Goal: Subscribe to service/newsletter

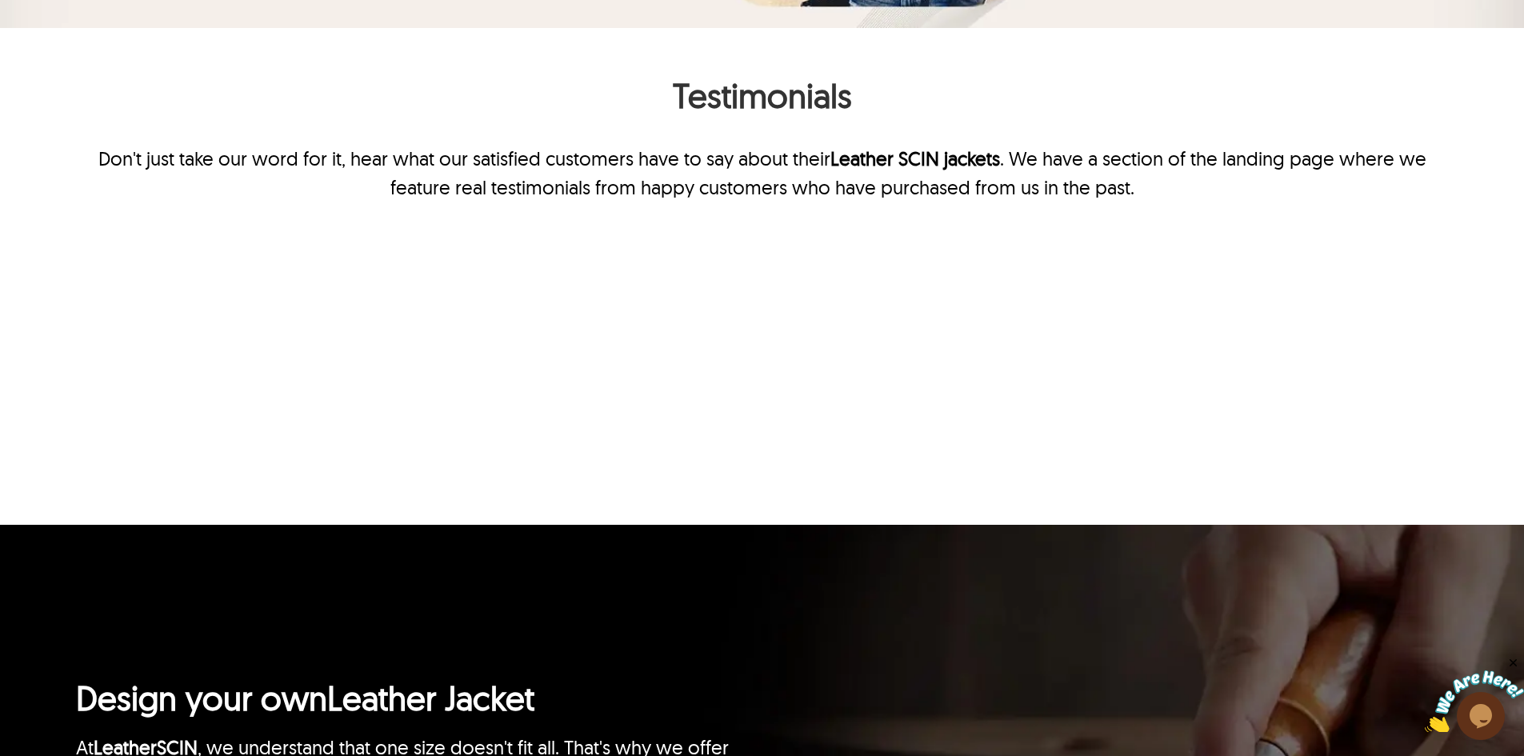
scroll to position [3743, 0]
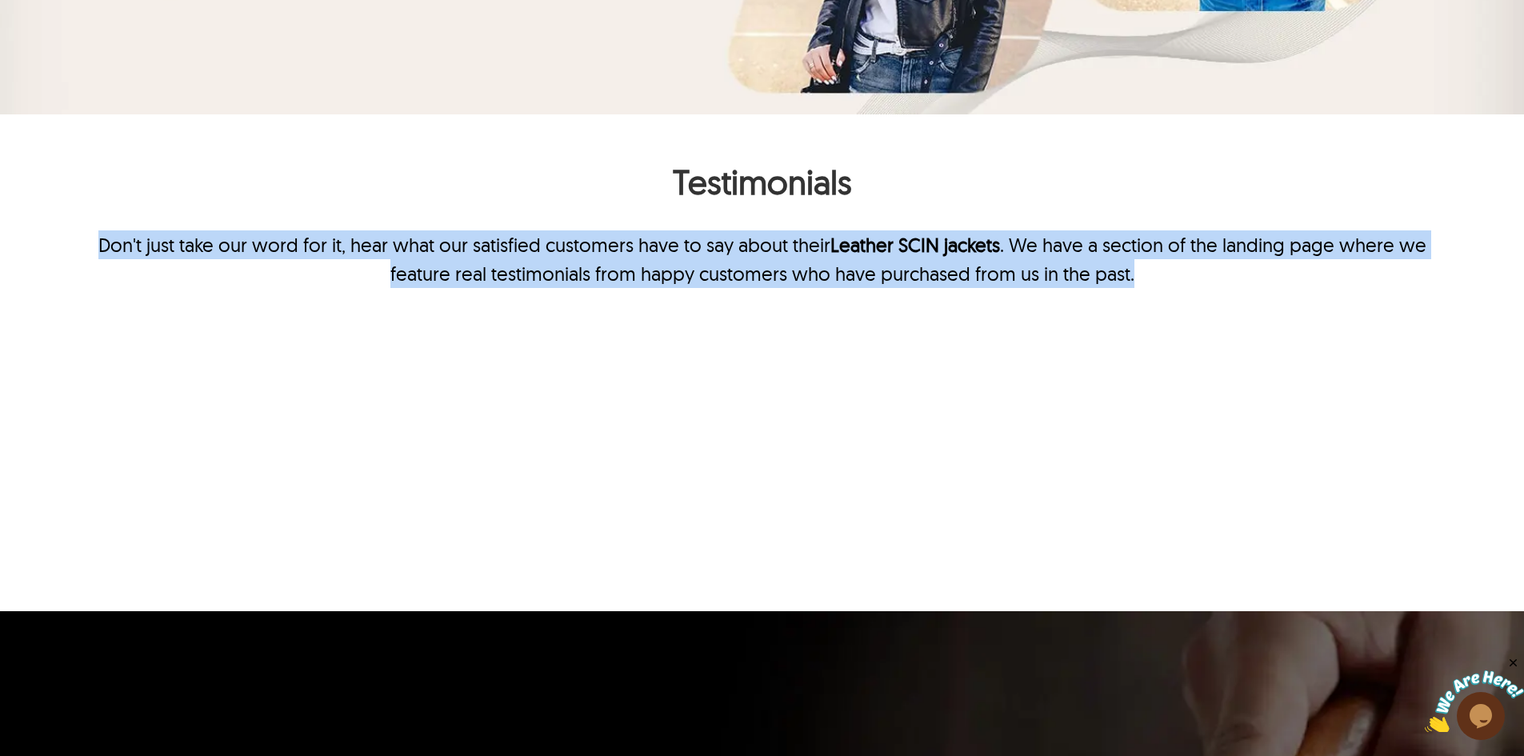
drag, startPoint x: 91, startPoint y: 240, endPoint x: 1193, endPoint y: 274, distance: 1102.1
click at [1193, 274] on p "Don't just take our word for it, hear what our satisfied customers have to say …" at bounding box center [762, 259] width 1372 height 58
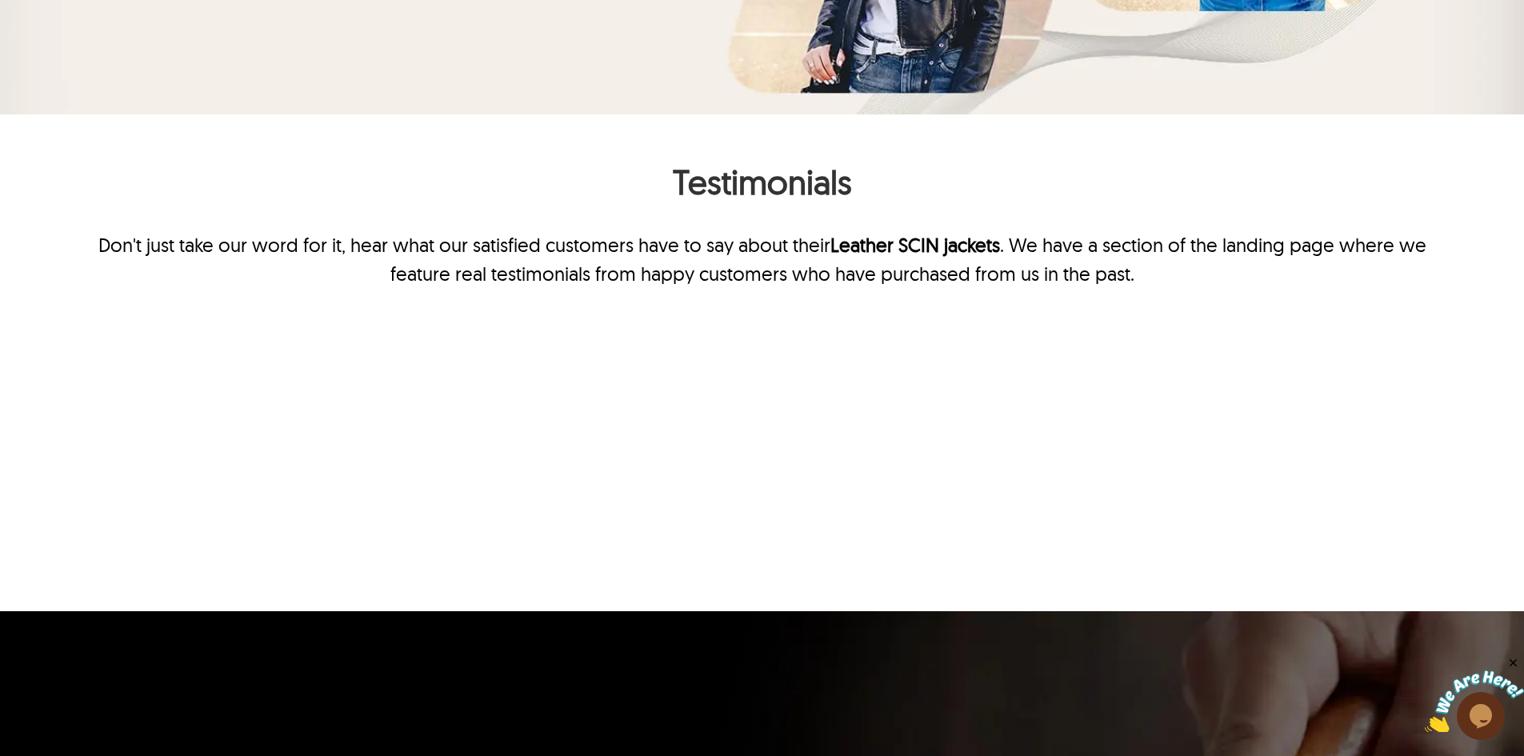
click at [736, 170] on h2 "Testimonials" at bounding box center [762, 186] width 1372 height 50
copy h2 "Testimonials"
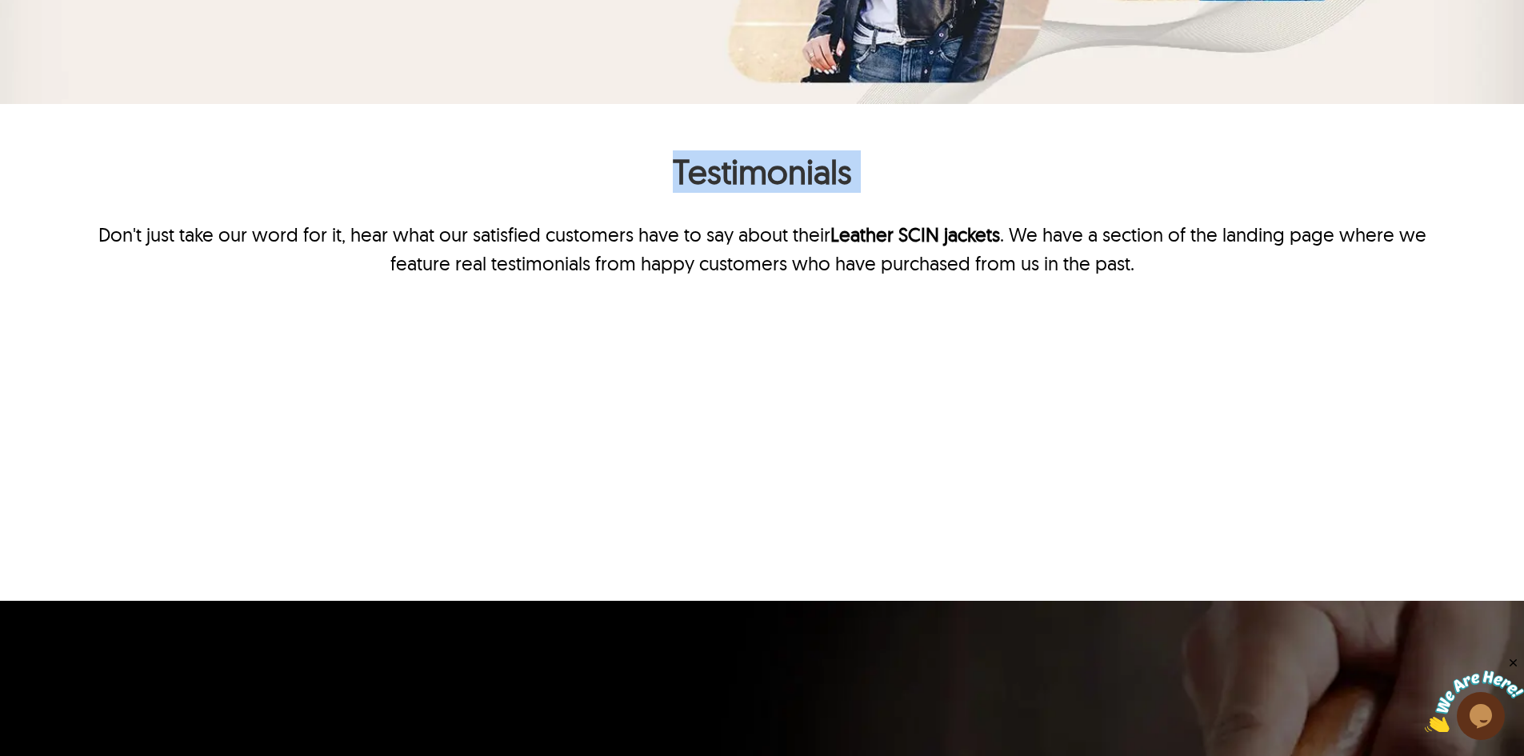
scroll to position [3823, 0]
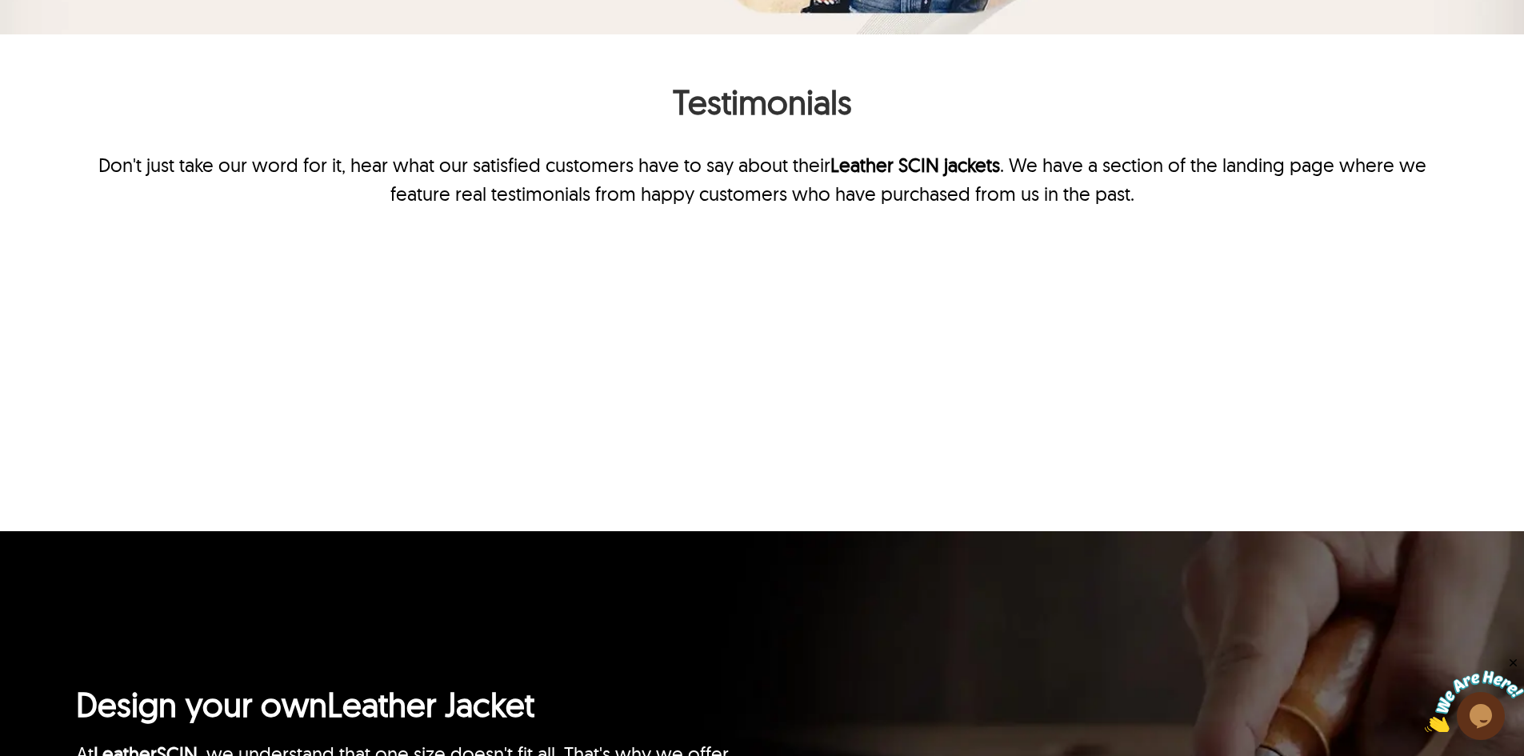
click at [1099, 191] on p "Don't just take our word for it, hear what our satisfied customers have to say …" at bounding box center [762, 179] width 1372 height 58
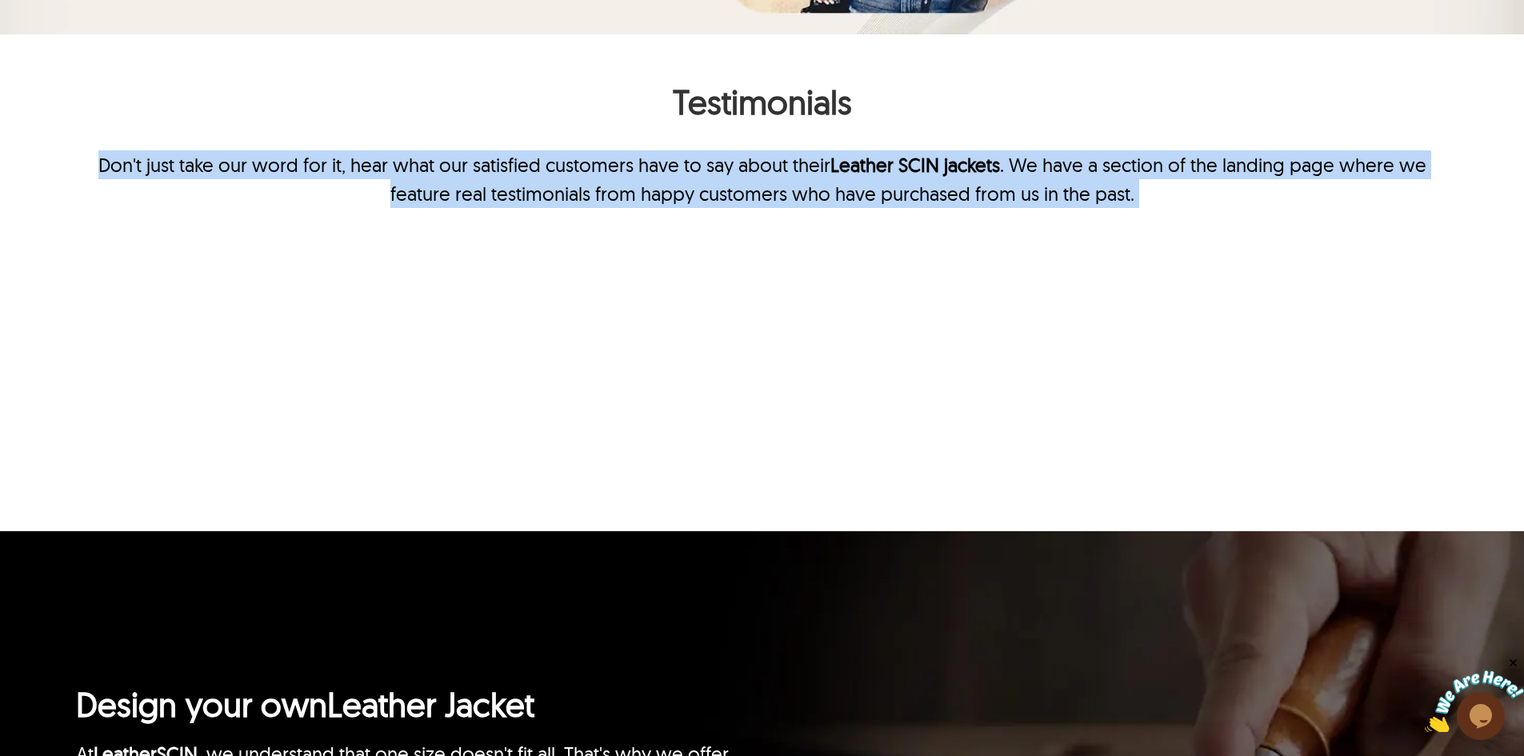
click at [1099, 191] on p "Don't just take our word for it, hear what our satisfied customers have to say …" at bounding box center [762, 179] width 1372 height 58
copy p "Don't just take our word for it, hear what our satisfied customers have to say …"
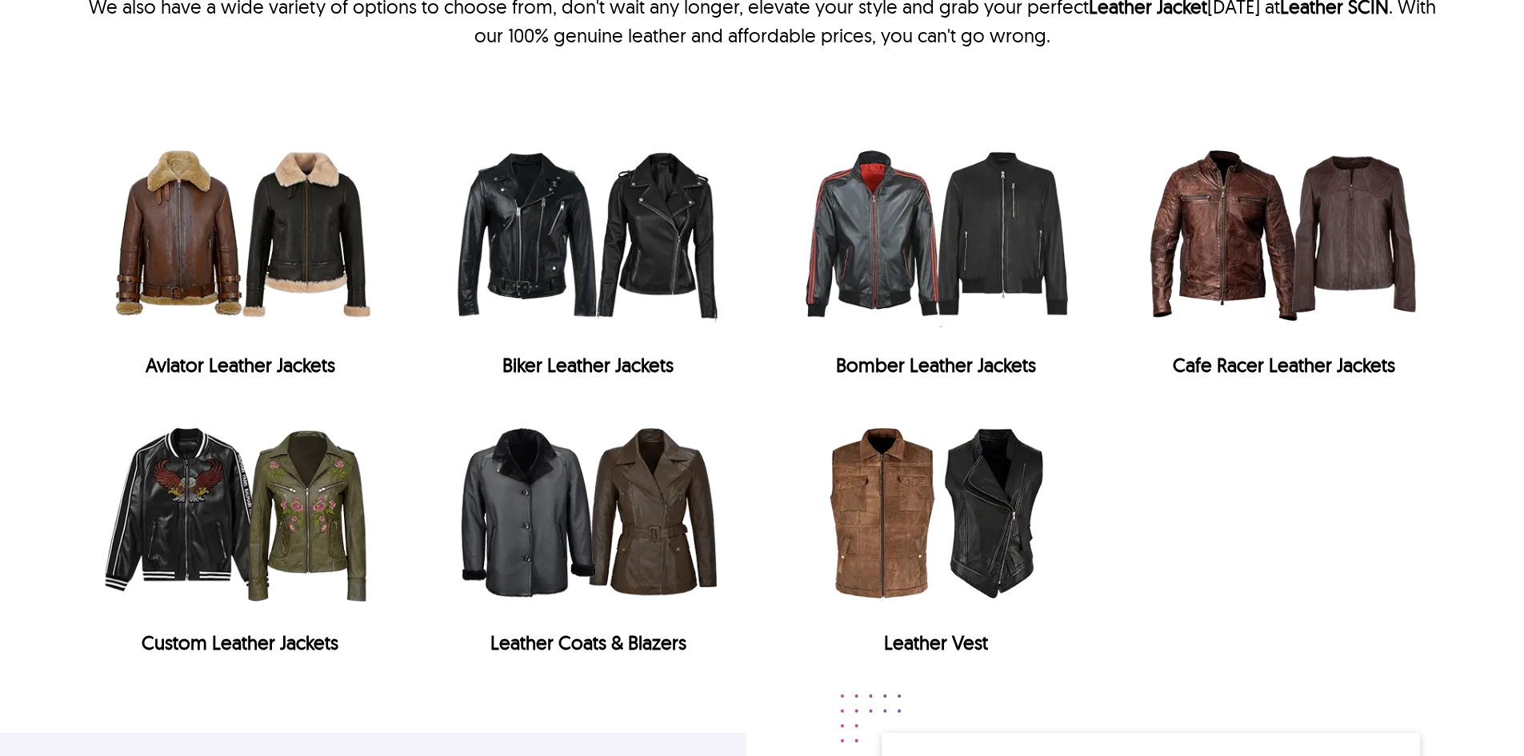
type input "**********"
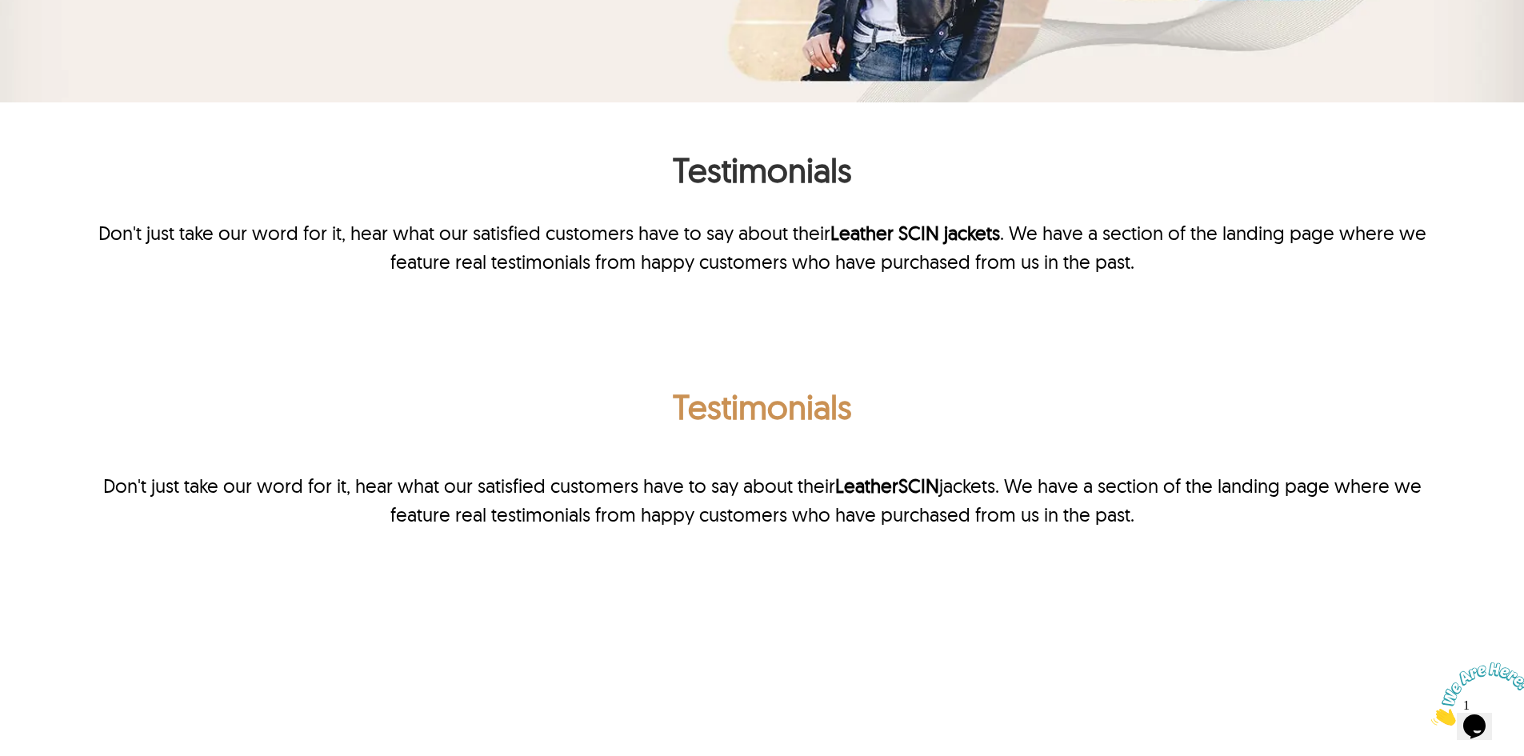
scroll to position [3742, 0]
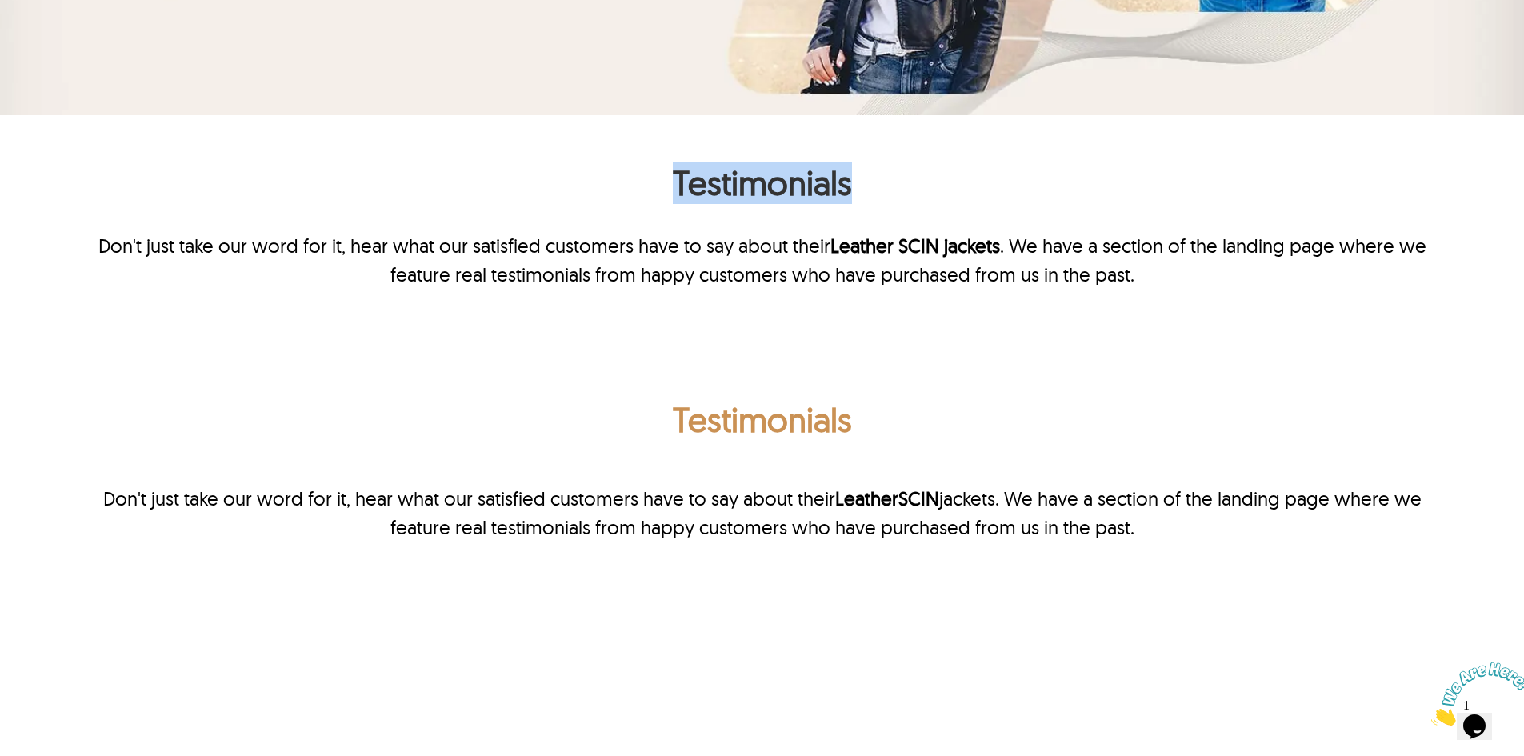
drag, startPoint x: 678, startPoint y: 185, endPoint x: 866, endPoint y: 186, distance: 188.0
click at [866, 186] on h2 "Testimonials" at bounding box center [762, 187] width 1372 height 50
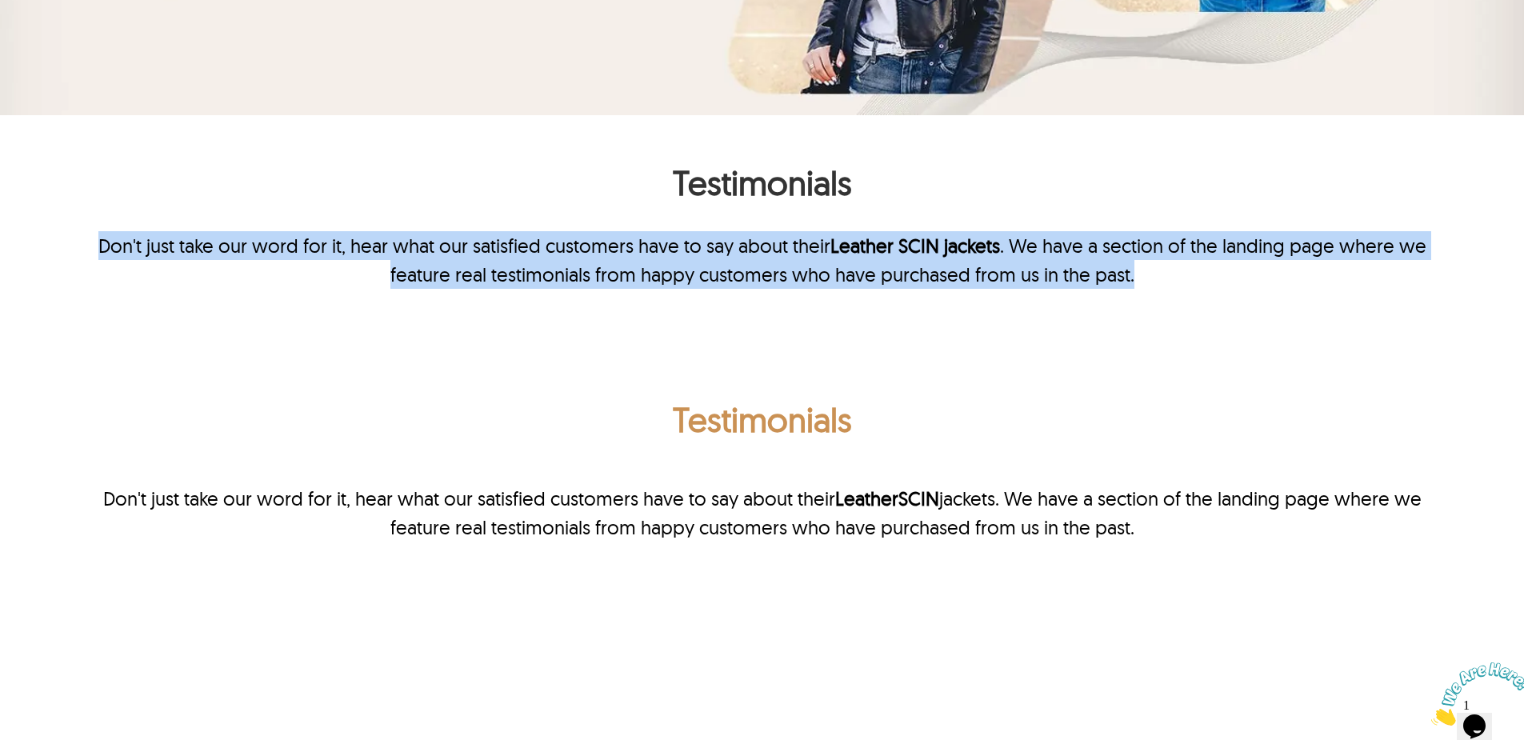
drag, startPoint x: 1133, startPoint y: 274, endPoint x: 78, endPoint y: 243, distance: 1054.8
click at [78, 243] on p "Don't just take our word for it, hear what our satisfied customers have to say …" at bounding box center [762, 260] width 1372 height 58
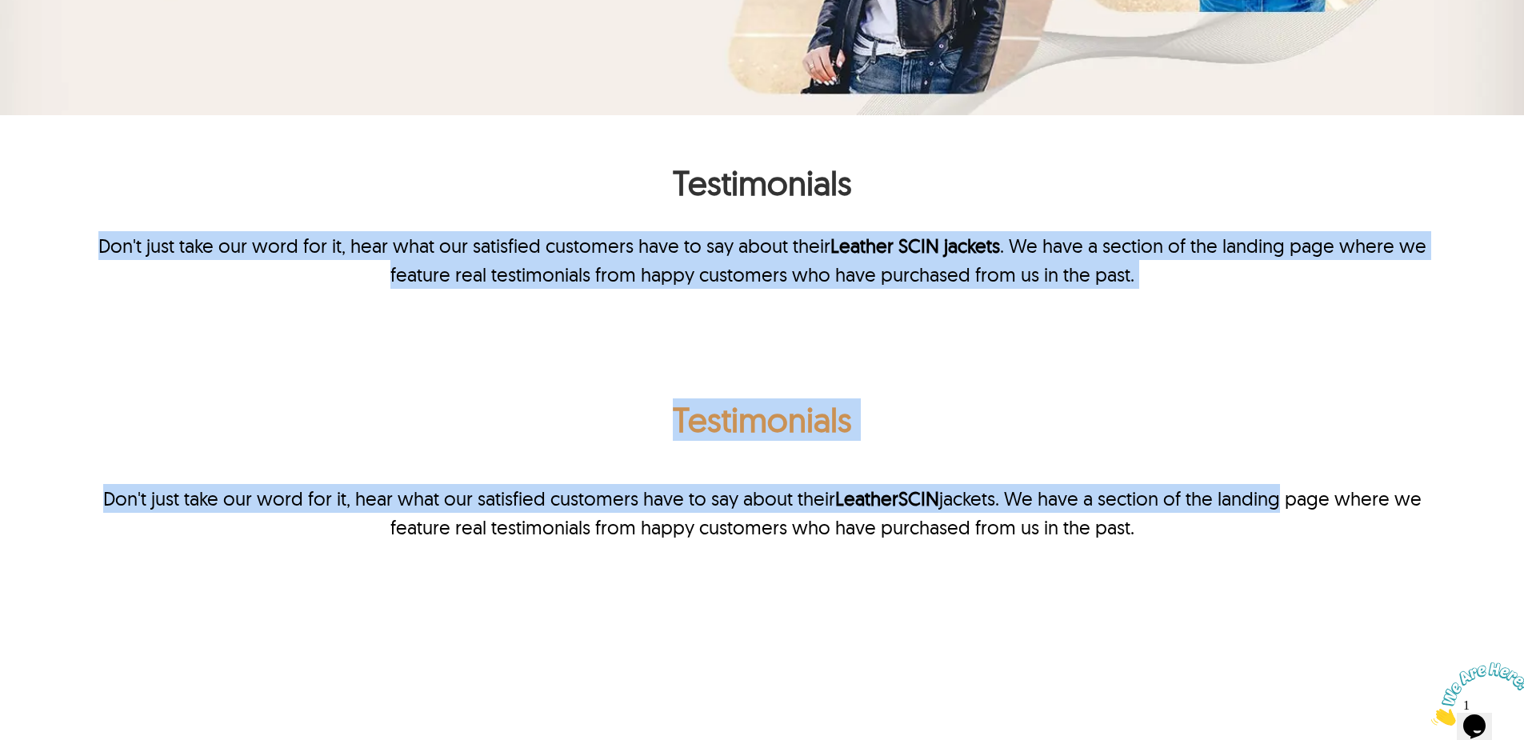
drag, startPoint x: 350, startPoint y: 243, endPoint x: 1240, endPoint y: 305, distance: 892.5
drag, startPoint x: 1189, startPoint y: 300, endPoint x: 375, endPoint y: 246, distance: 815.4
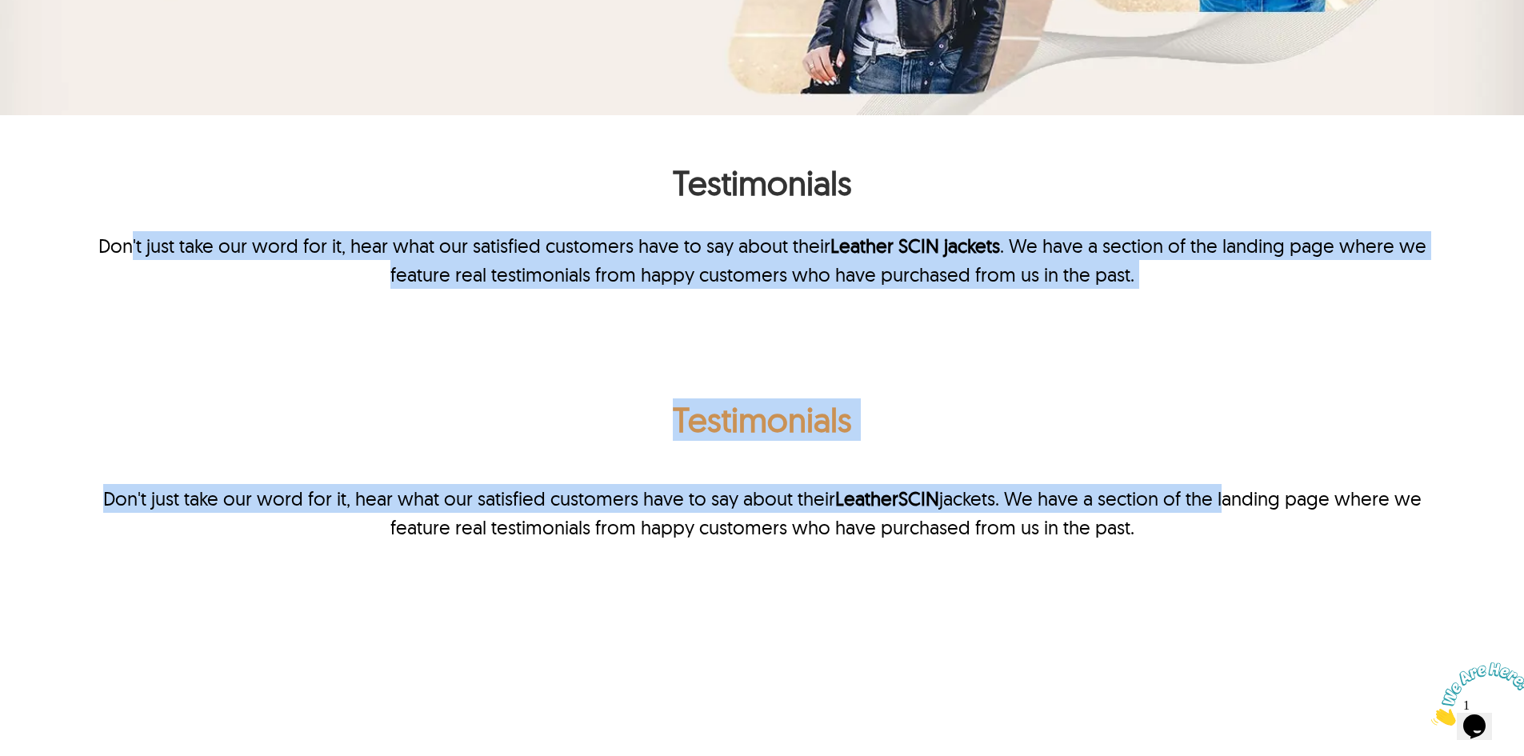
click at [375, 246] on p "Don't just take our word for it, hear what our satisfied customers have to say …" at bounding box center [762, 260] width 1372 height 58
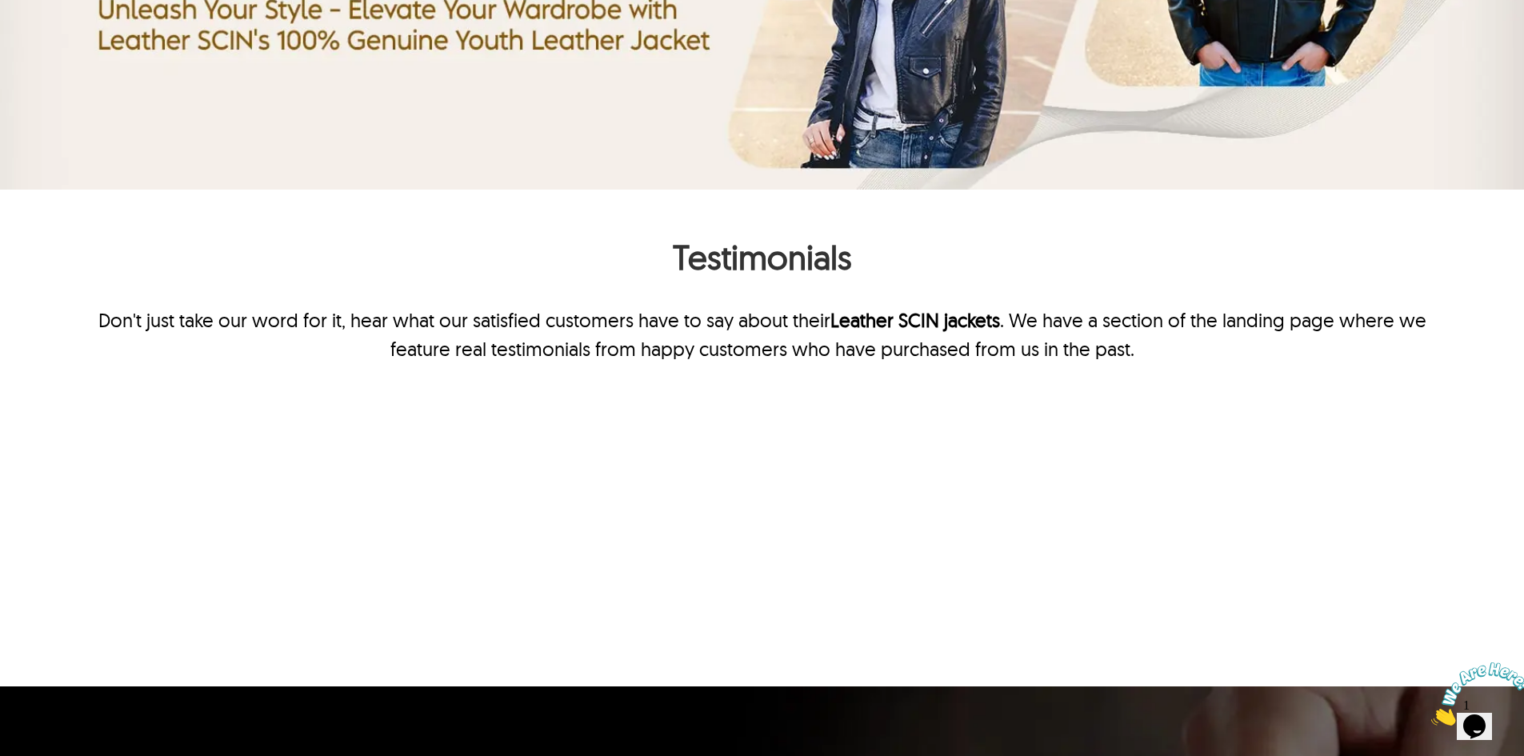
scroll to position [3760, 0]
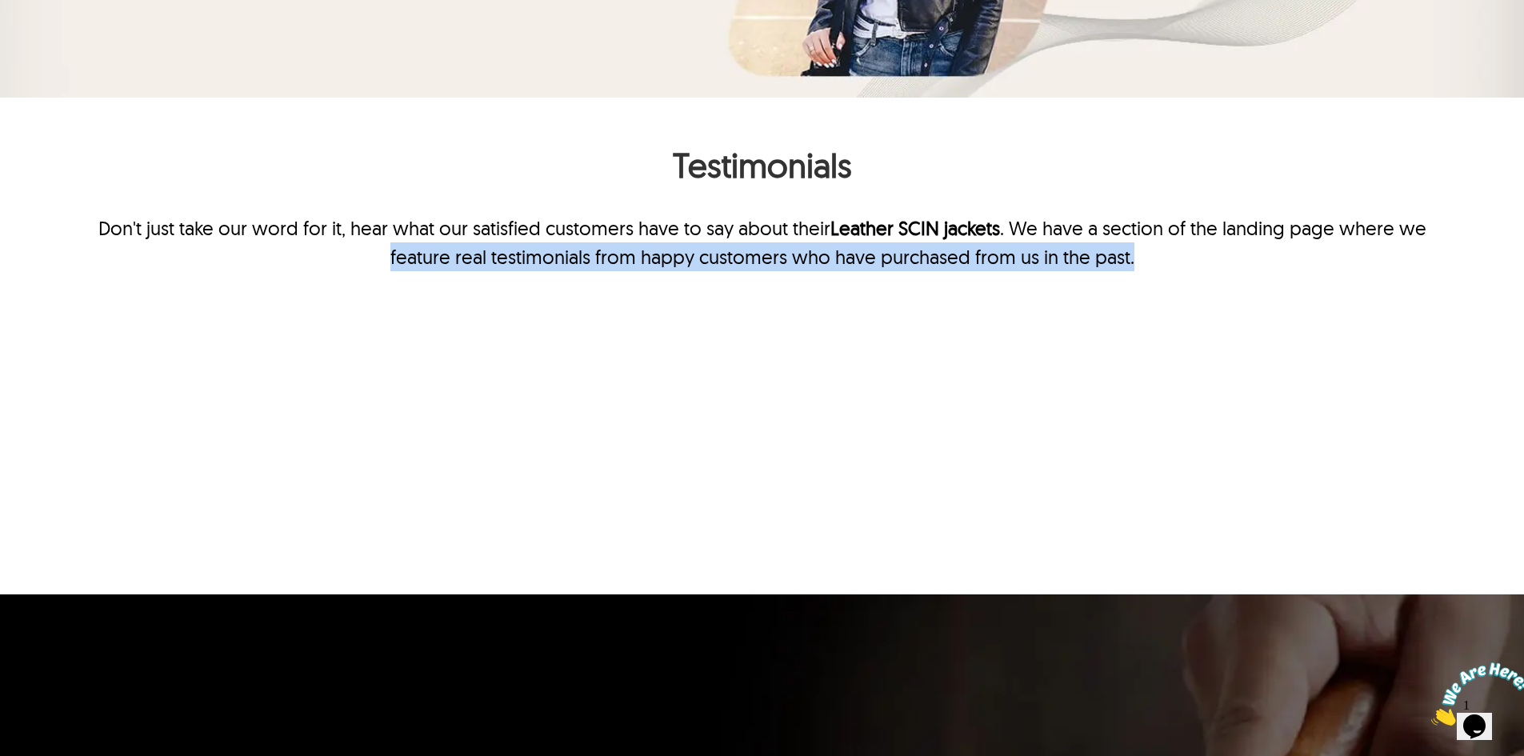
drag, startPoint x: 1148, startPoint y: 250, endPoint x: 878, endPoint y: 753, distance: 570.5
click at [114, 232] on p "Don't just take our word for it, hear what our satisfied customers have to say …" at bounding box center [762, 243] width 1372 height 58
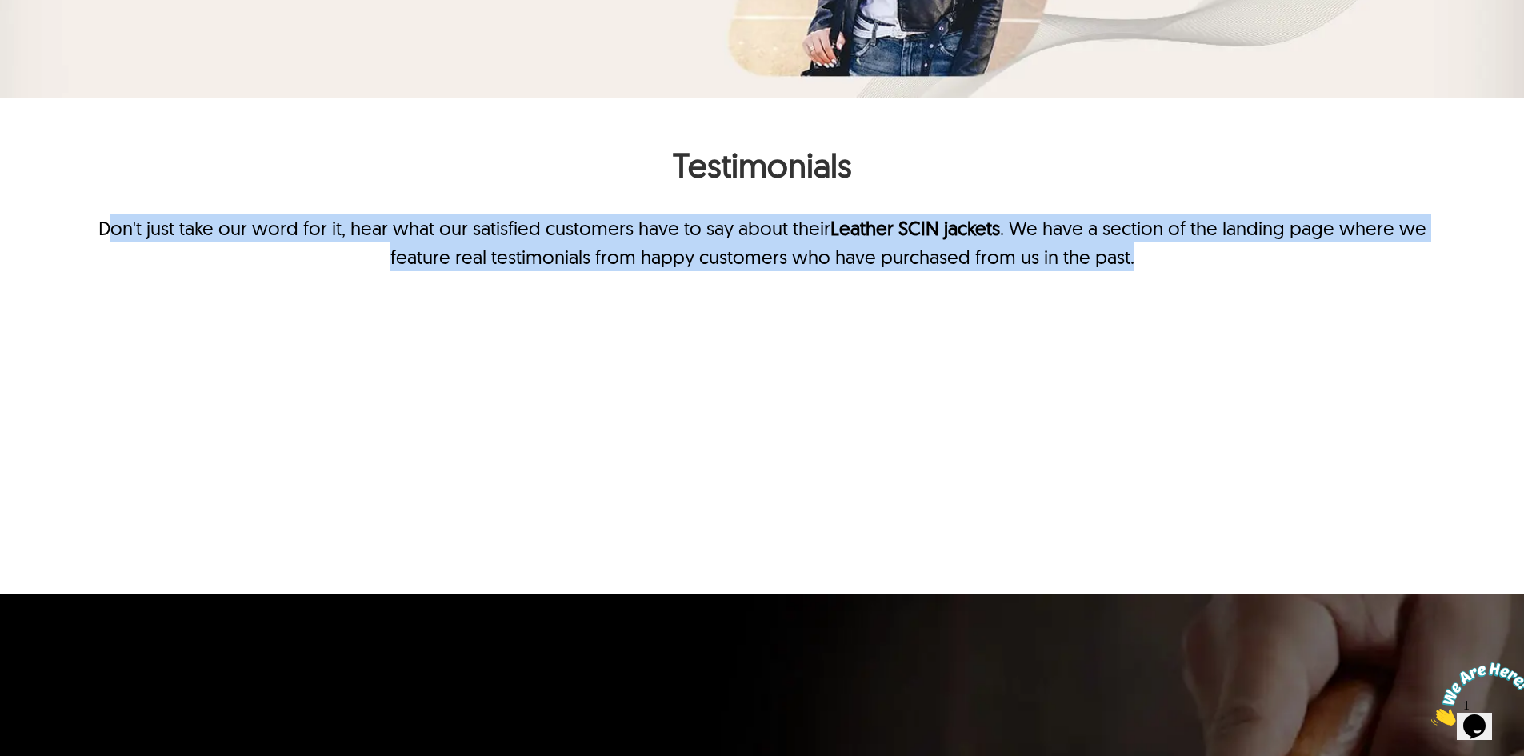
click at [917, 262] on p "Don't just take our word for it, hear what our satisfied customers have to say …" at bounding box center [762, 243] width 1372 height 58
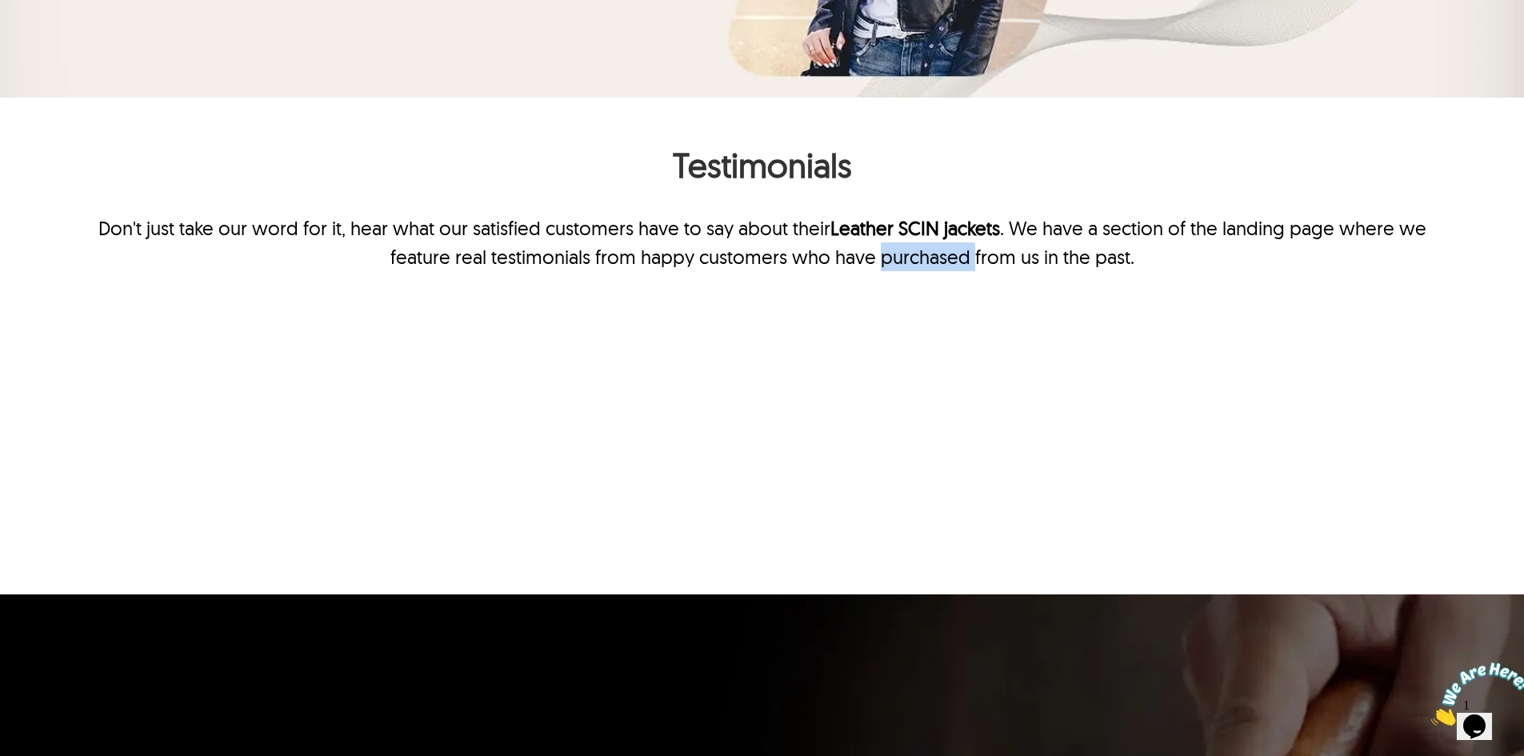
click at [917, 262] on p "Don't just take our word for it, hear what our satisfied customers have to say …" at bounding box center [762, 243] width 1372 height 58
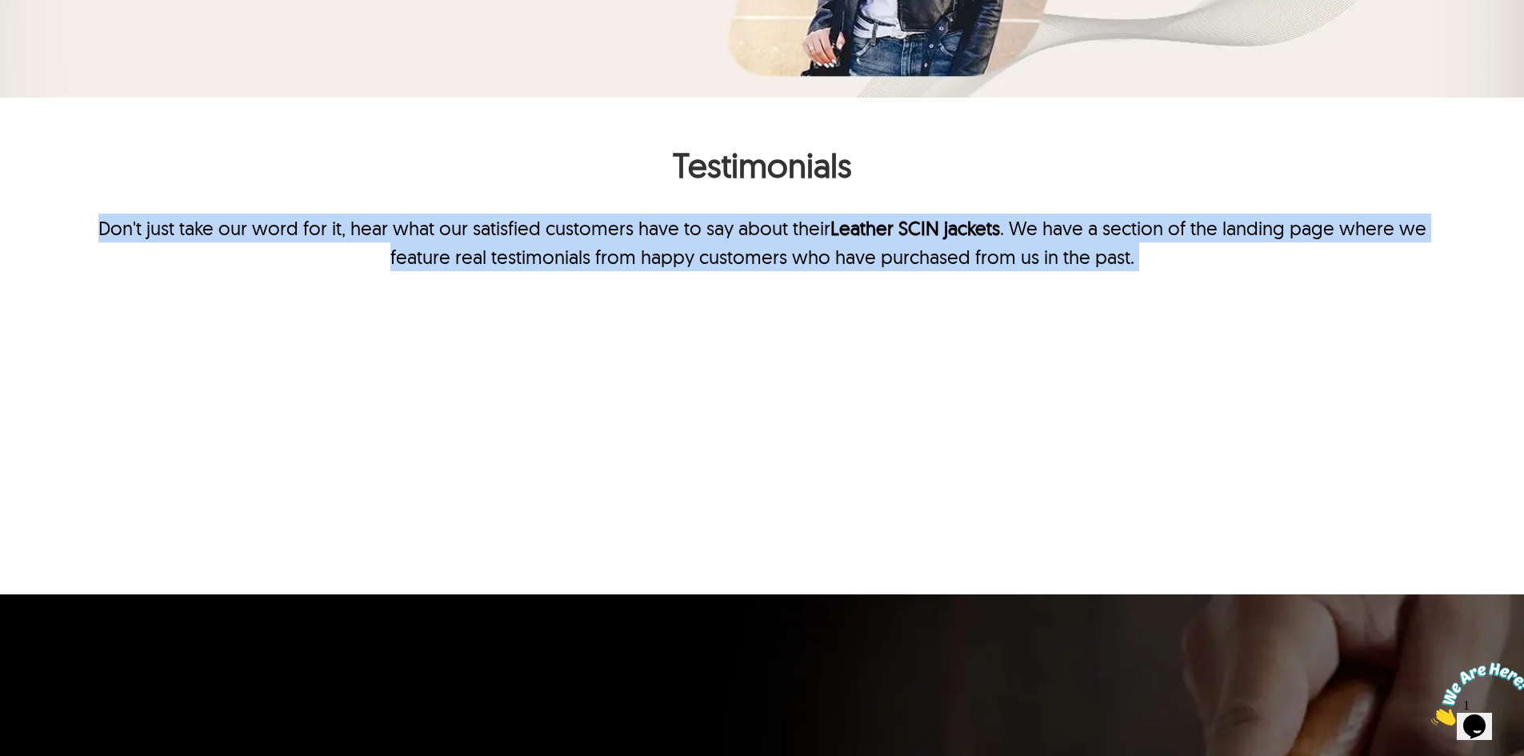
click at [917, 262] on p "Don't just take our word for it, hear what our satisfied customers have to say …" at bounding box center [762, 243] width 1372 height 58
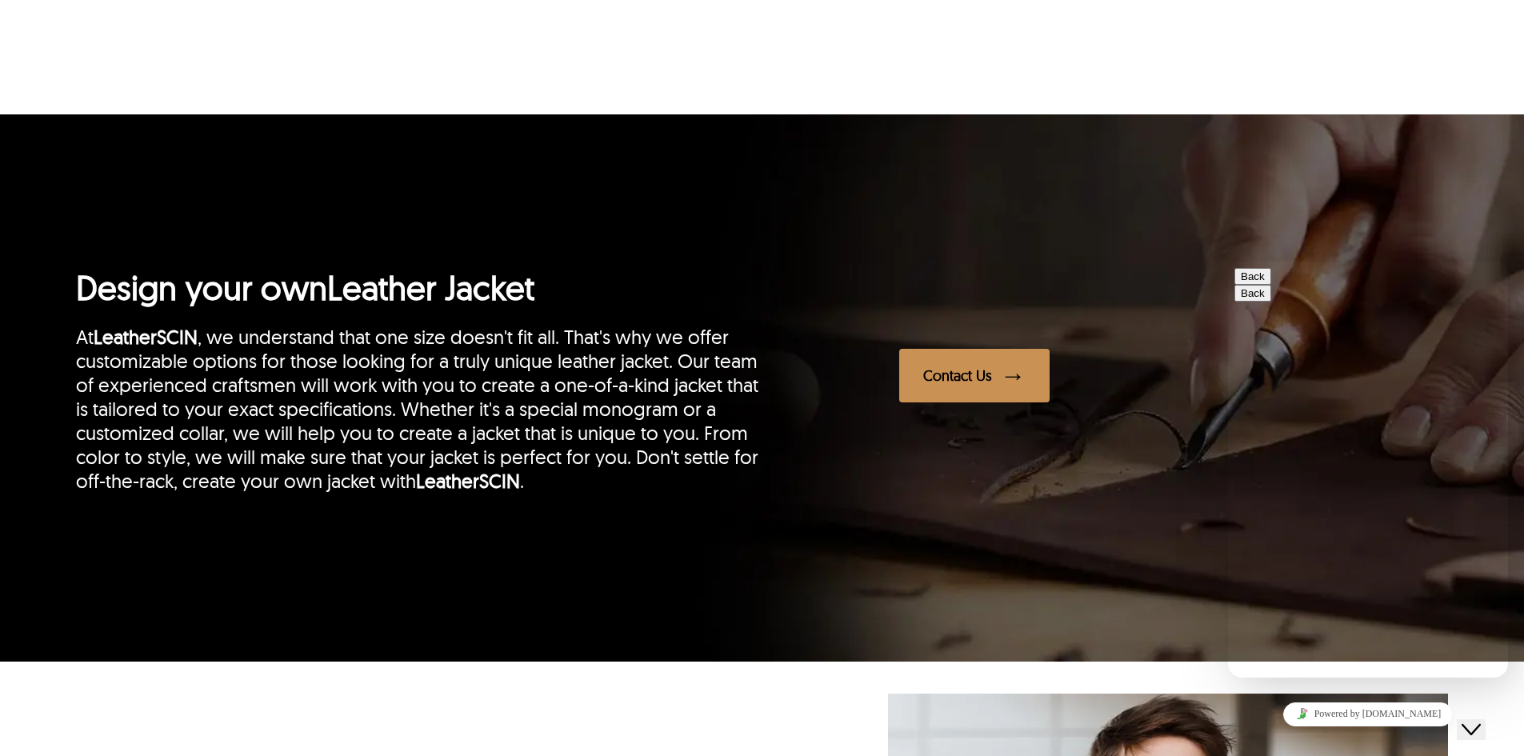
click at [1256, 283] on button "Back" at bounding box center [1252, 276] width 37 height 17
click at [1486, 719] on button "Close Chat This icon closes the chat window." at bounding box center [1471, 729] width 29 height 21
click at [0, 0] on img at bounding box center [0, 0] width 0 height 0
click at [1214, 629] on div at bounding box center [762, 387] width 1524 height 547
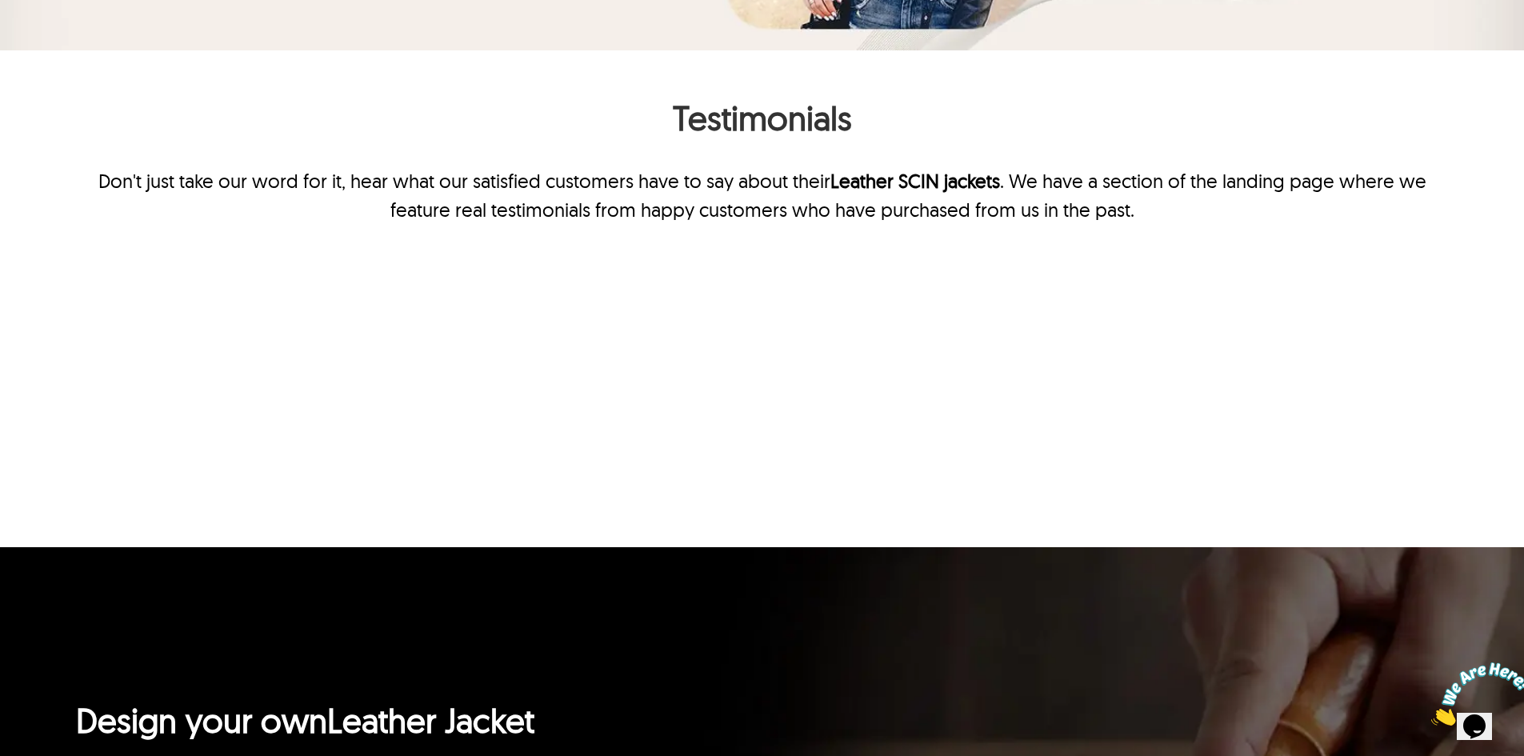
scroll to position [3680, 0]
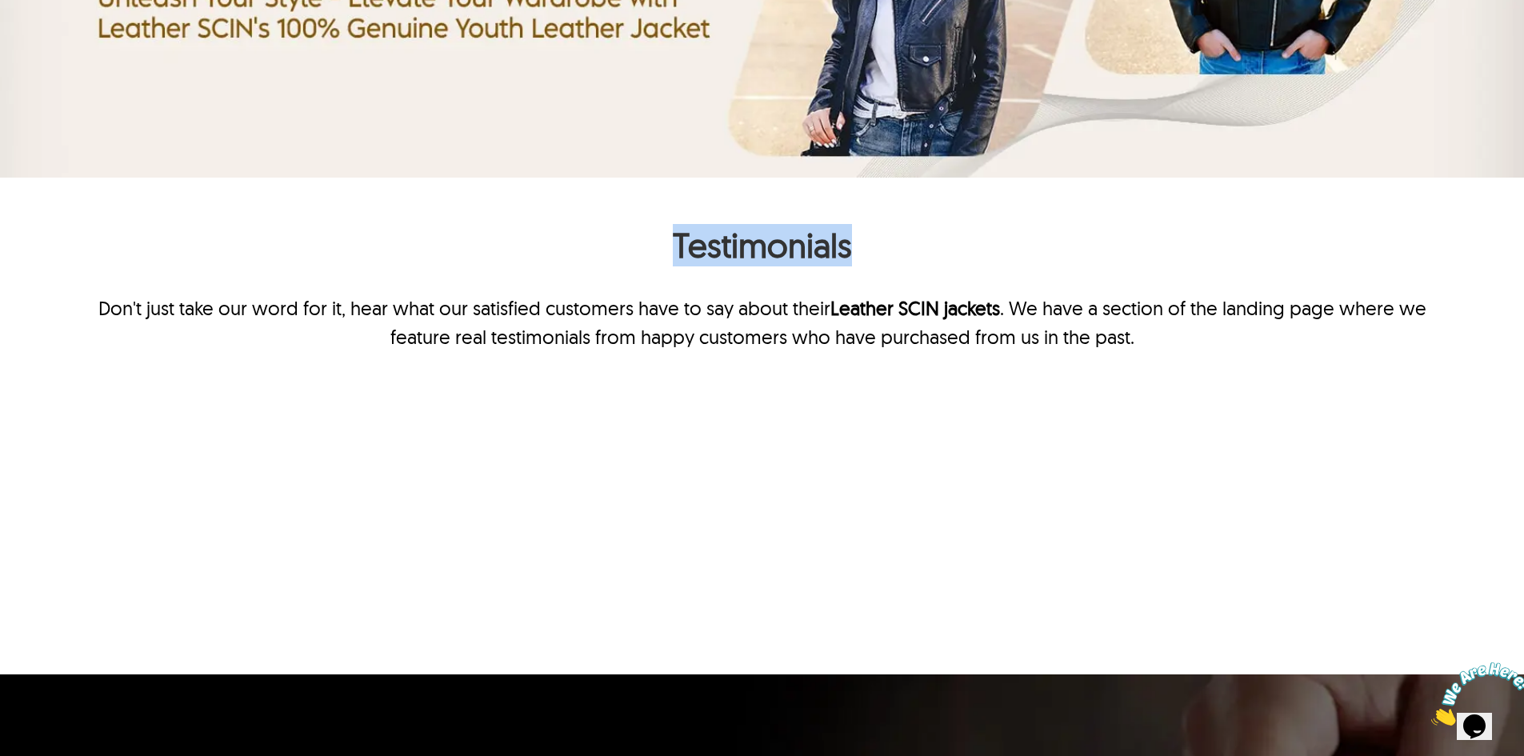
drag, startPoint x: 667, startPoint y: 262, endPoint x: 858, endPoint y: 256, distance: 191.3
click at [858, 256] on h2 "Testimonials" at bounding box center [762, 249] width 1372 height 50
copy h2 "Testimonials"
click at [476, 271] on h2 "Testimonials" at bounding box center [762, 249] width 1372 height 50
click at [470, 291] on div "Testimonials Don't just take our word for it, hear what our satisfied customers…" at bounding box center [762, 287] width 1372 height 127
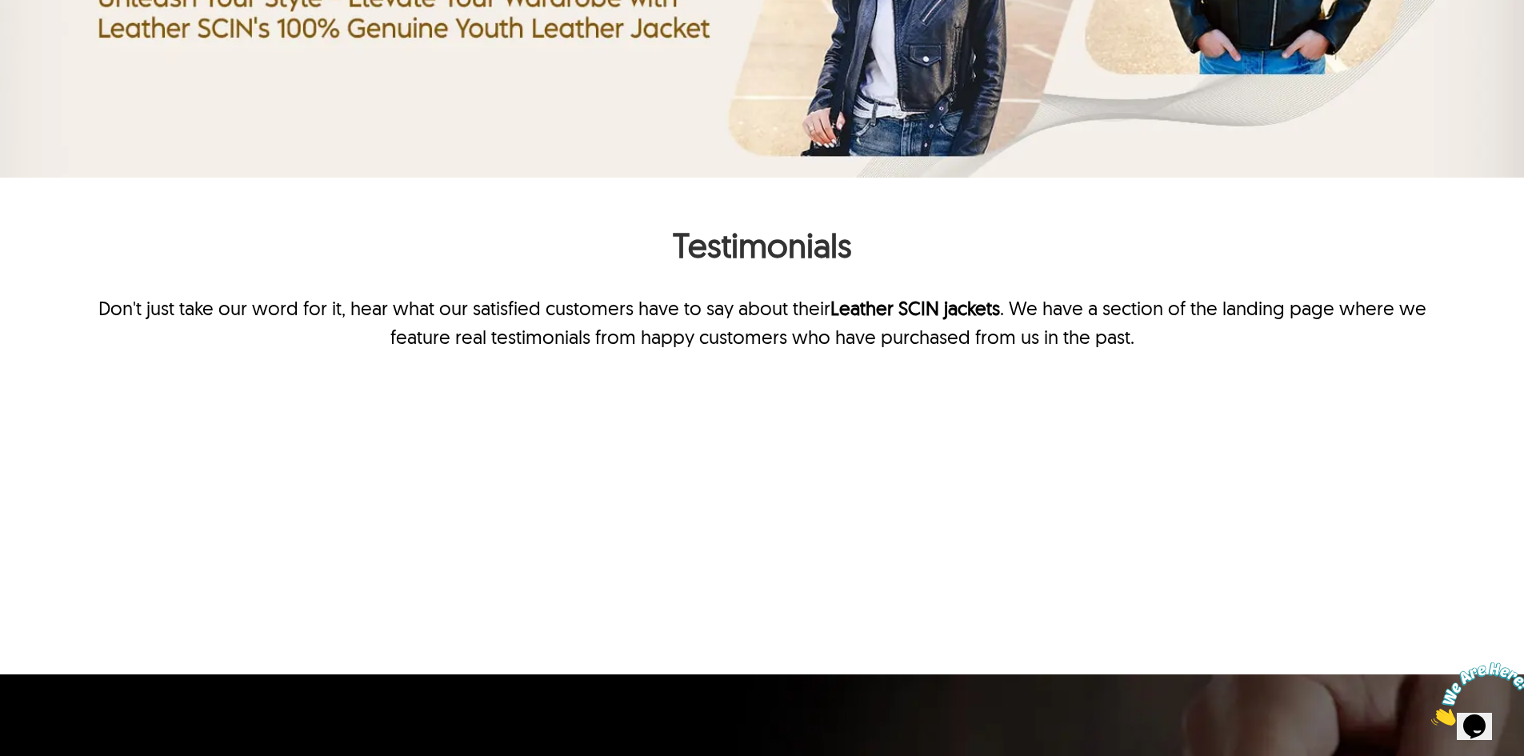
click at [469, 303] on p "Don't just take our word for it, hear what our satisfied customers have to say …" at bounding box center [762, 323] width 1372 height 58
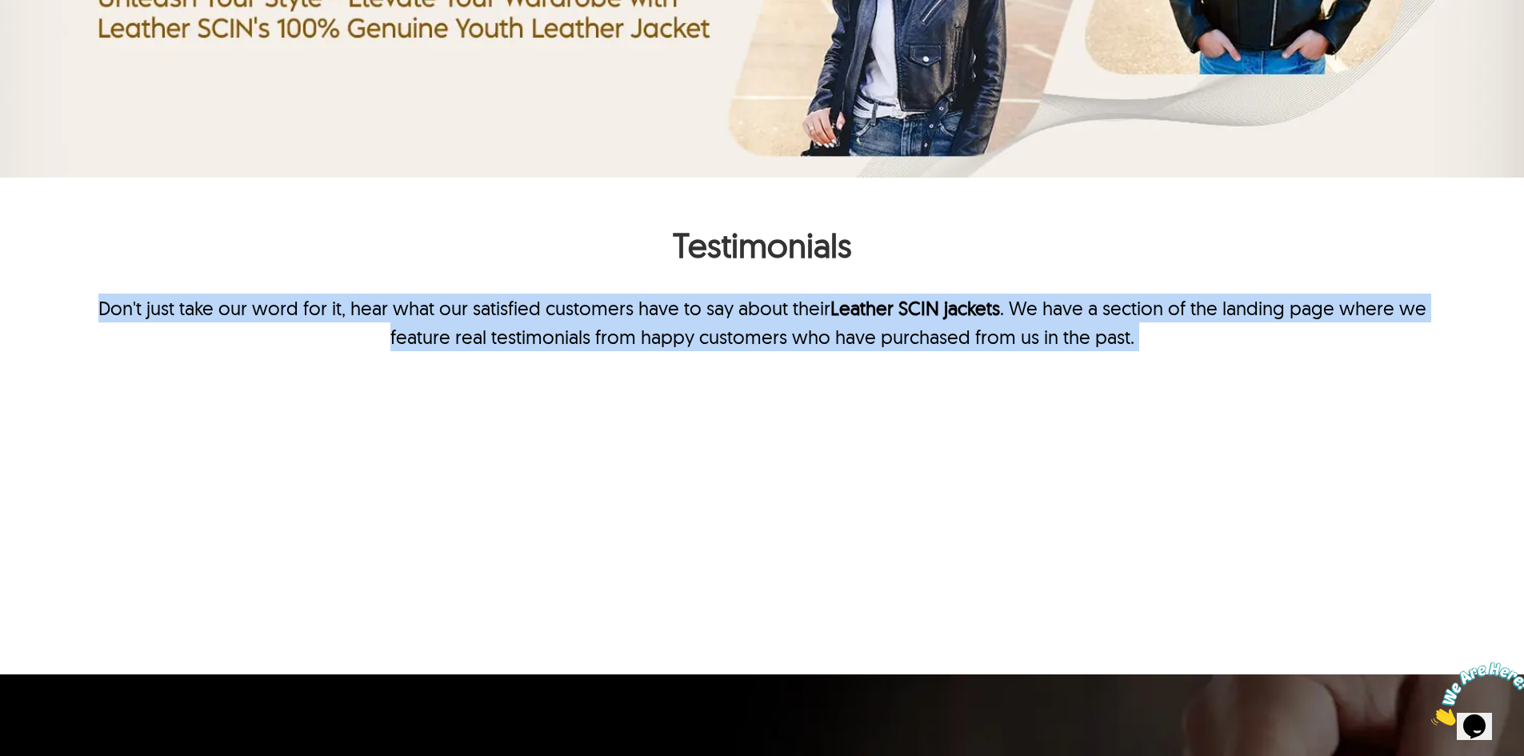
click at [469, 303] on p "Don't just take our word for it, hear what our satisfied customers have to say …" at bounding box center [762, 323] width 1372 height 58
copy p "Don't just take our word for it, hear what our satisfied customers have to say …"
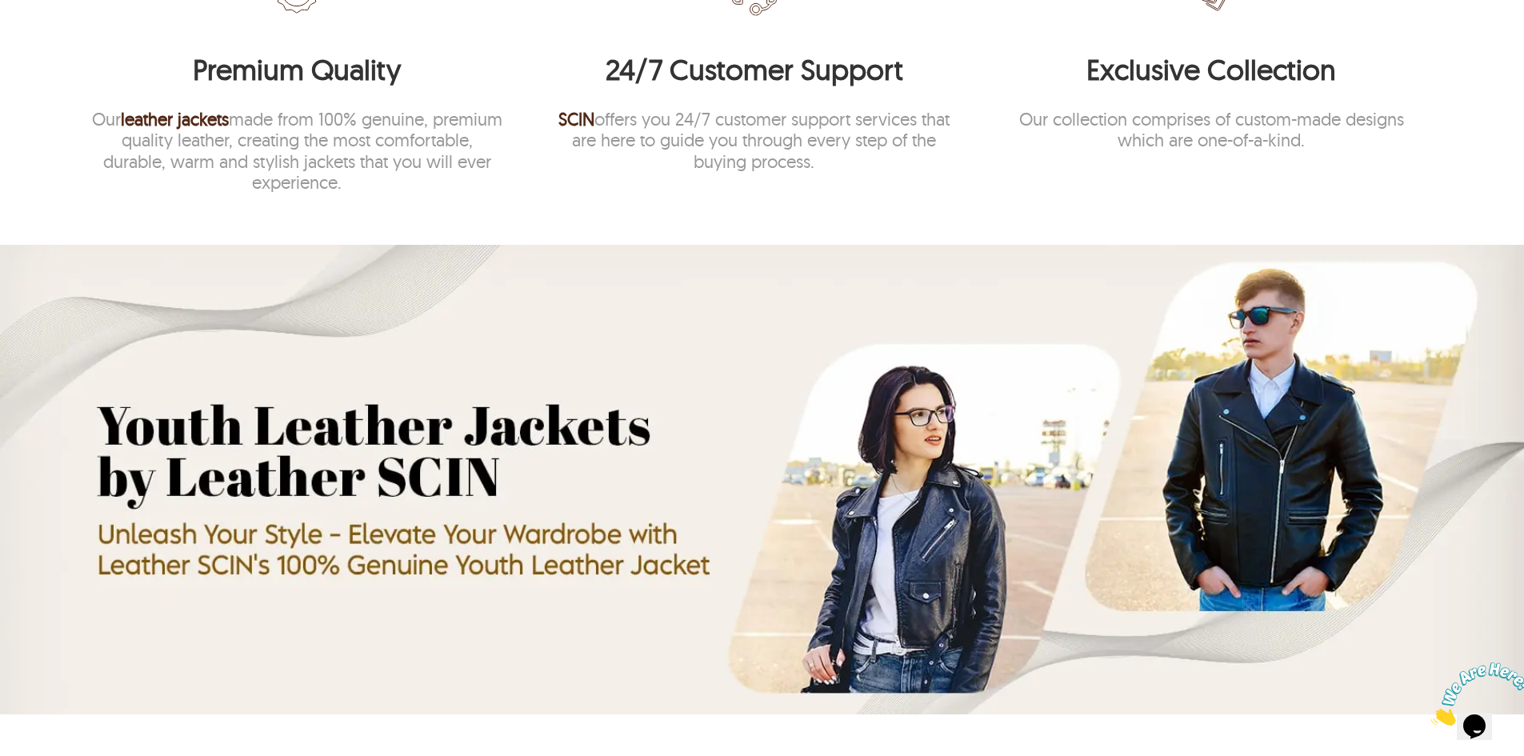
scroll to position [3118, 0]
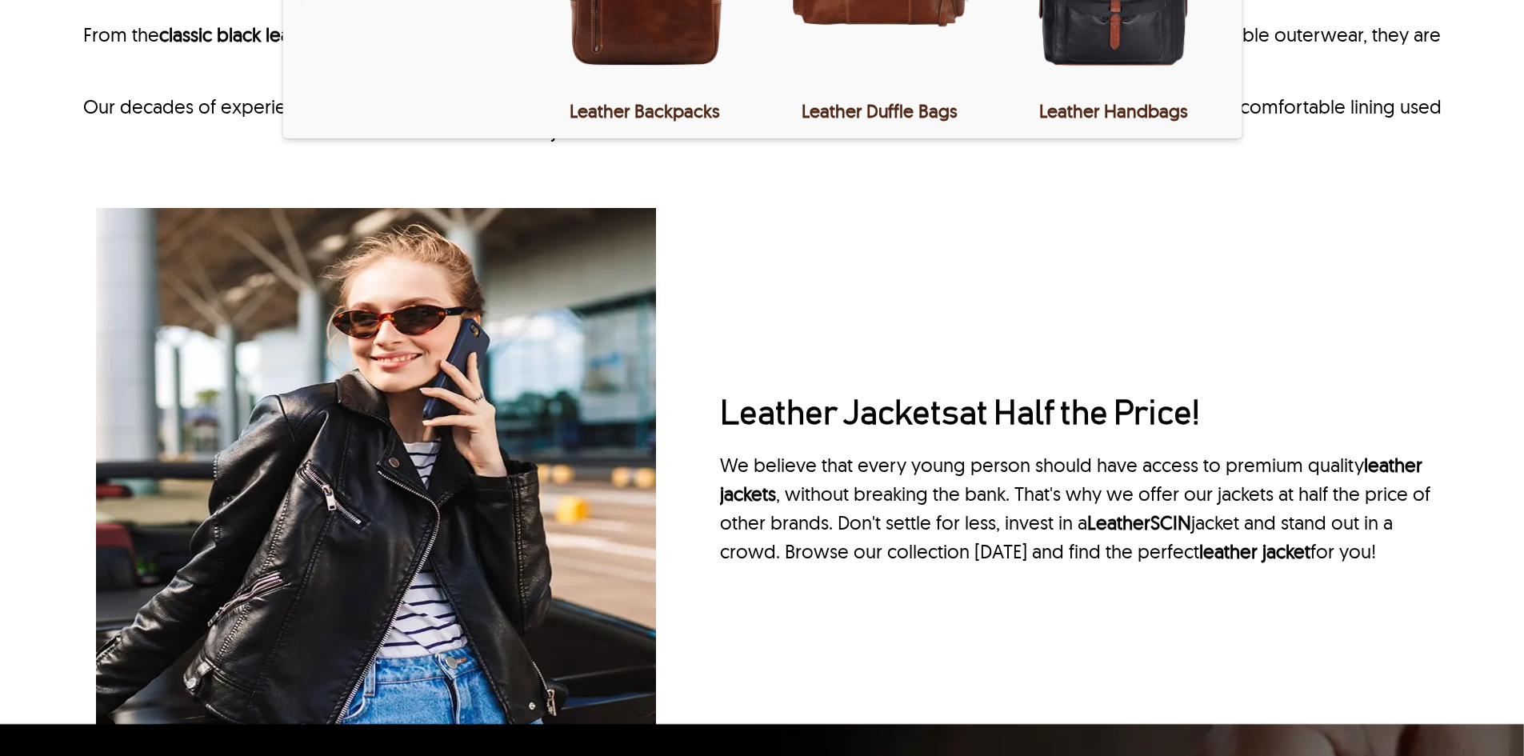
type input "**********"
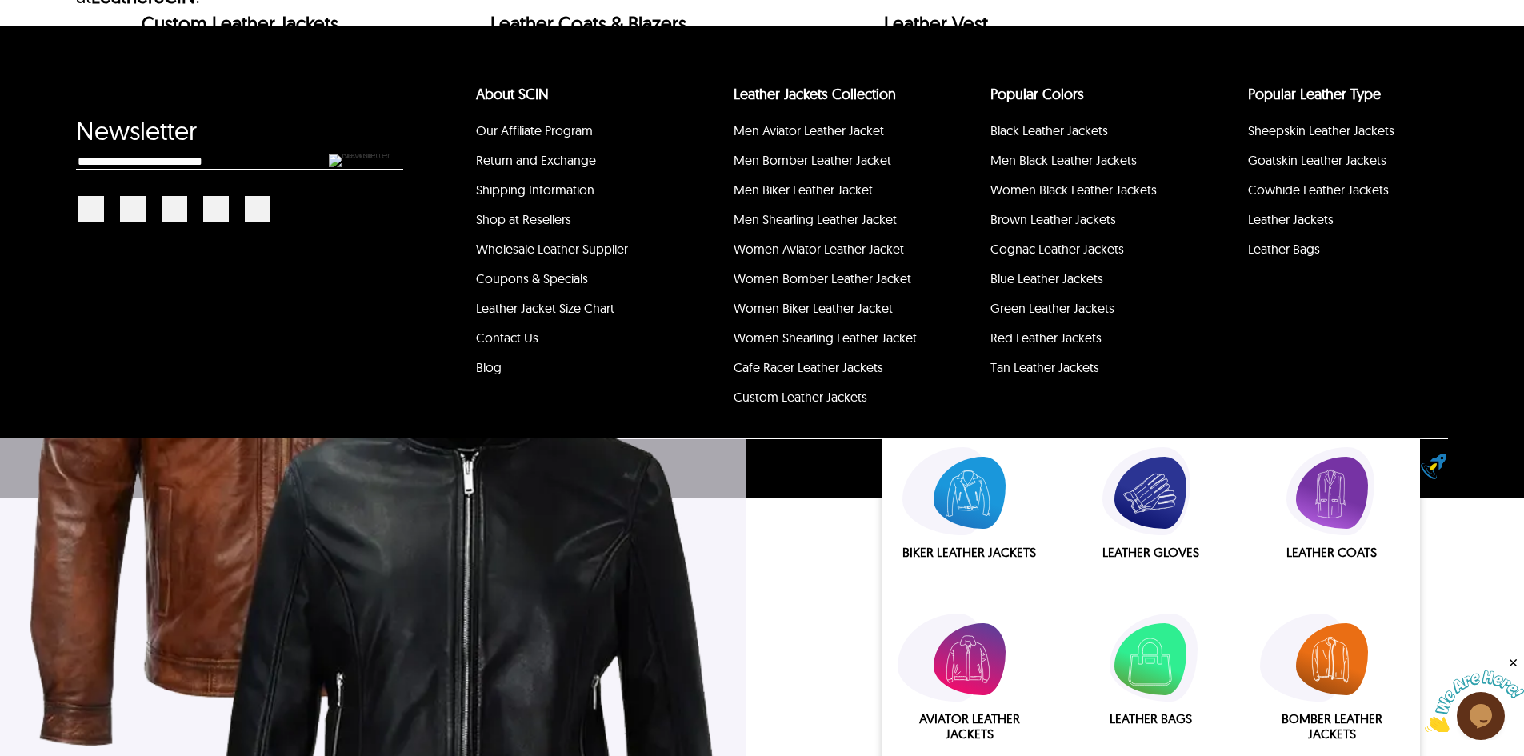
scroll to position [1680, 0]
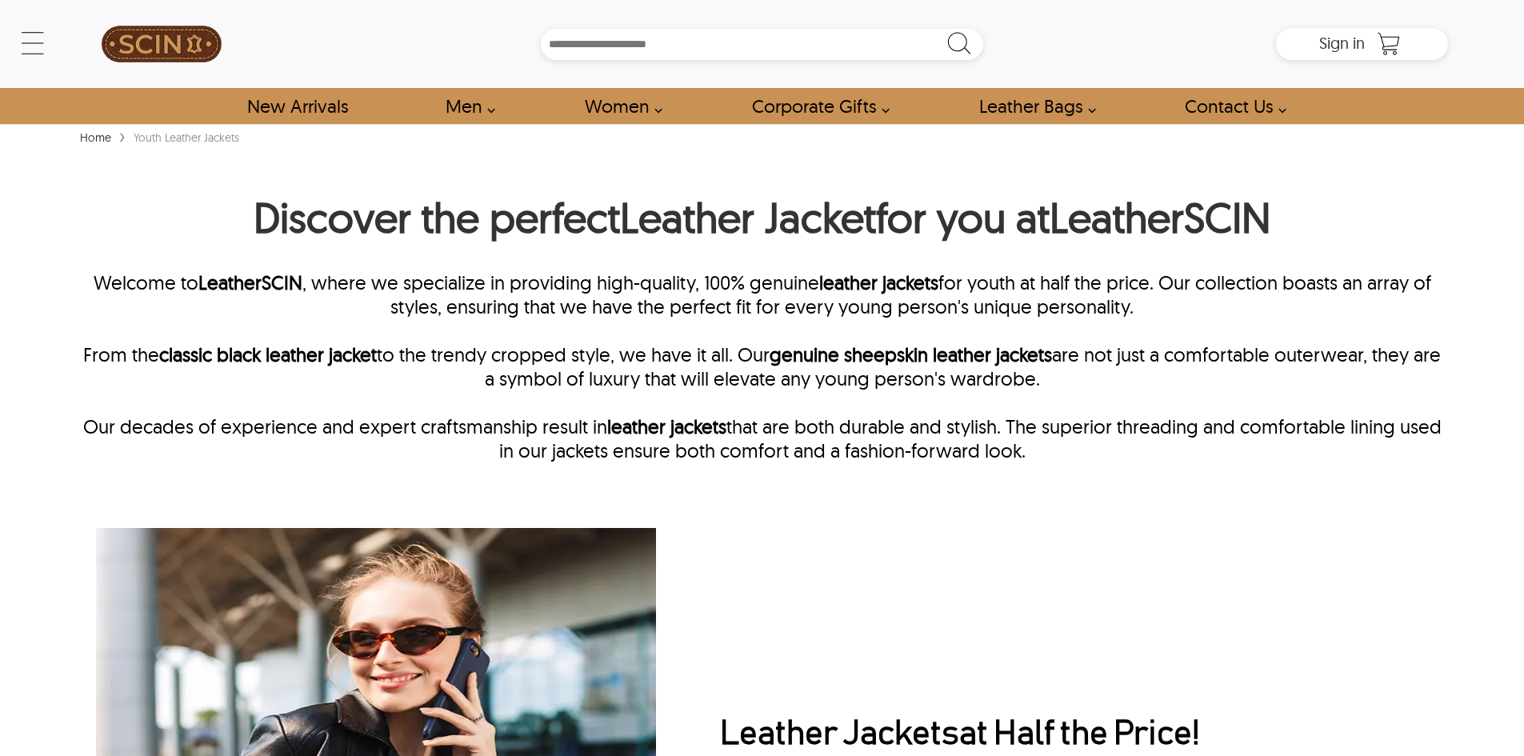
type input "**********"
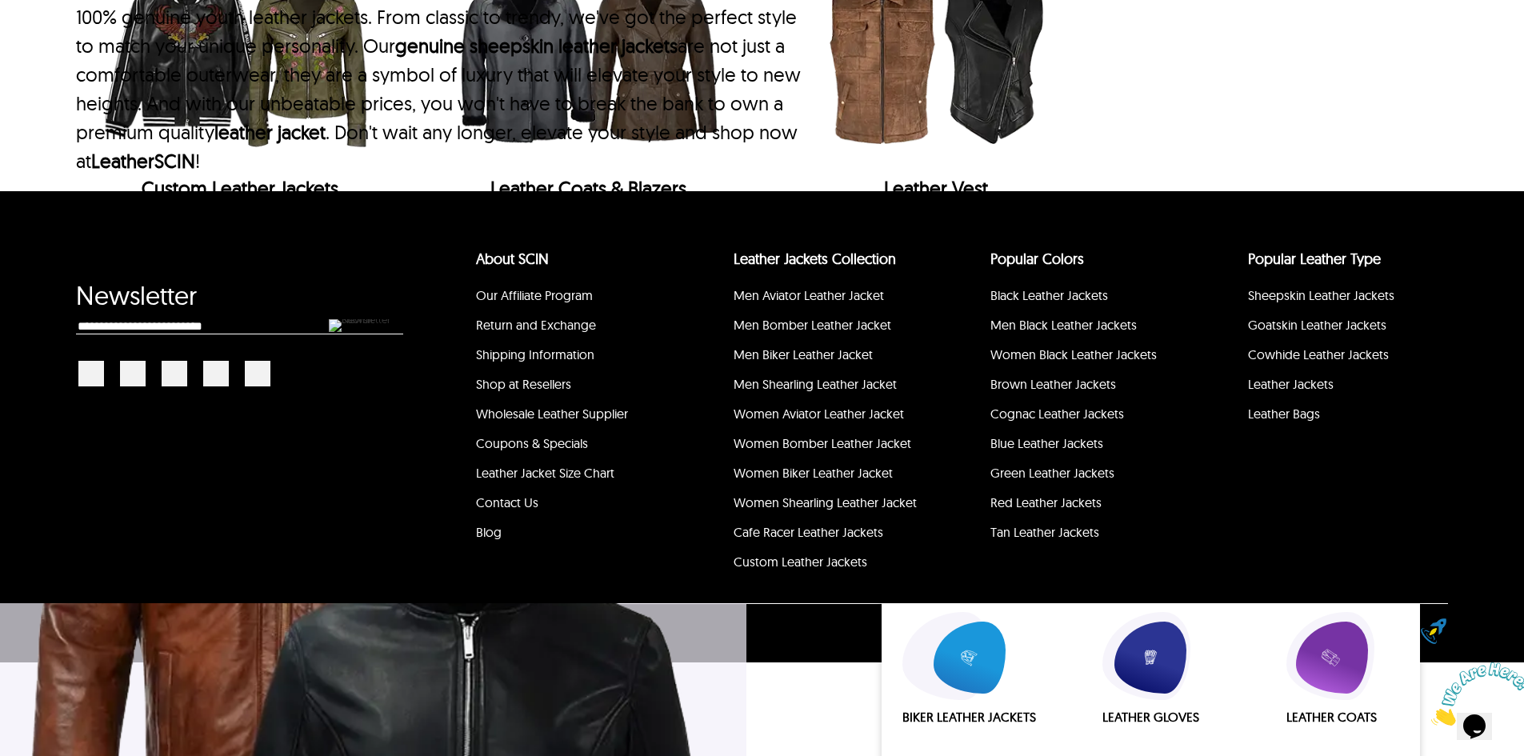
scroll to position [1713, 0]
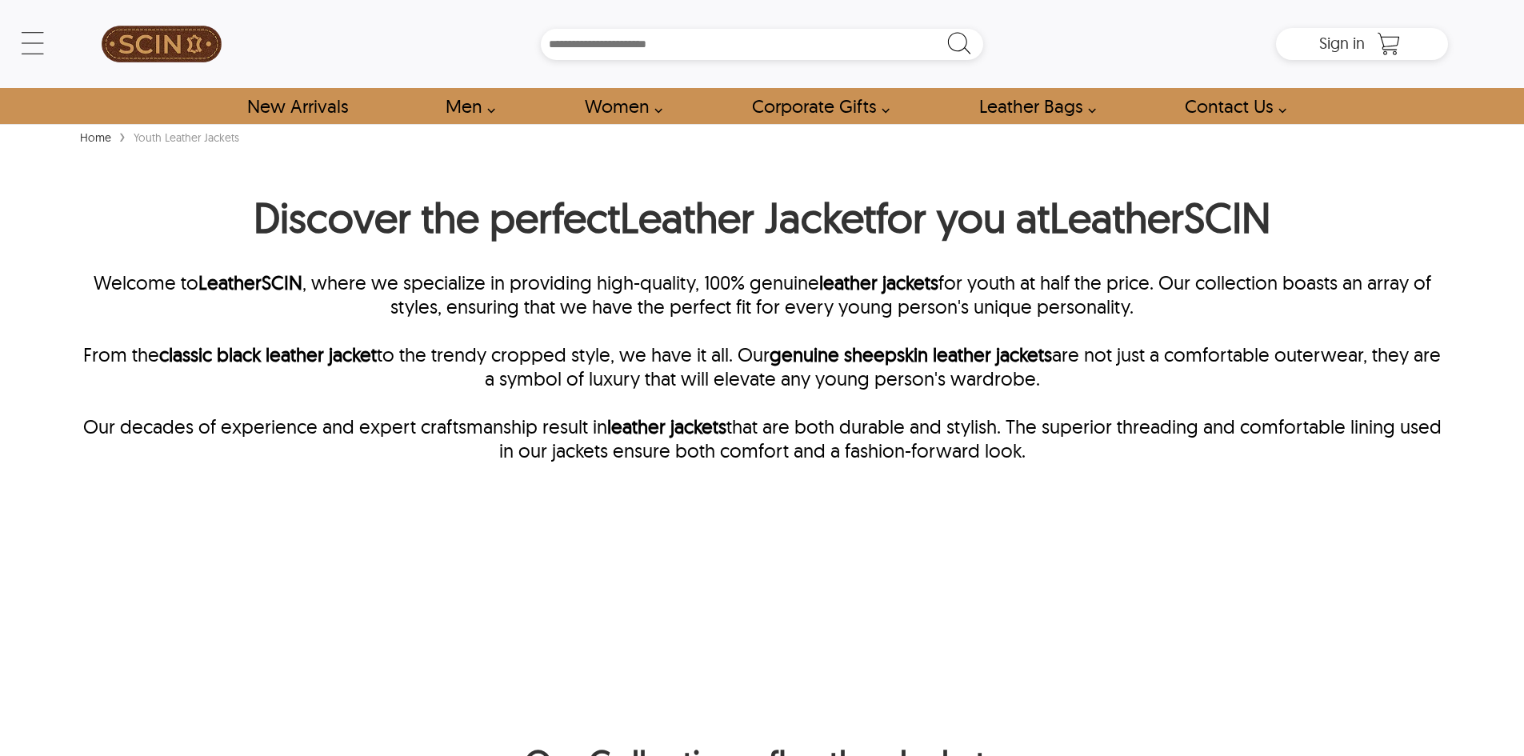
scroll to position [1608, 0]
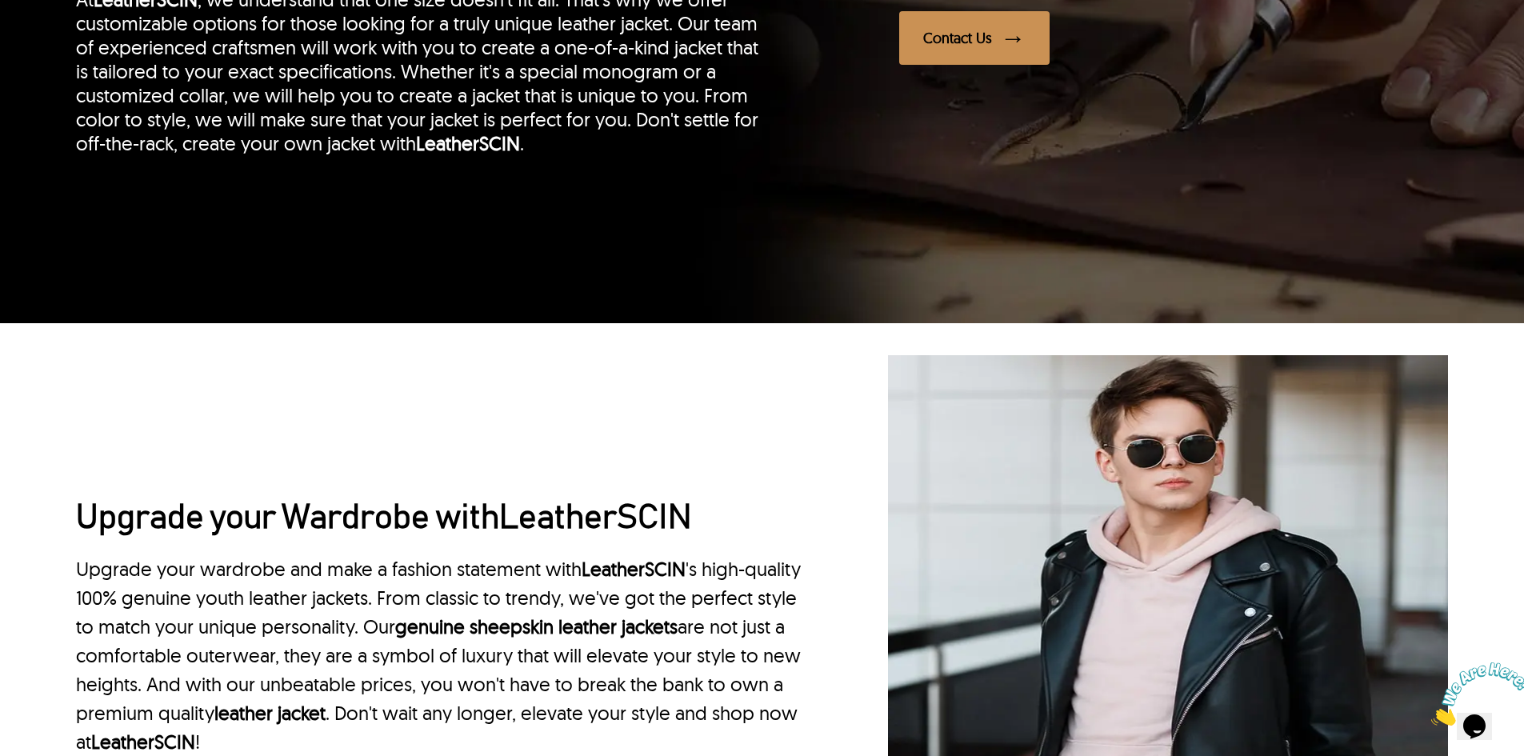
scroll to position [4794, 0]
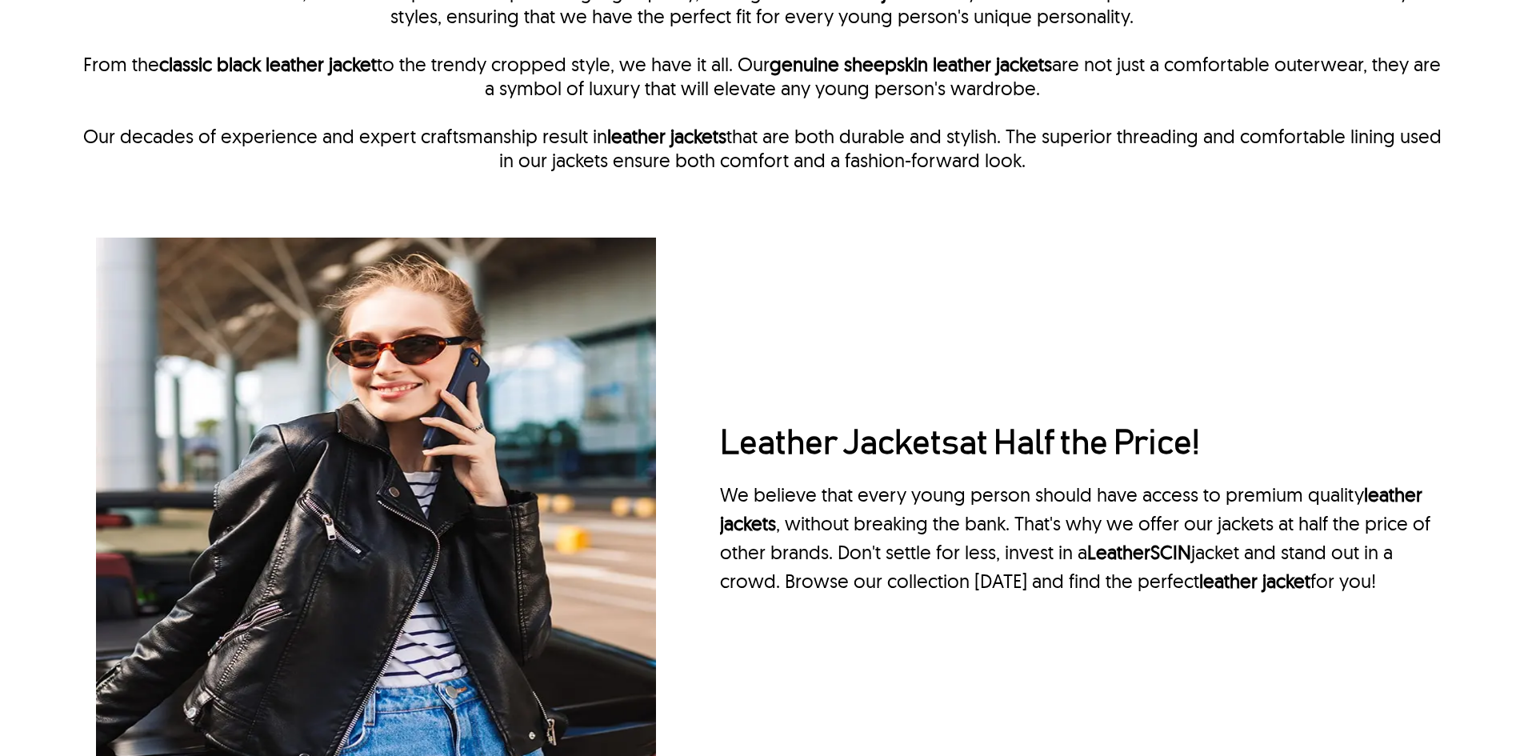
type input "**********"
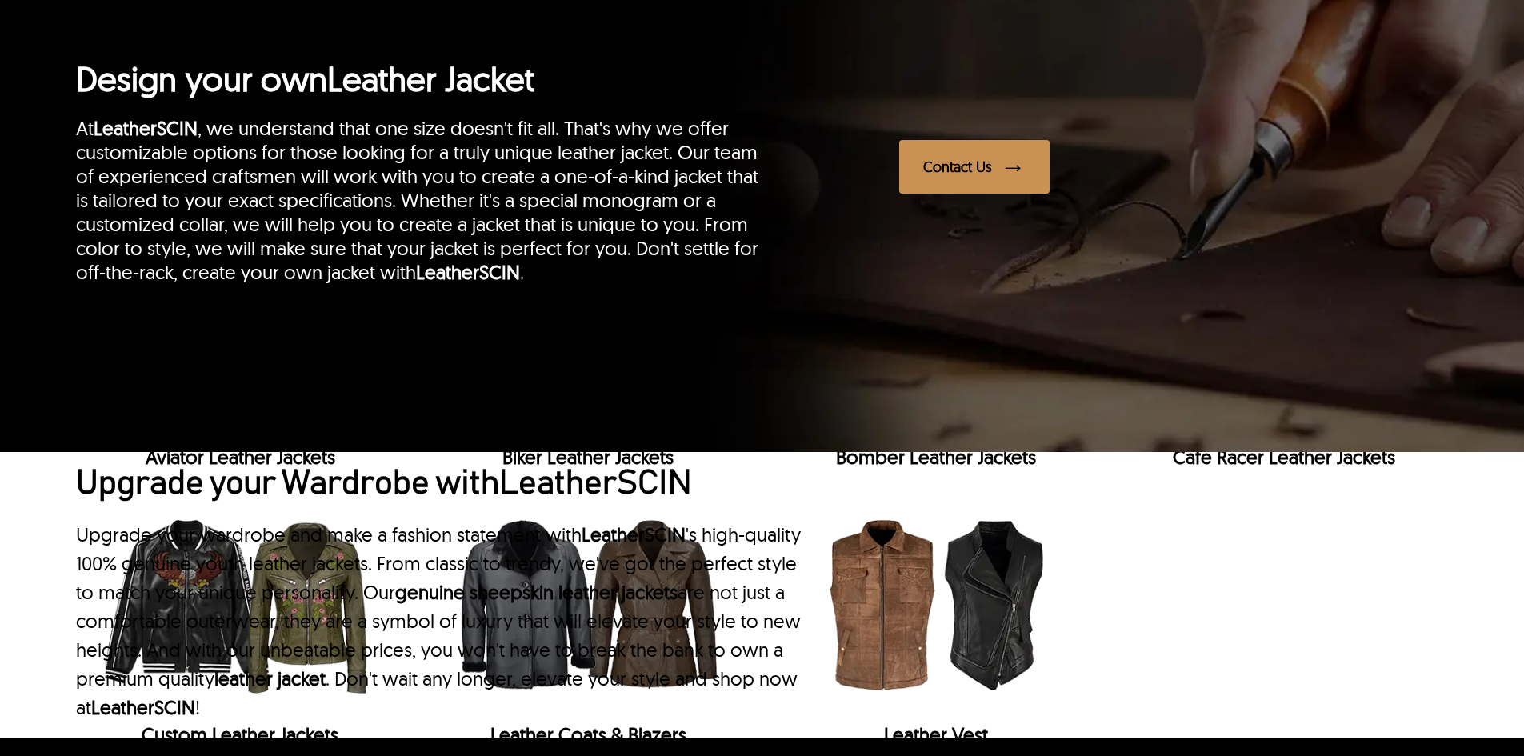
scroll to position [1440, 0]
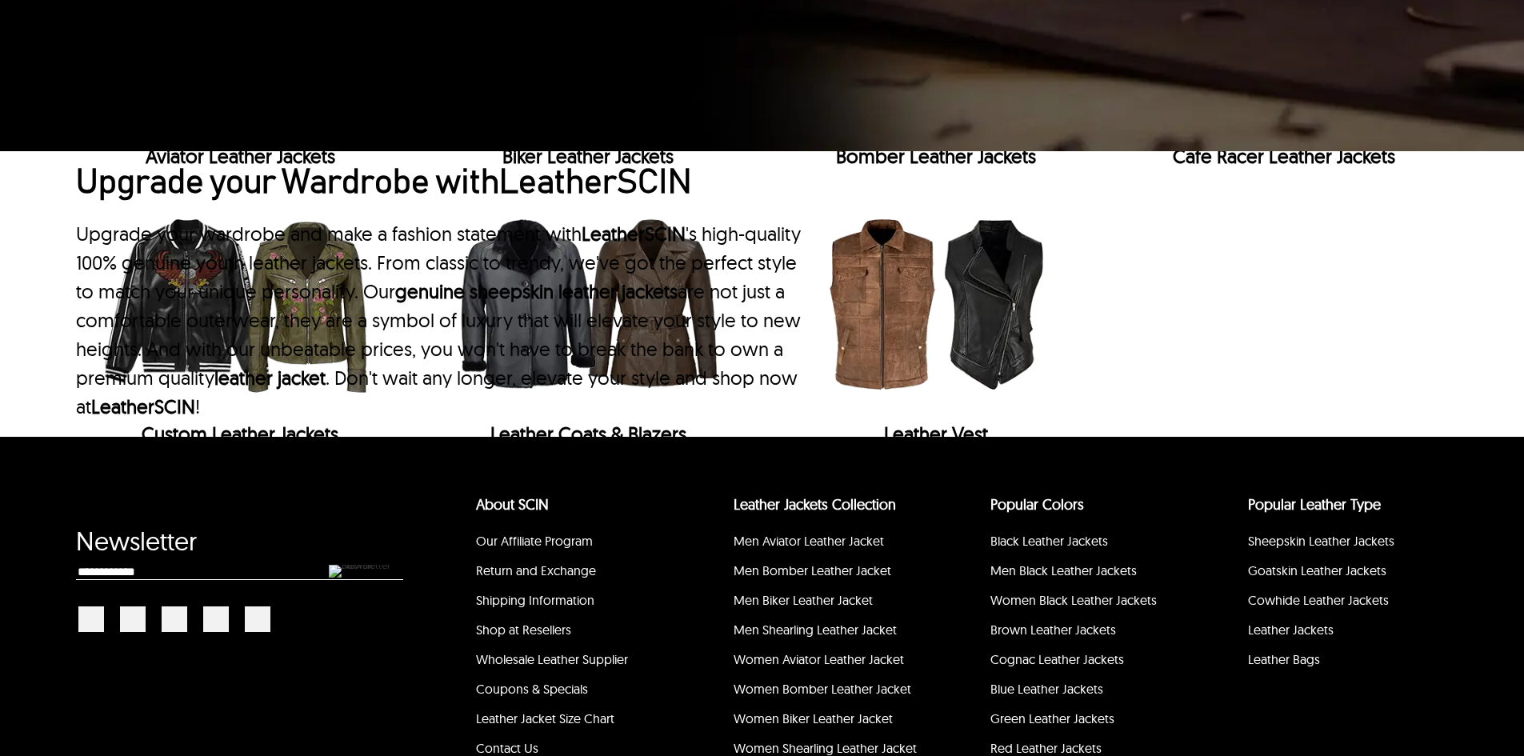
type input "**********"
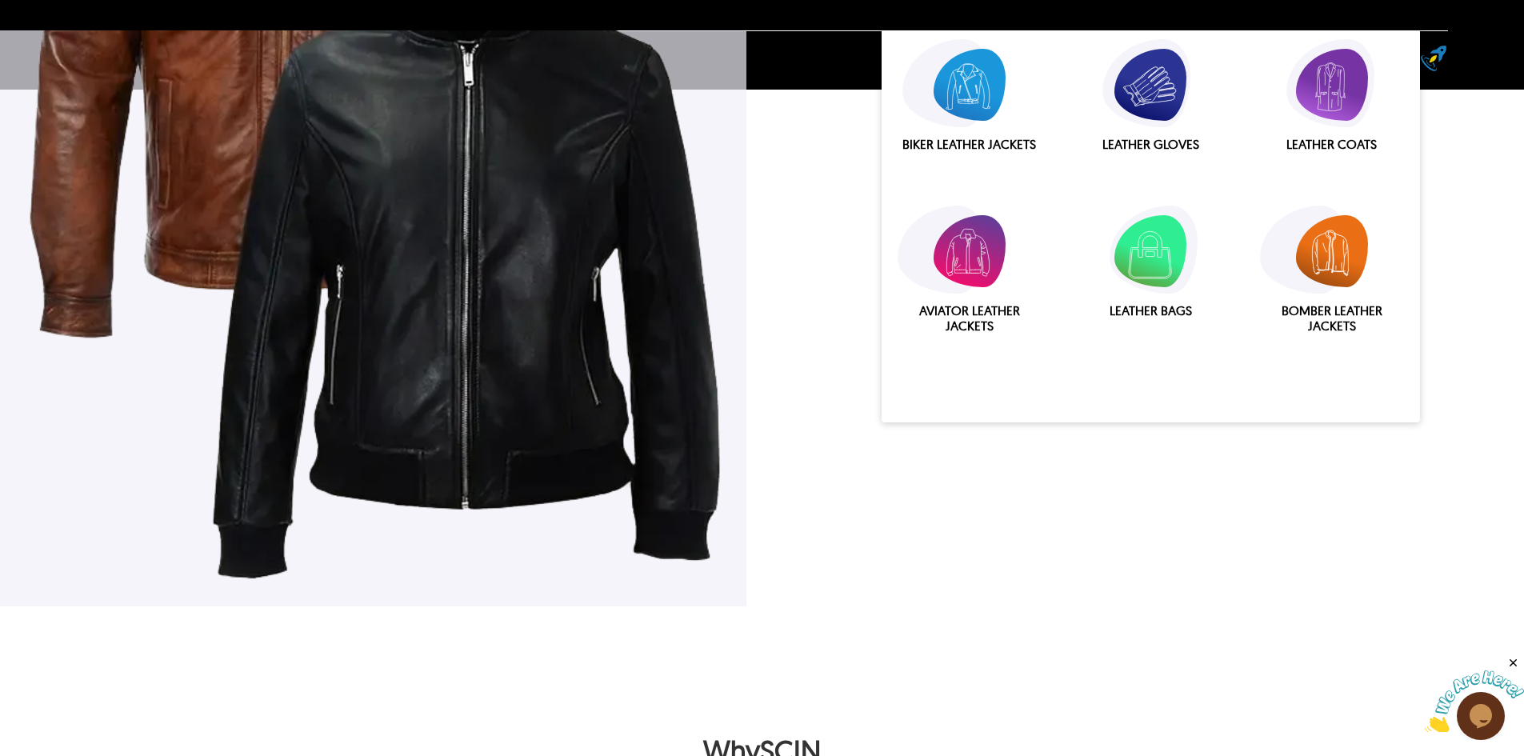
scroll to position [2240, 0]
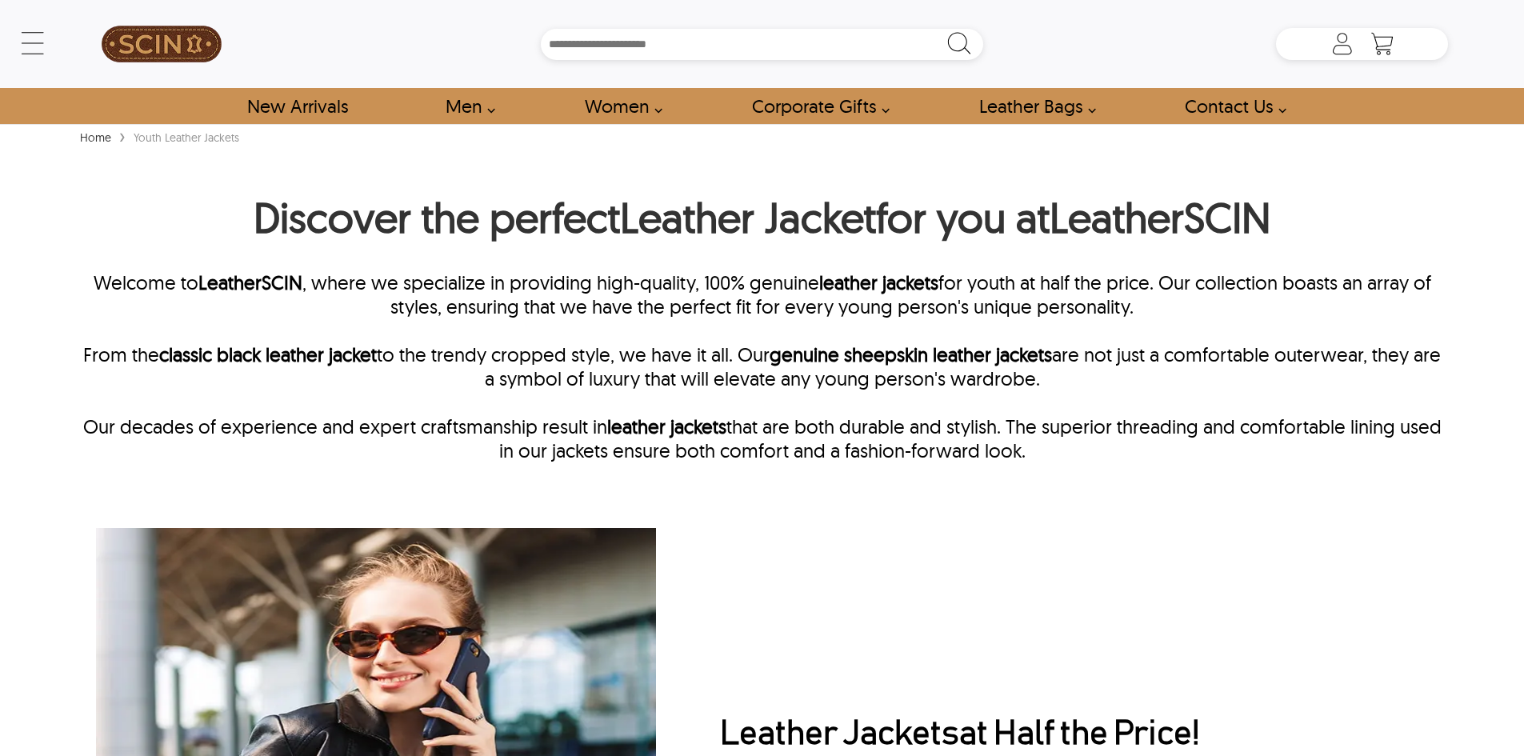
type input "**********"
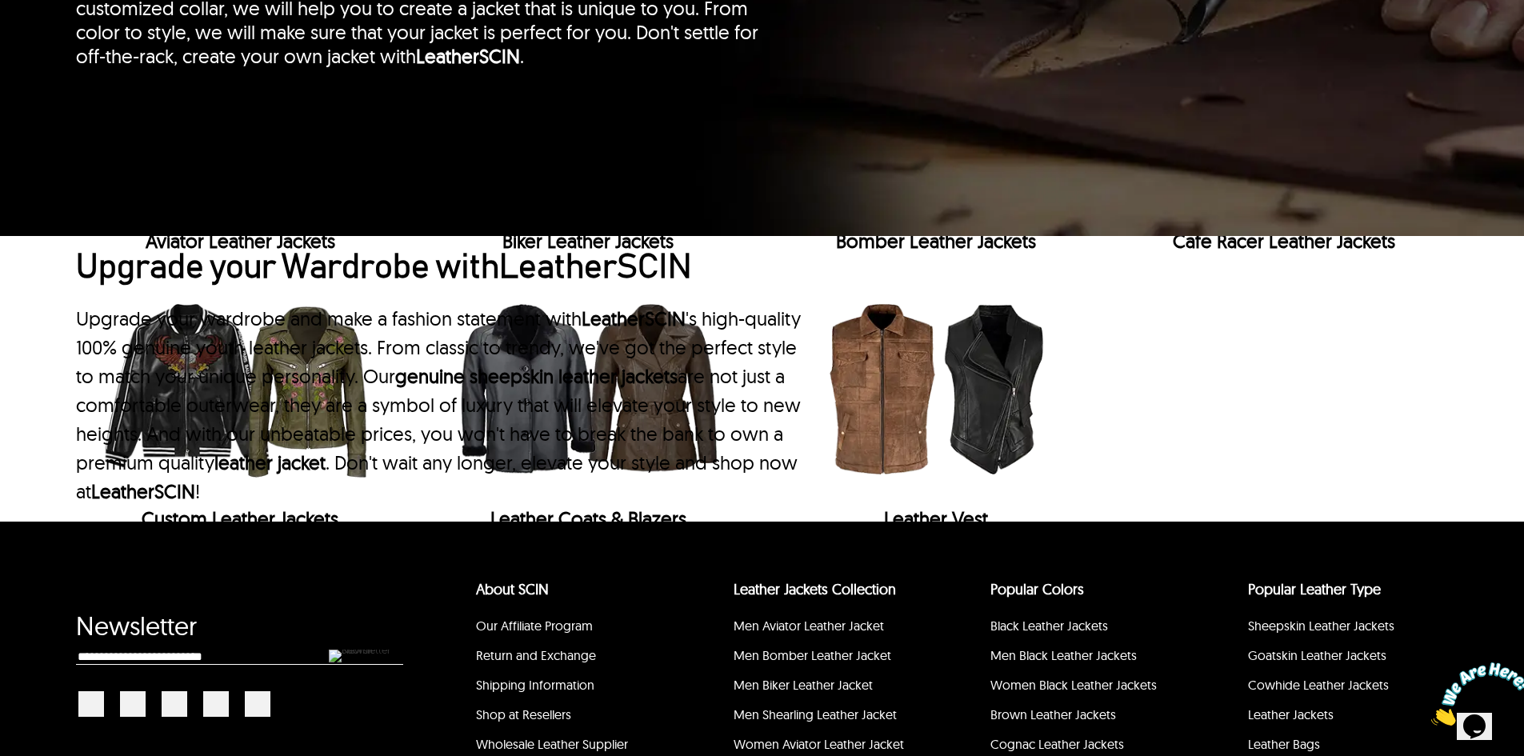
scroll to position [1760, 0]
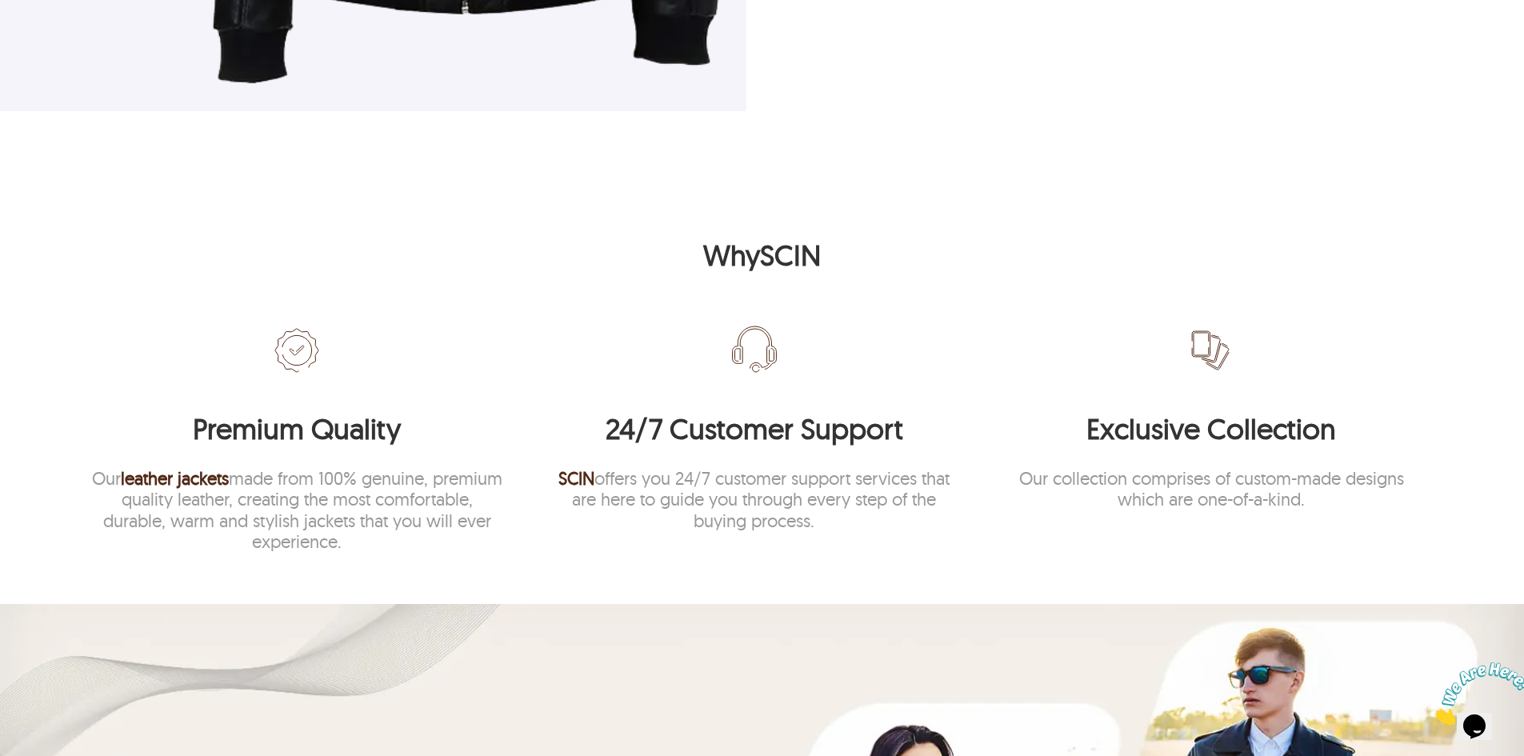
type input "**********"
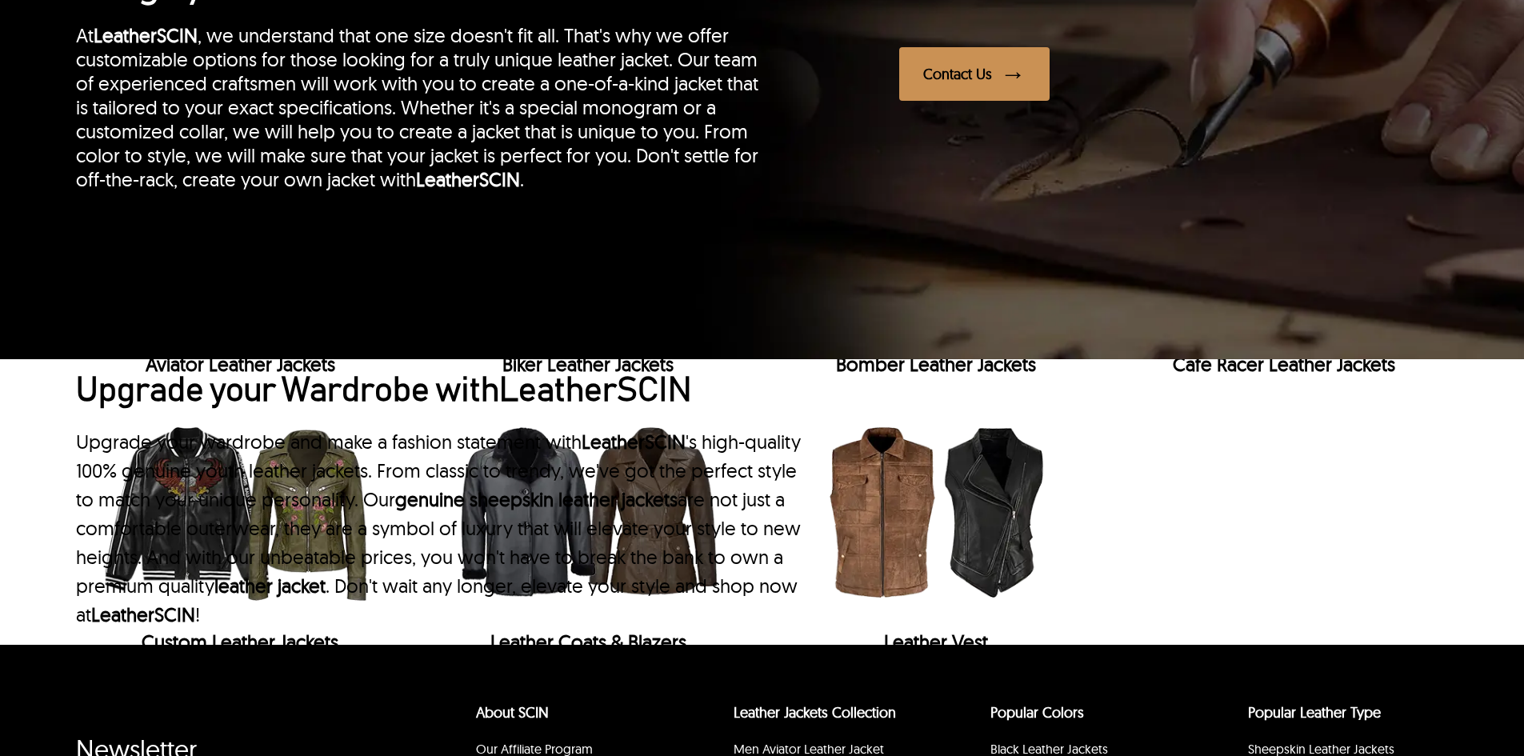
type input "**********"
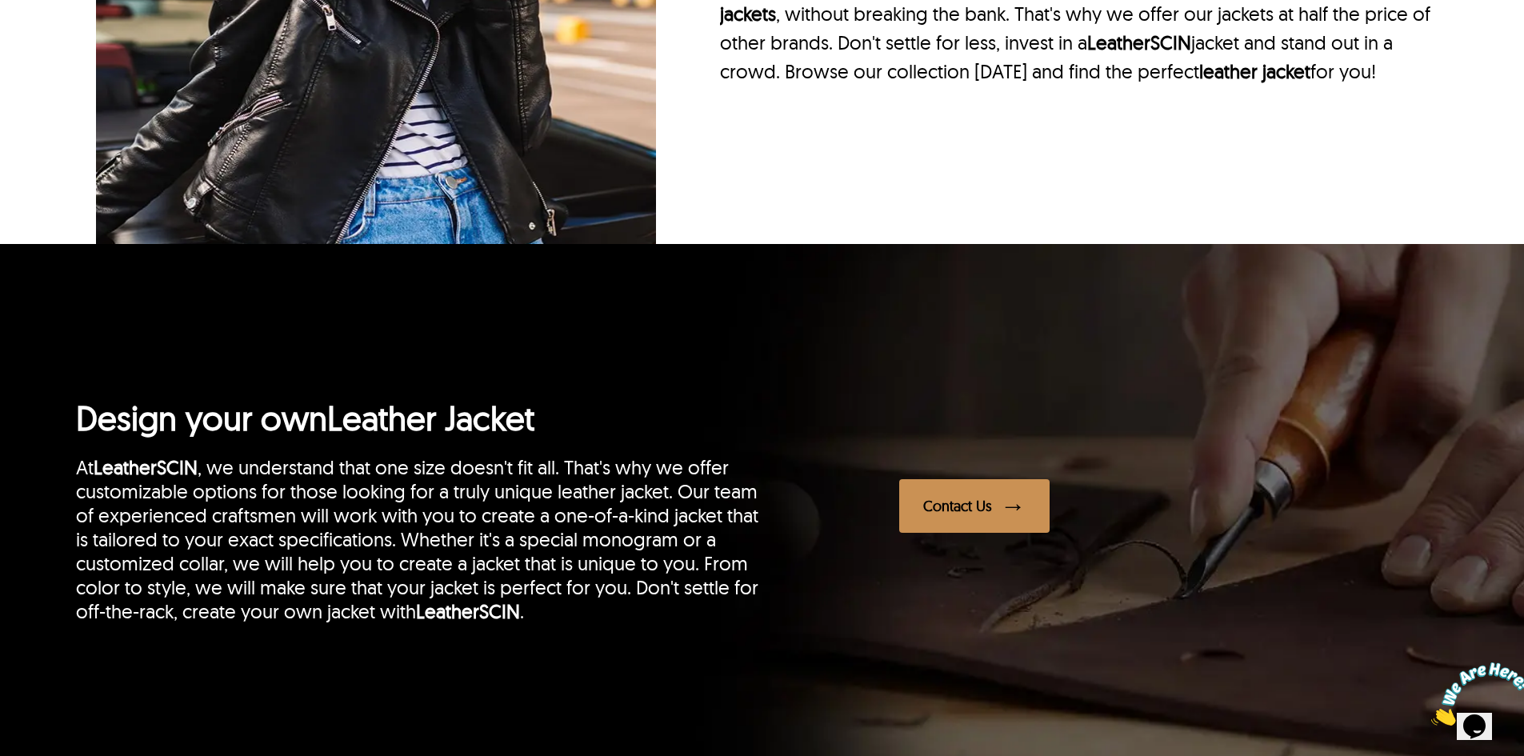
scroll to position [720, 0]
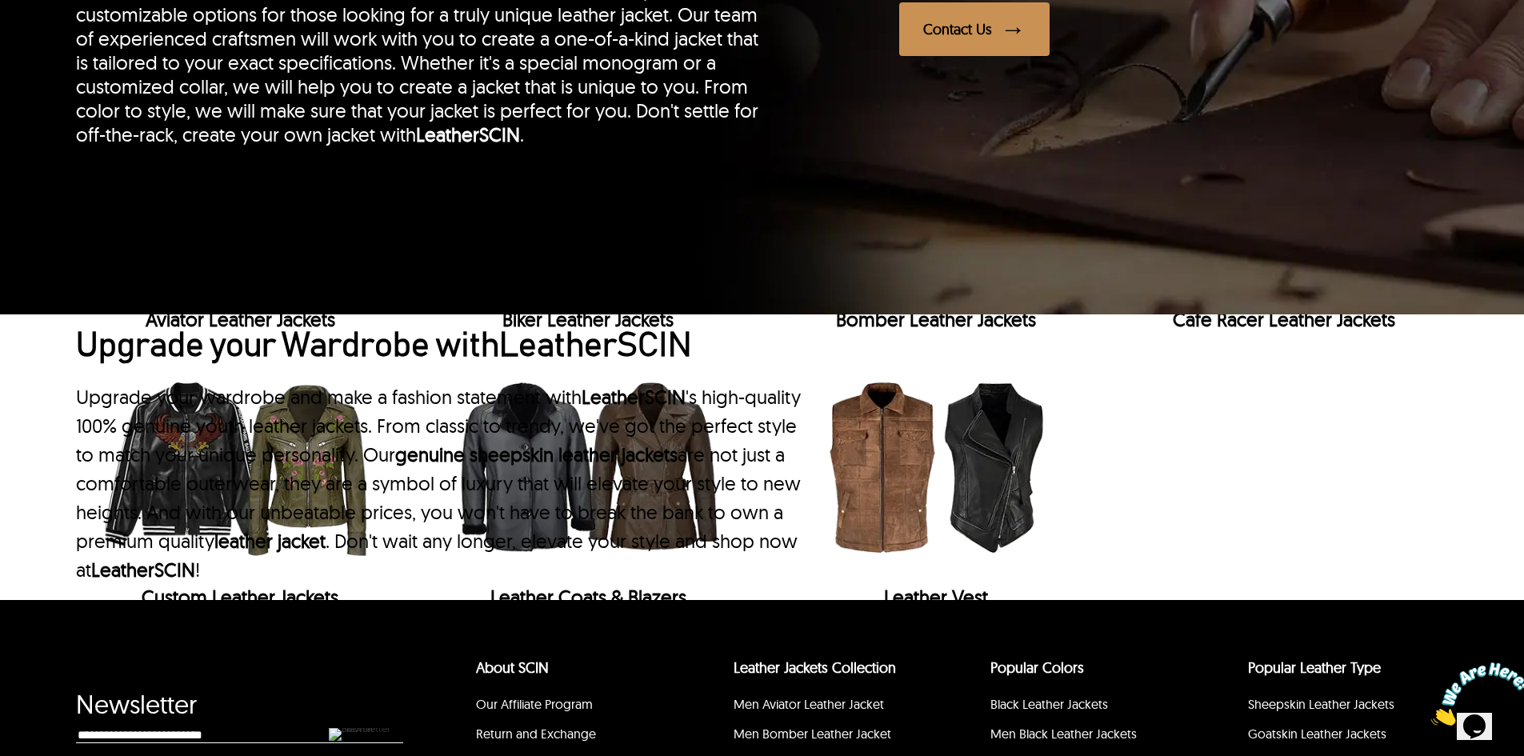
scroll to position [1200, 0]
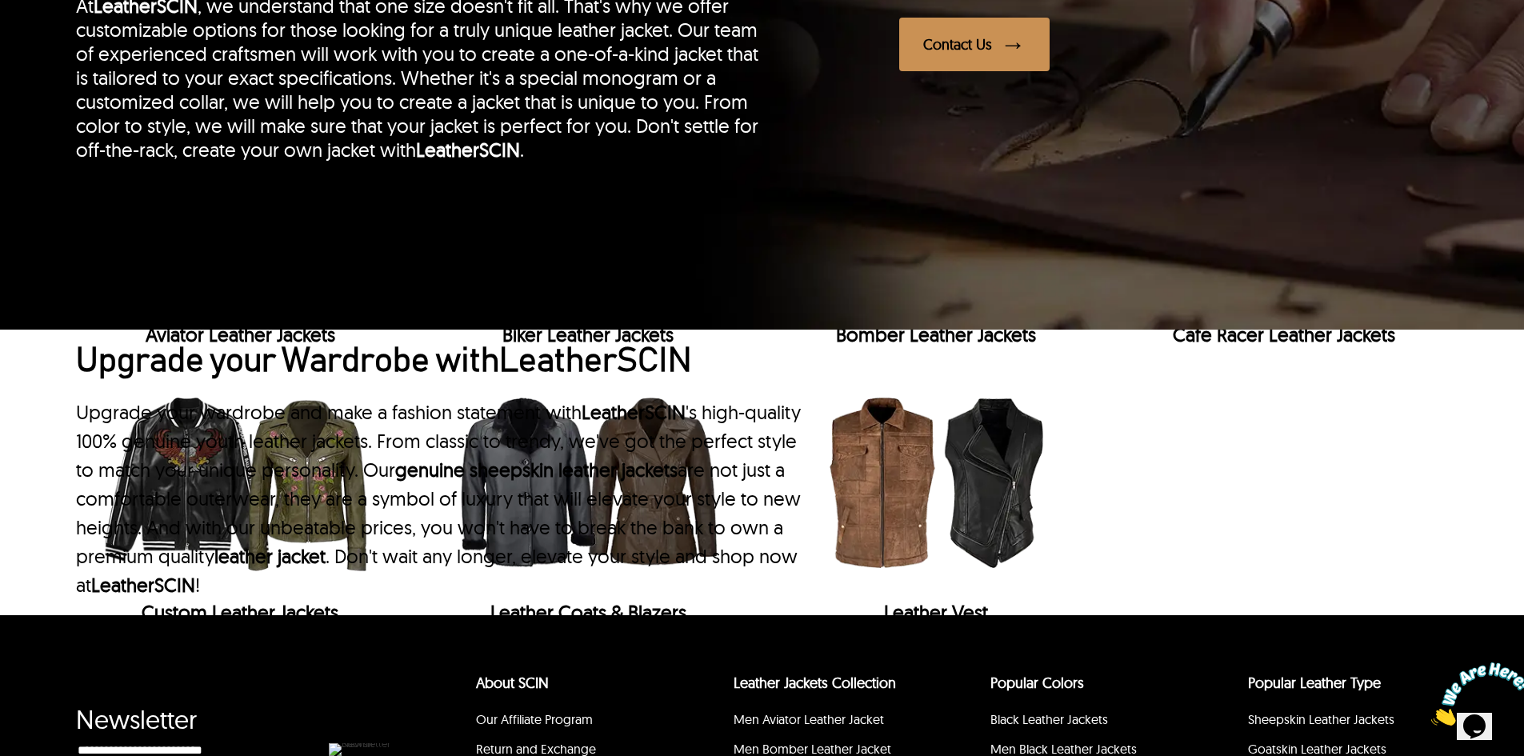
scroll to position [1280, 0]
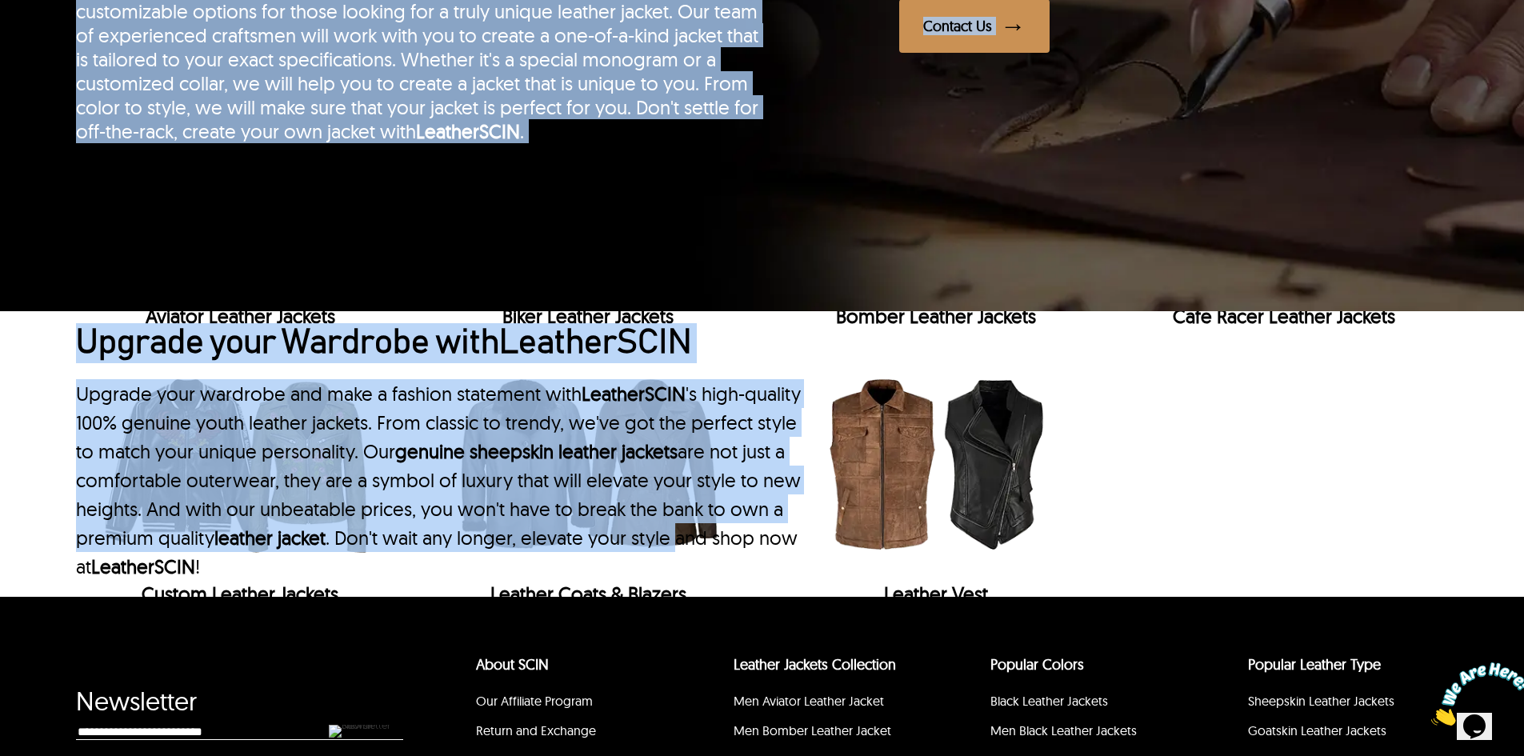
drag, startPoint x: 10, startPoint y: 582, endPoint x: 102, endPoint y: 246, distance: 348.6
click at [102, 246] on div at bounding box center [762, 37] width 1524 height 547
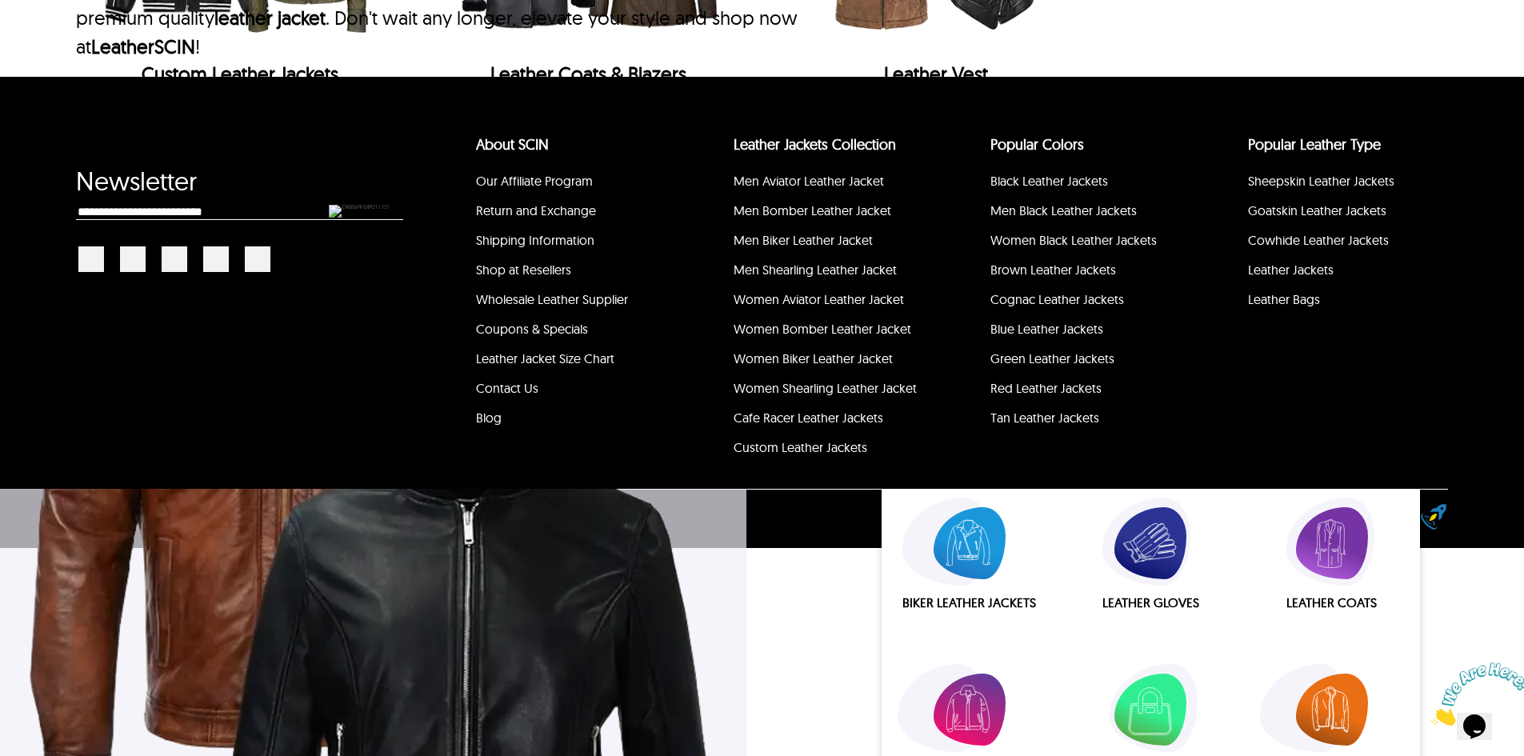
scroll to position [1840, 0]
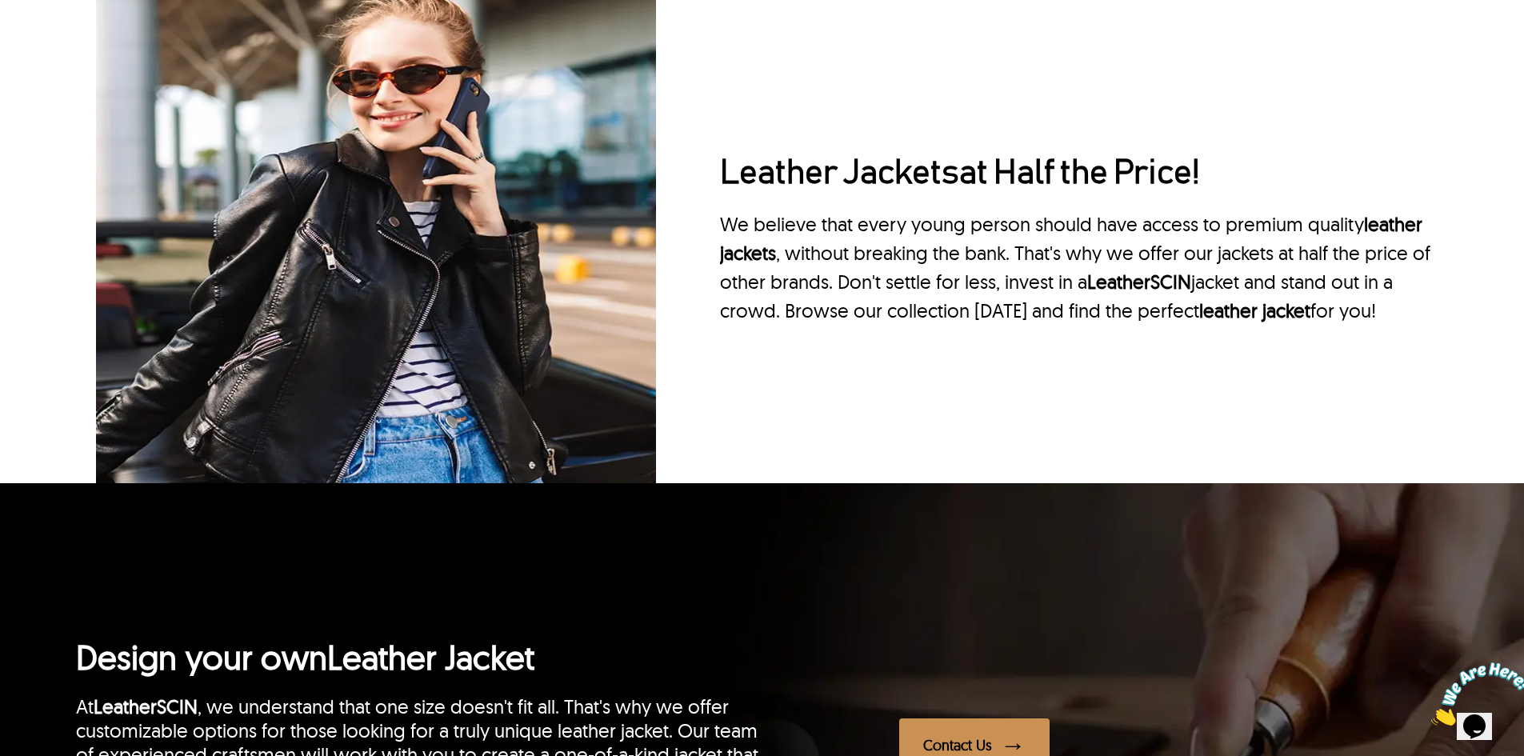
scroll to position [560, 0]
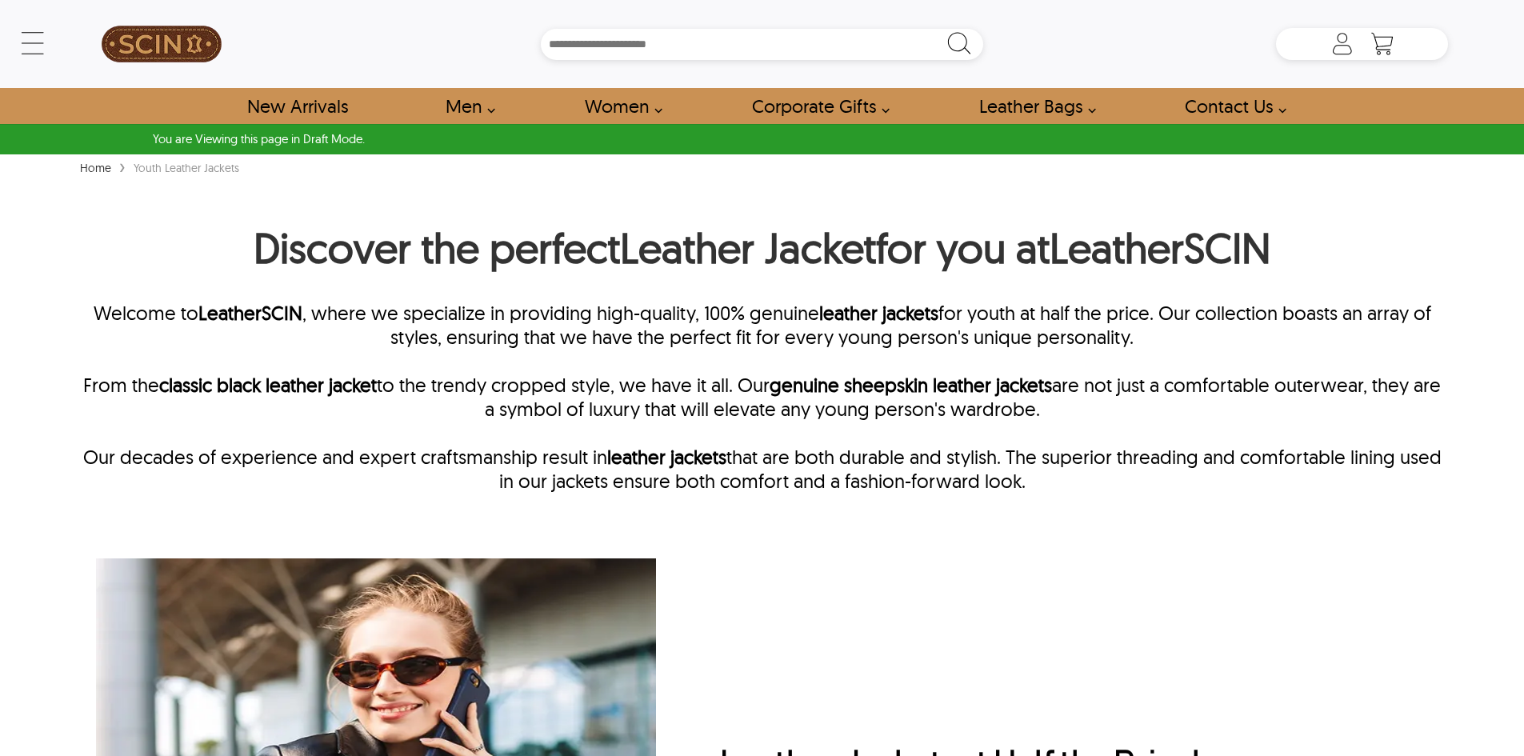
type input "**********"
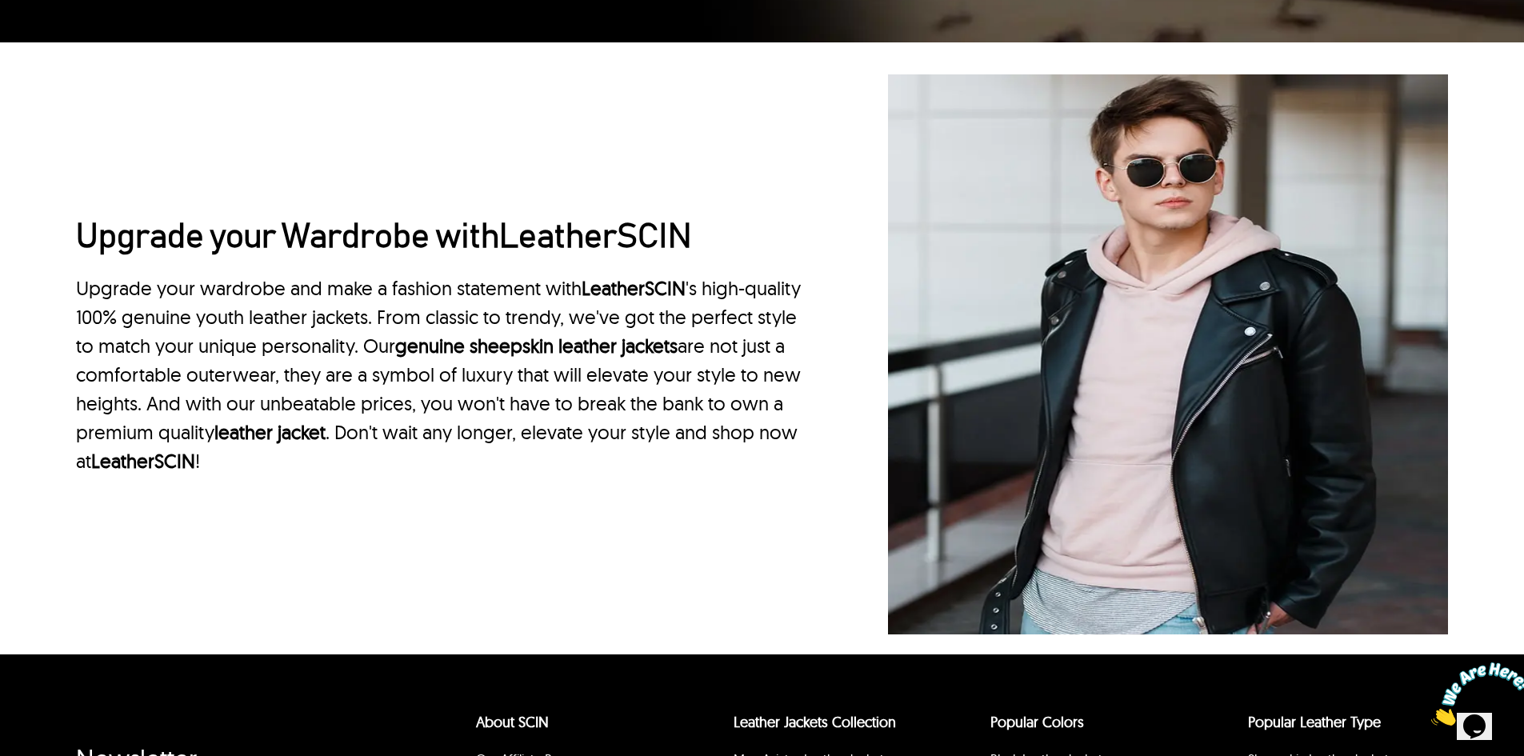
scroll to position [4914, 0]
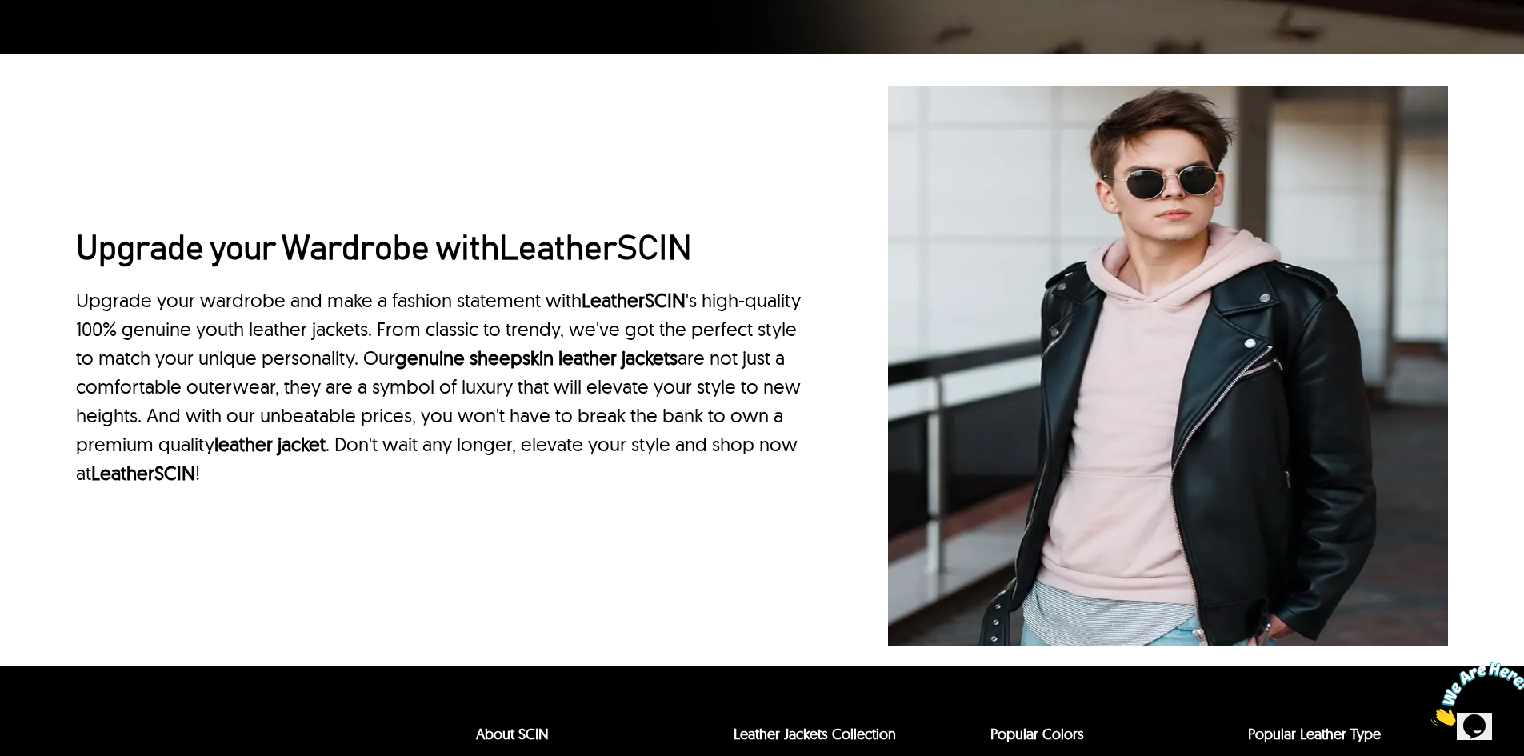
click at [116, 305] on p "Upgrade your wardrobe and make a fashion statement with LeatherSCIN 's high-qua…" at bounding box center [440, 387] width 728 height 202
click at [132, 253] on h2 "Upgrade your Wardrobe with LeatherSCIN" at bounding box center [440, 250] width 728 height 40
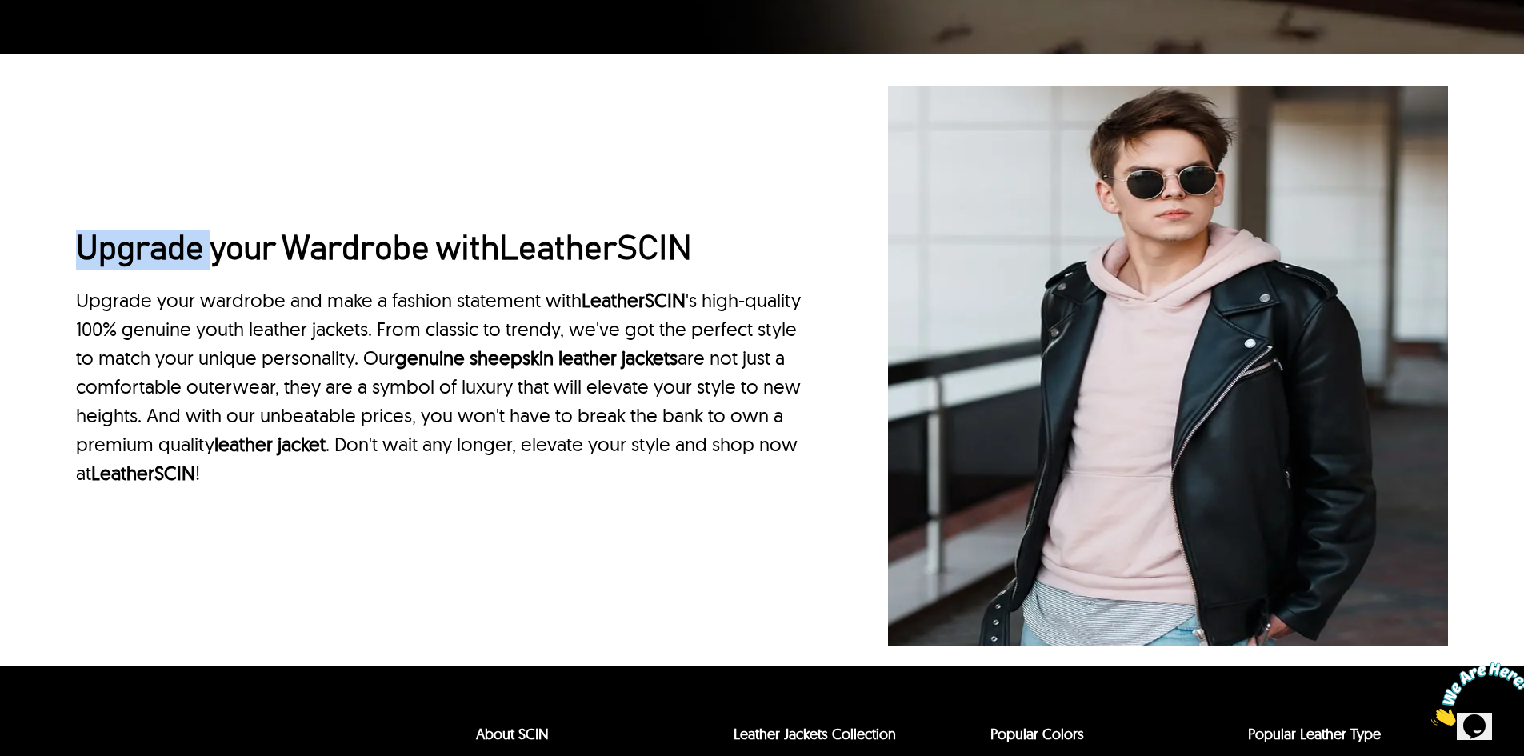
click at [132, 253] on h2 "Upgrade your Wardrobe with LeatherSCIN" at bounding box center [440, 250] width 728 height 40
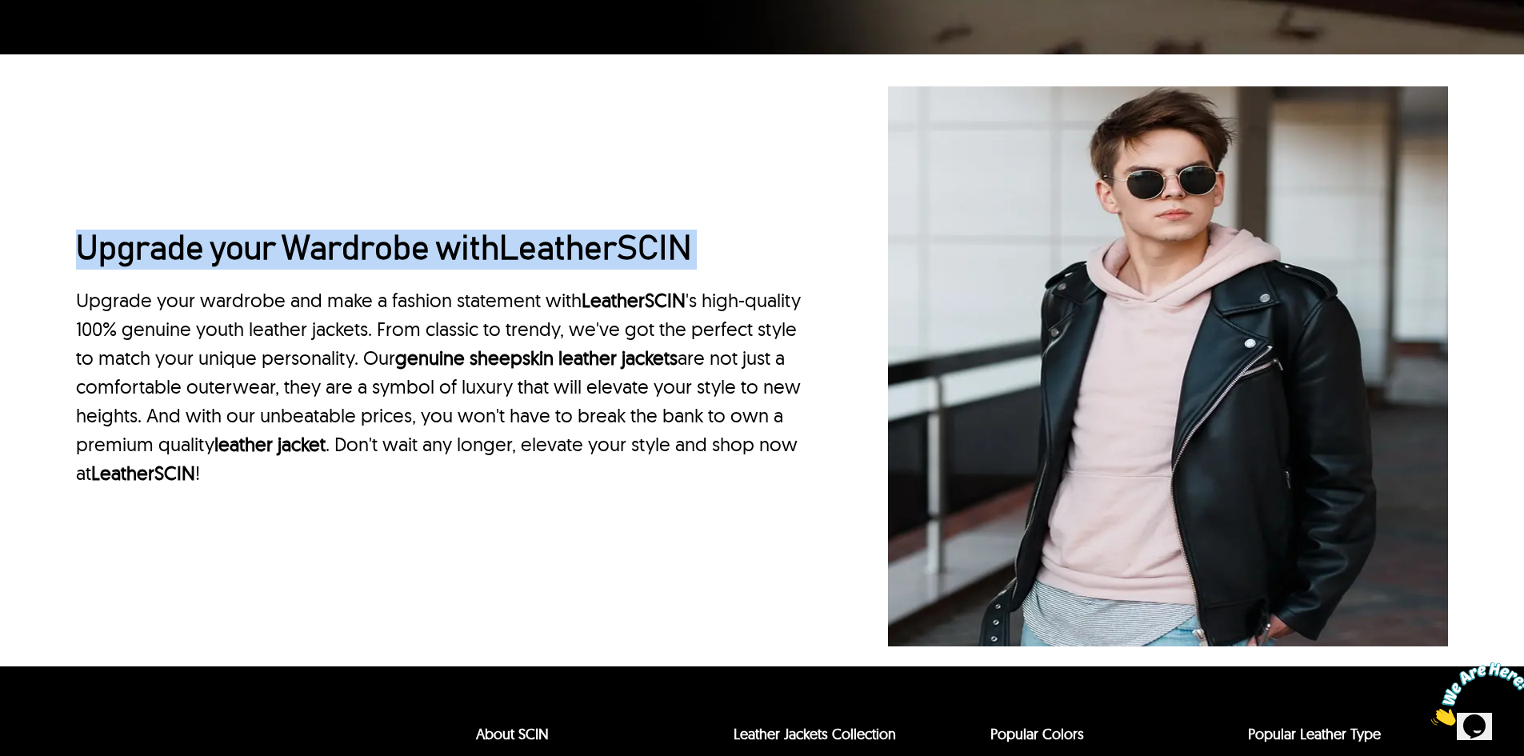
click at [246, 255] on h2 "Upgrade your Wardrobe with LeatherSCIN" at bounding box center [440, 250] width 728 height 40
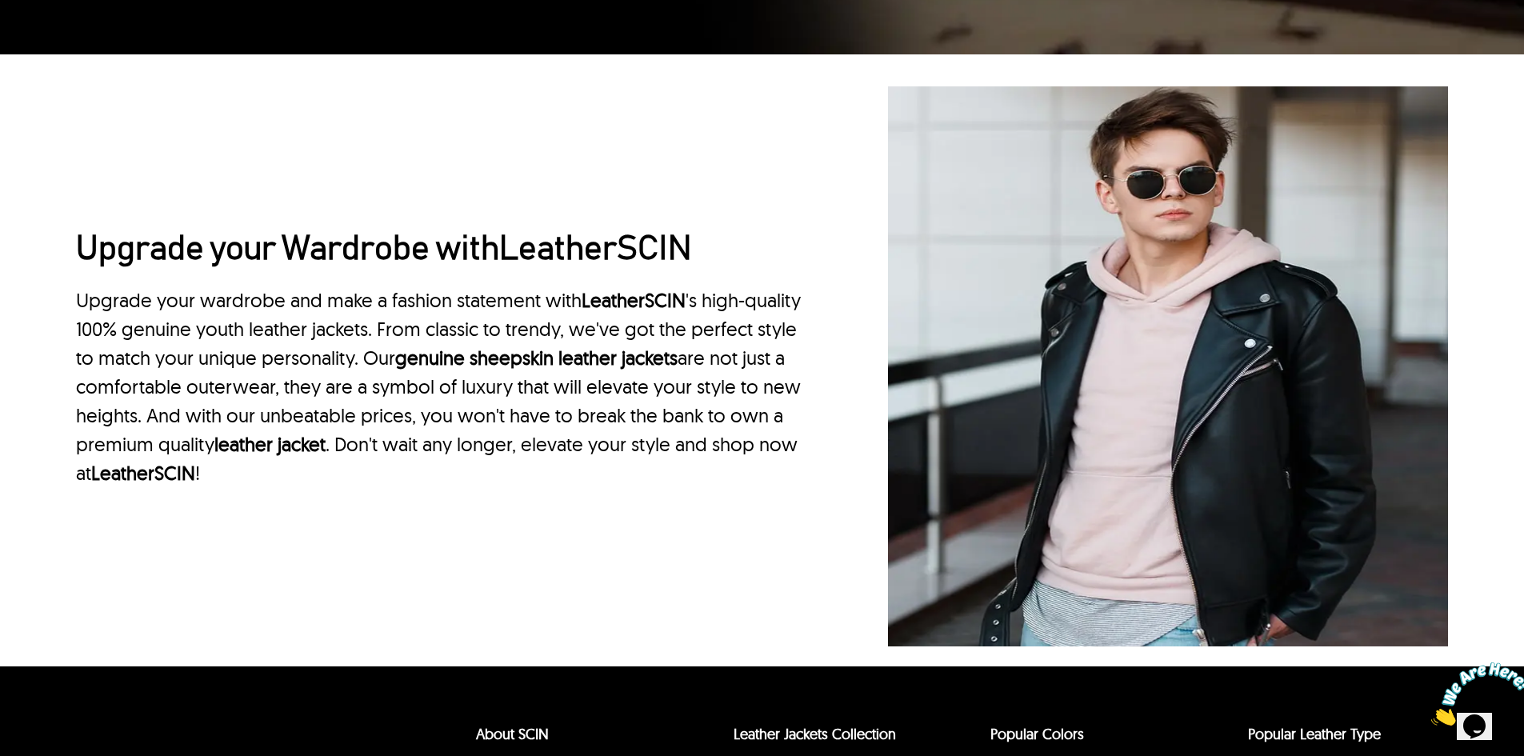
click at [246, 255] on h2 "Upgrade your Wardrobe with LeatherSCIN" at bounding box center [440, 250] width 728 height 40
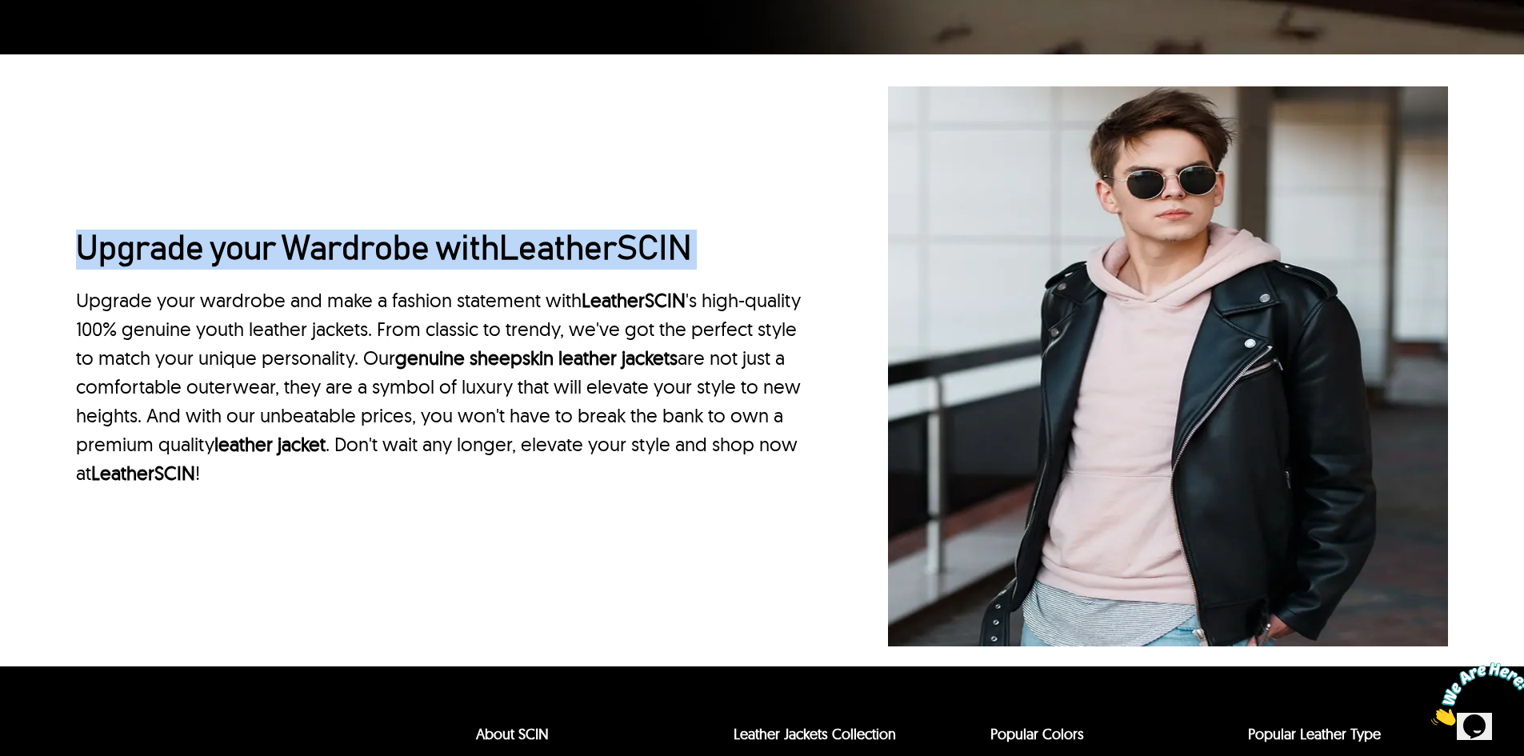
click at [246, 255] on h2 "Upgrade your Wardrobe with LeatherSCIN" at bounding box center [440, 250] width 728 height 40
click at [317, 231] on h2 "Upgrade your Wardrobe with LeatherSCIN" at bounding box center [440, 250] width 728 height 40
drag, startPoint x: 294, startPoint y: 240, endPoint x: 714, endPoint y: 254, distance: 421.0
click at [714, 254] on h2 "Upgrade your Wardrobe with LeatherSCIN" at bounding box center [440, 250] width 728 height 40
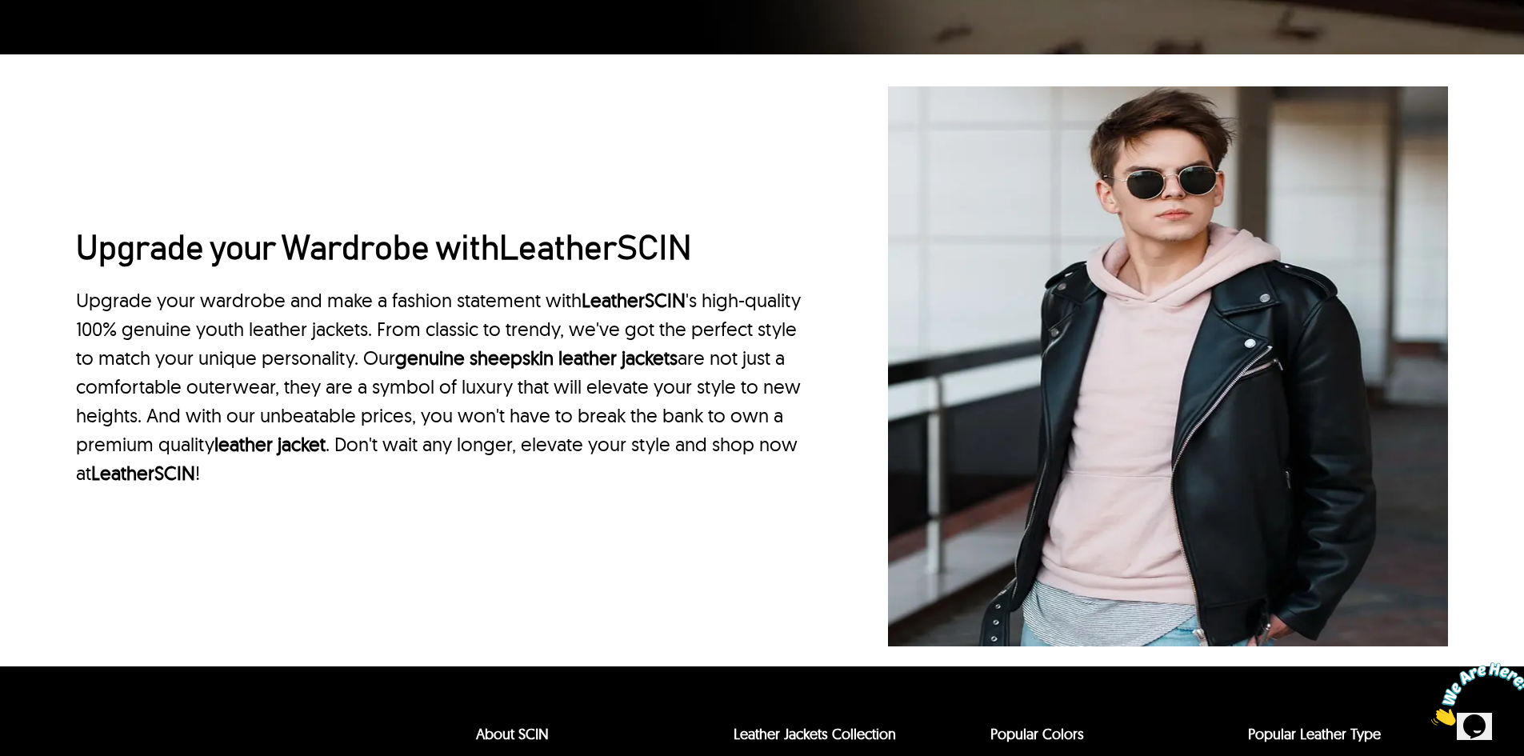
click at [730, 290] on p "Upgrade your wardrobe and make a fashion statement with LeatherSCIN 's high-qua…" at bounding box center [440, 387] width 728 height 202
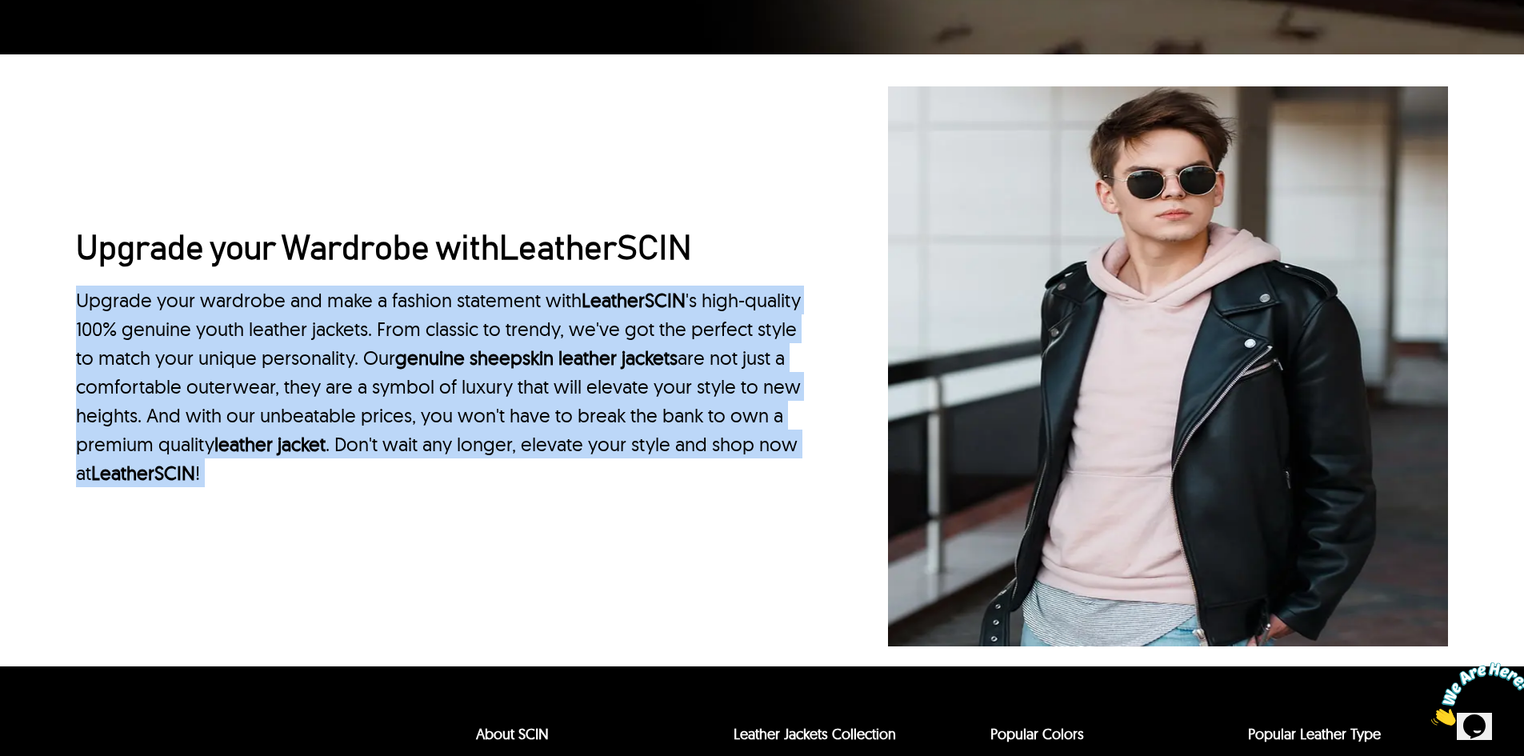
click at [730, 290] on p "Upgrade your wardrobe and make a fashion statement with LeatherSCIN 's high-qua…" at bounding box center [440, 387] width 728 height 202
click at [733, 331] on p "Upgrade your wardrobe and make a fashion statement with LeatherSCIN 's high-qua…" at bounding box center [440, 387] width 728 height 202
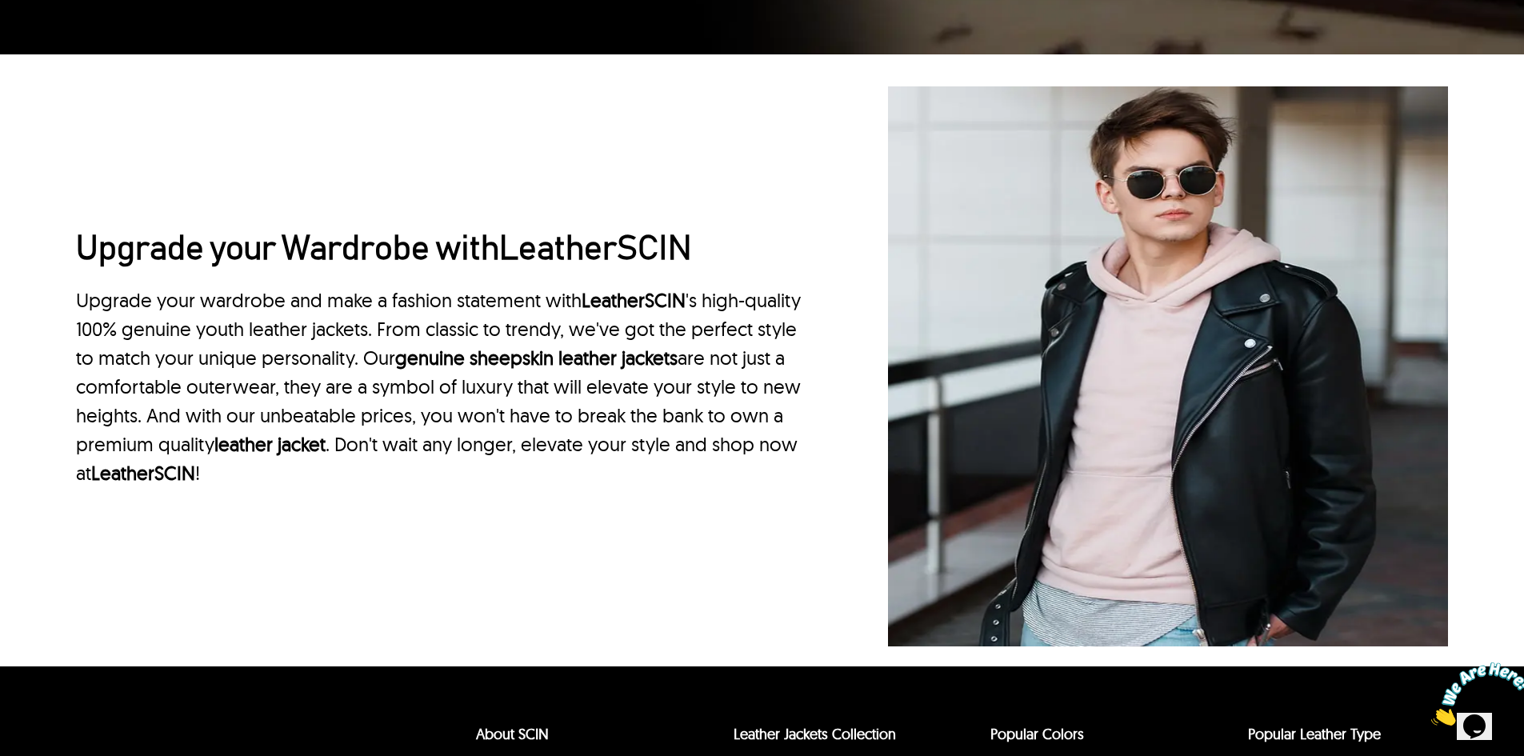
click at [730, 386] on p "Upgrade your wardrobe and make a fashion statement with LeatherSCIN 's high-qua…" at bounding box center [440, 387] width 728 height 202
click at [302, 287] on p "Upgrade your wardrobe and make a fashion statement with LeatherSCIN 's high-qua…" at bounding box center [440, 387] width 728 height 202
click at [330, 300] on p "Upgrade your wardrobe and make a fashion statement with LeatherSCIN 's high-qua…" at bounding box center [440, 387] width 728 height 202
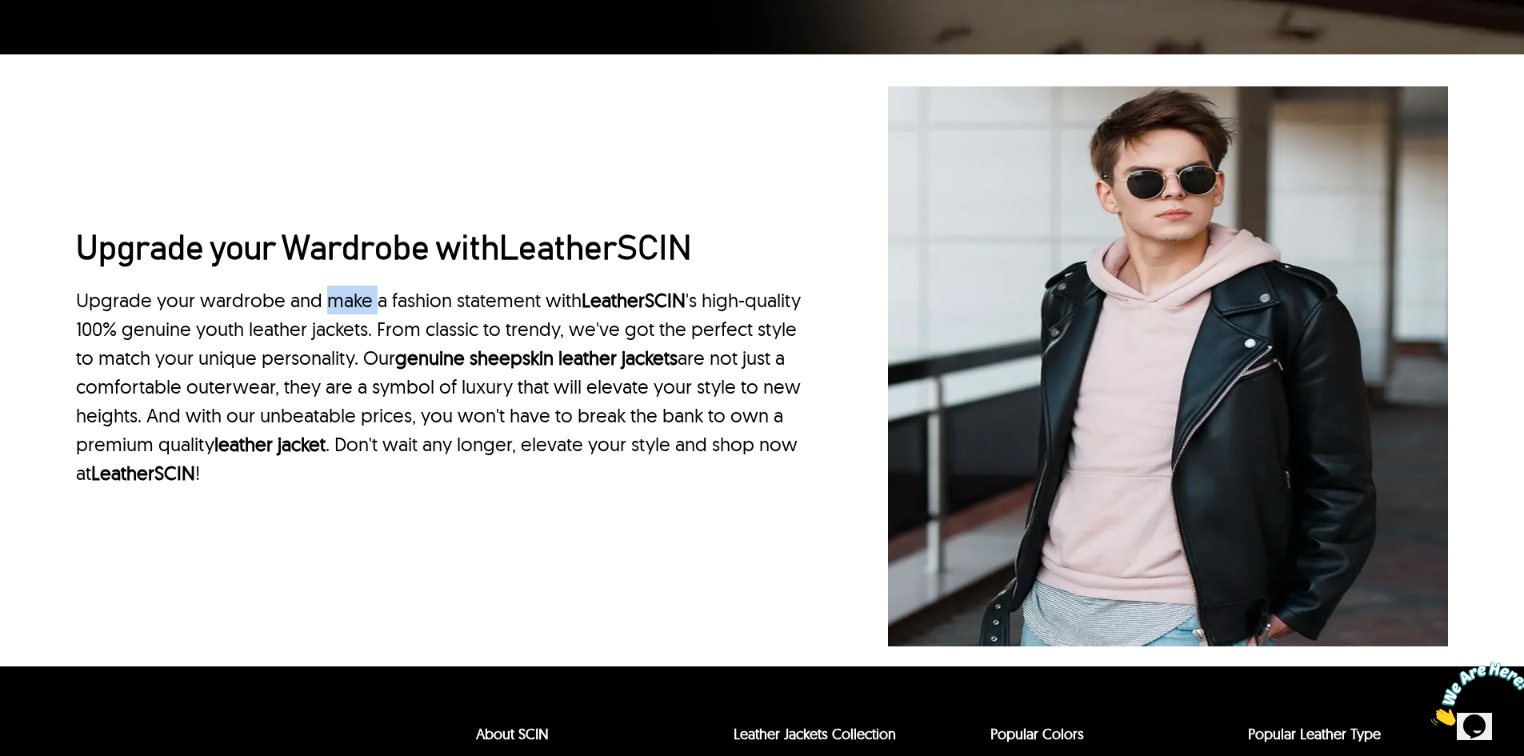
click at [330, 300] on p "Upgrade your wardrobe and make a fashion statement with LeatherSCIN 's high-qua…" at bounding box center [440, 387] width 728 height 202
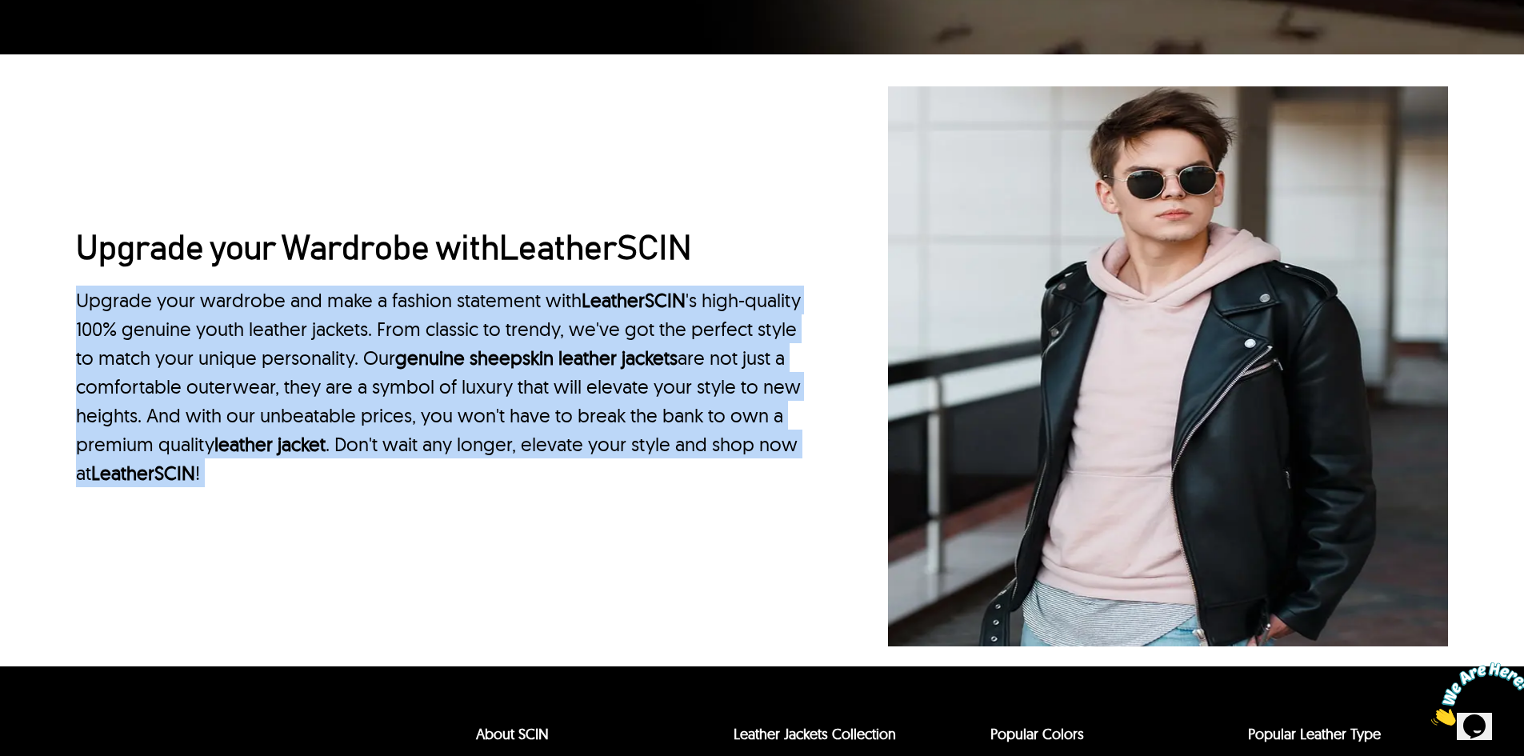
click at [330, 300] on p "Upgrade your wardrobe and make a fashion statement with LeatherSCIN 's high-qua…" at bounding box center [440, 387] width 728 height 202
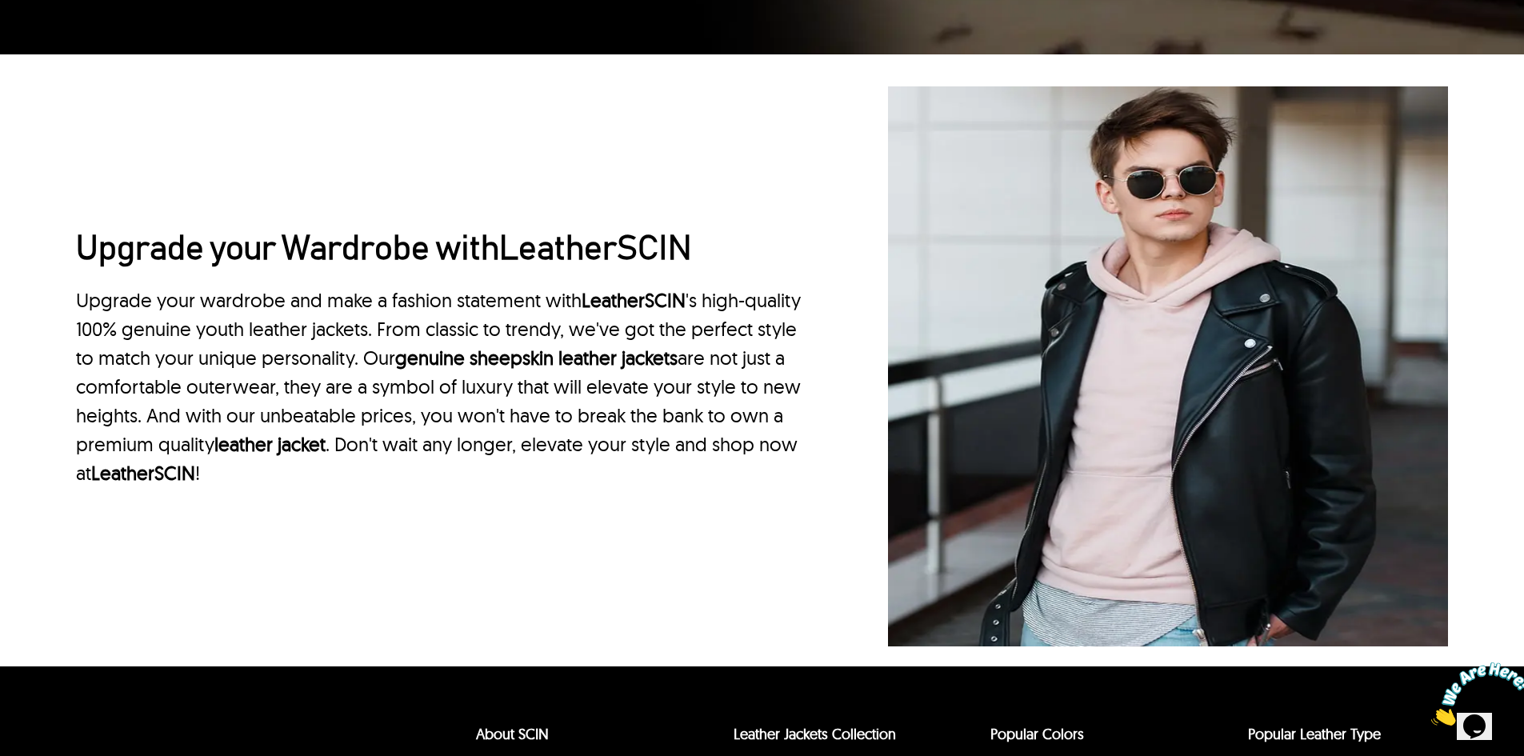
click at [394, 259] on h2 "Upgrade your Wardrobe with LeatherSCIN" at bounding box center [440, 250] width 728 height 40
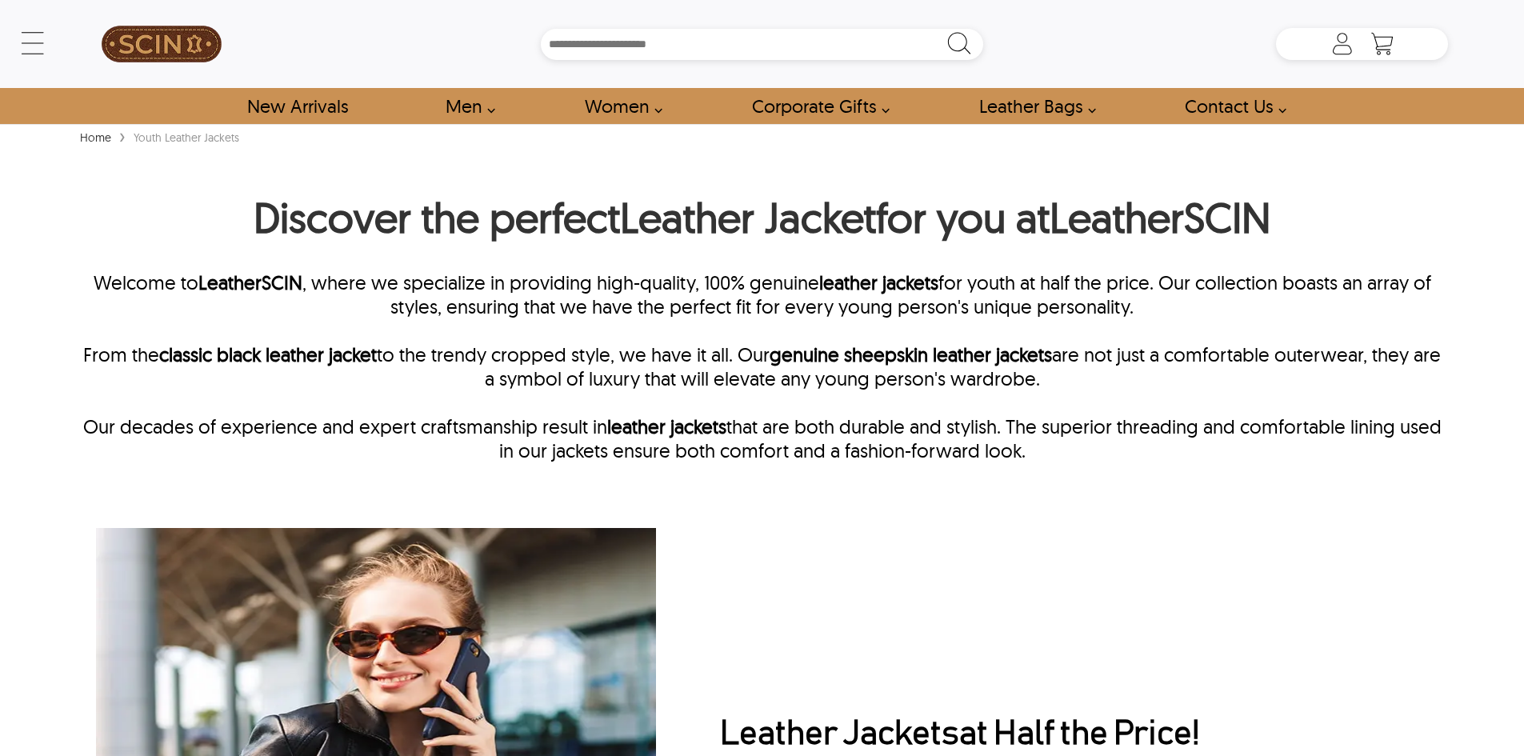
type input "**********"
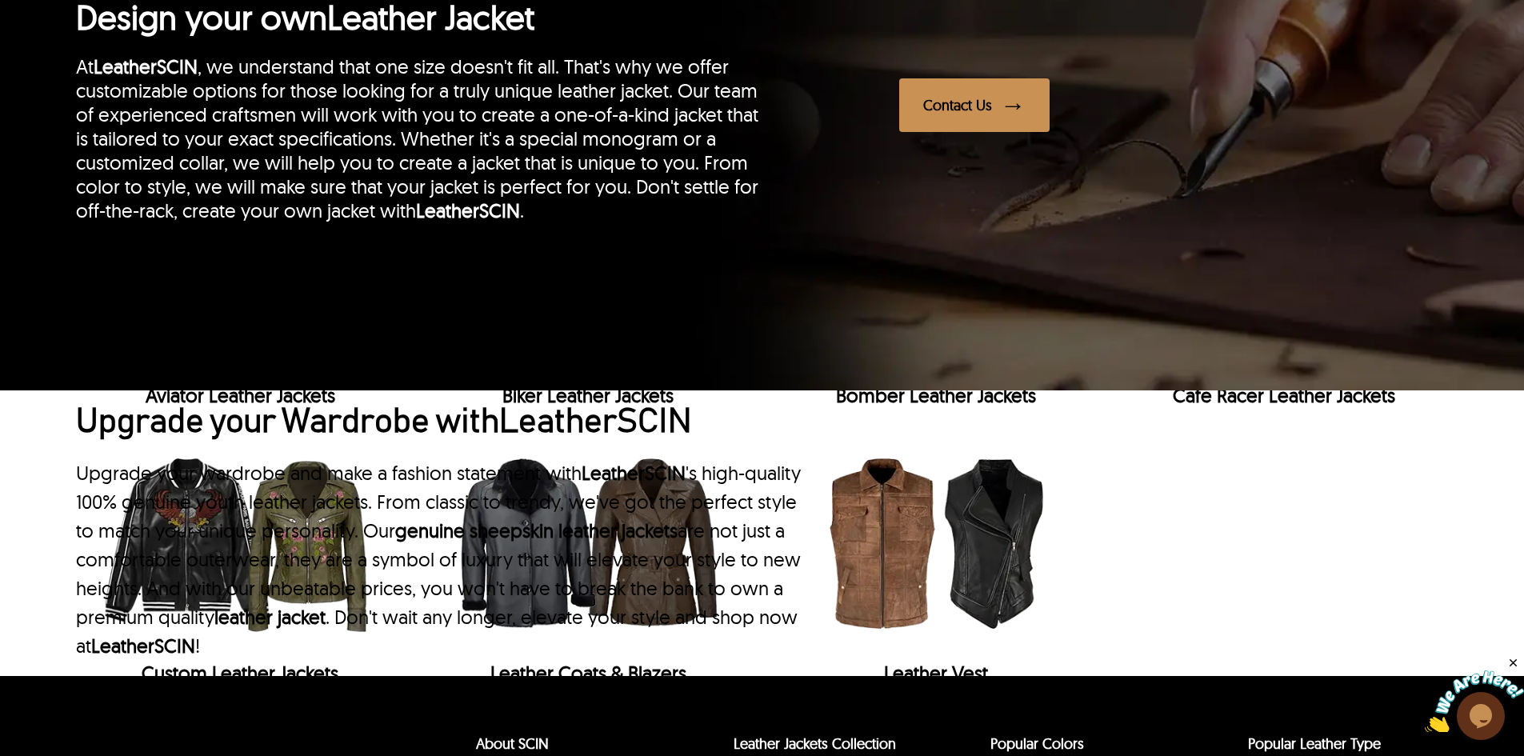
scroll to position [1200, 0]
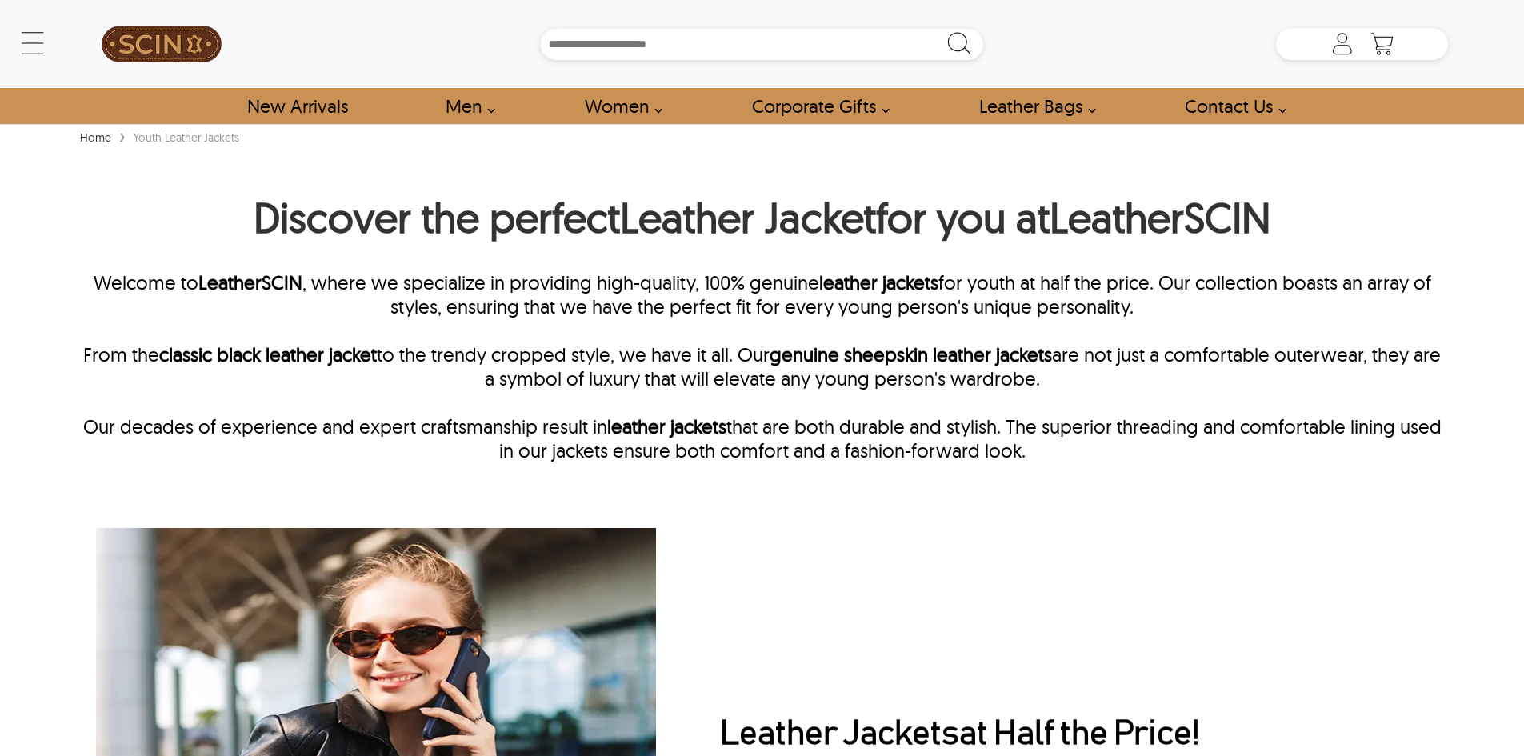
type input "**********"
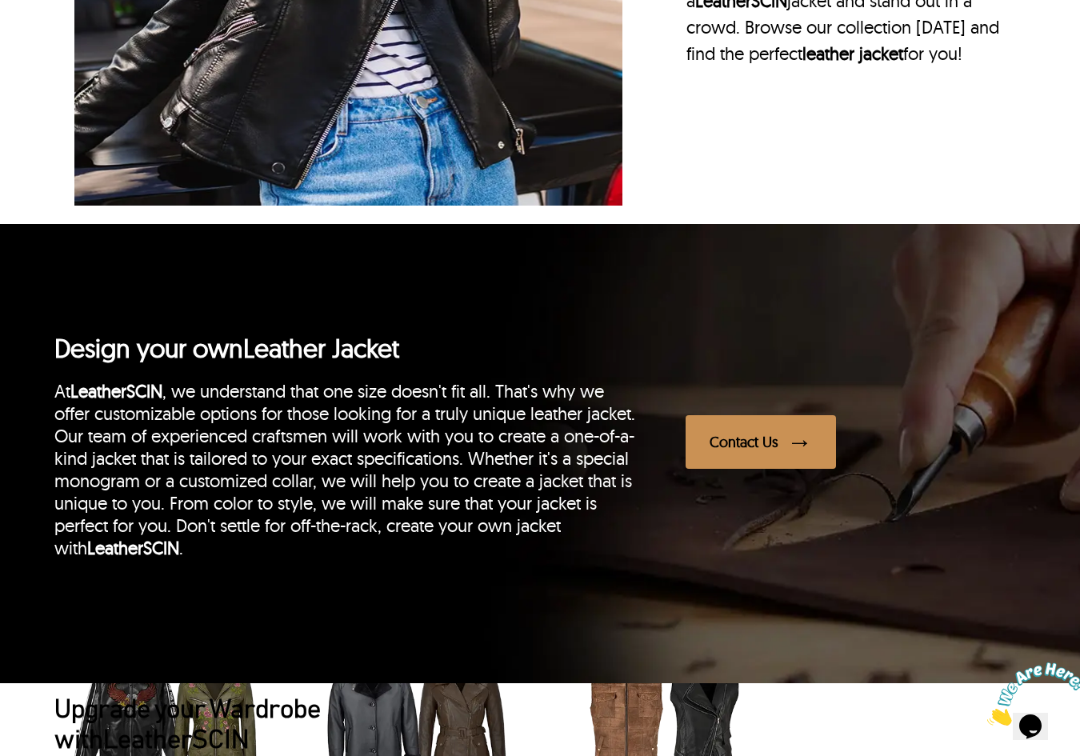
scroll to position [800, 0]
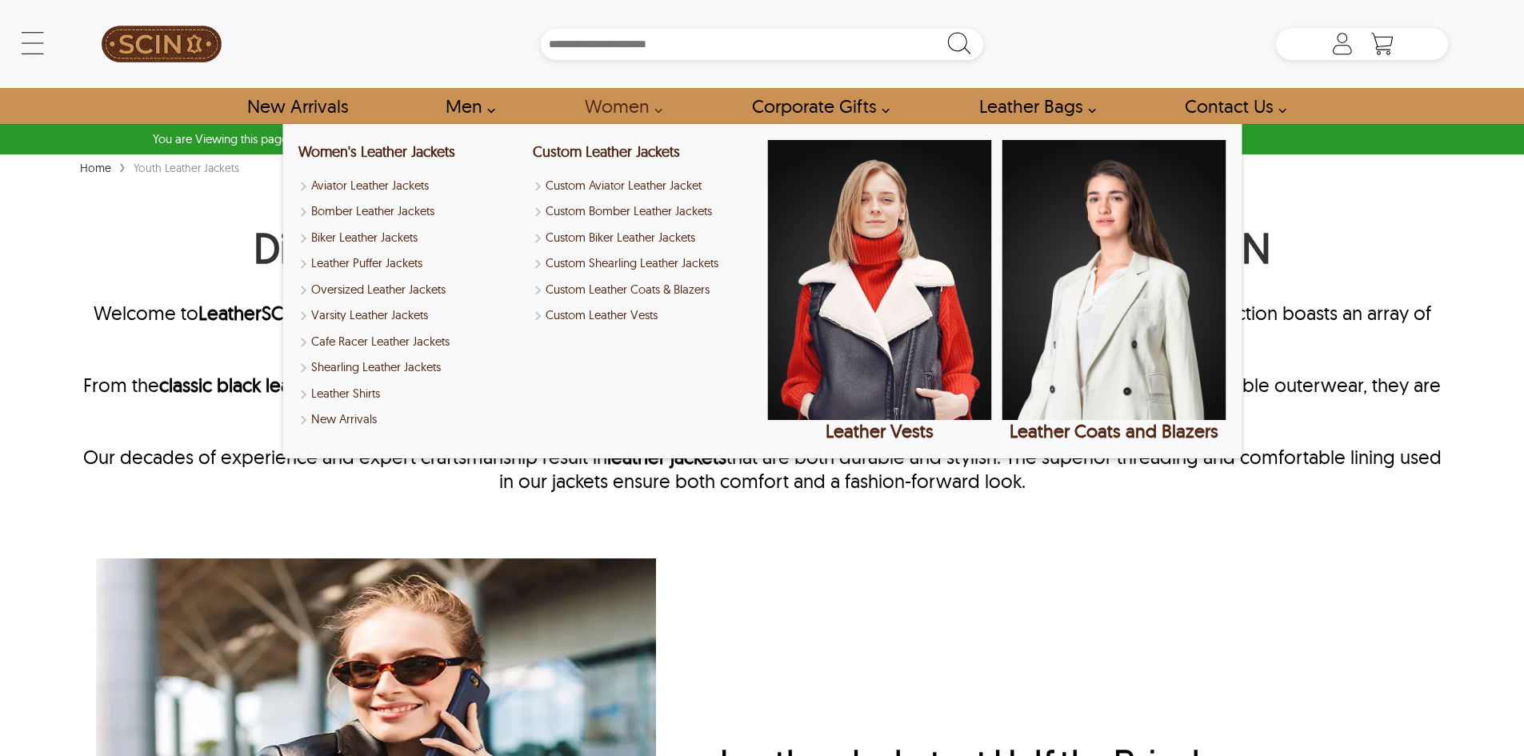
type input "**********"
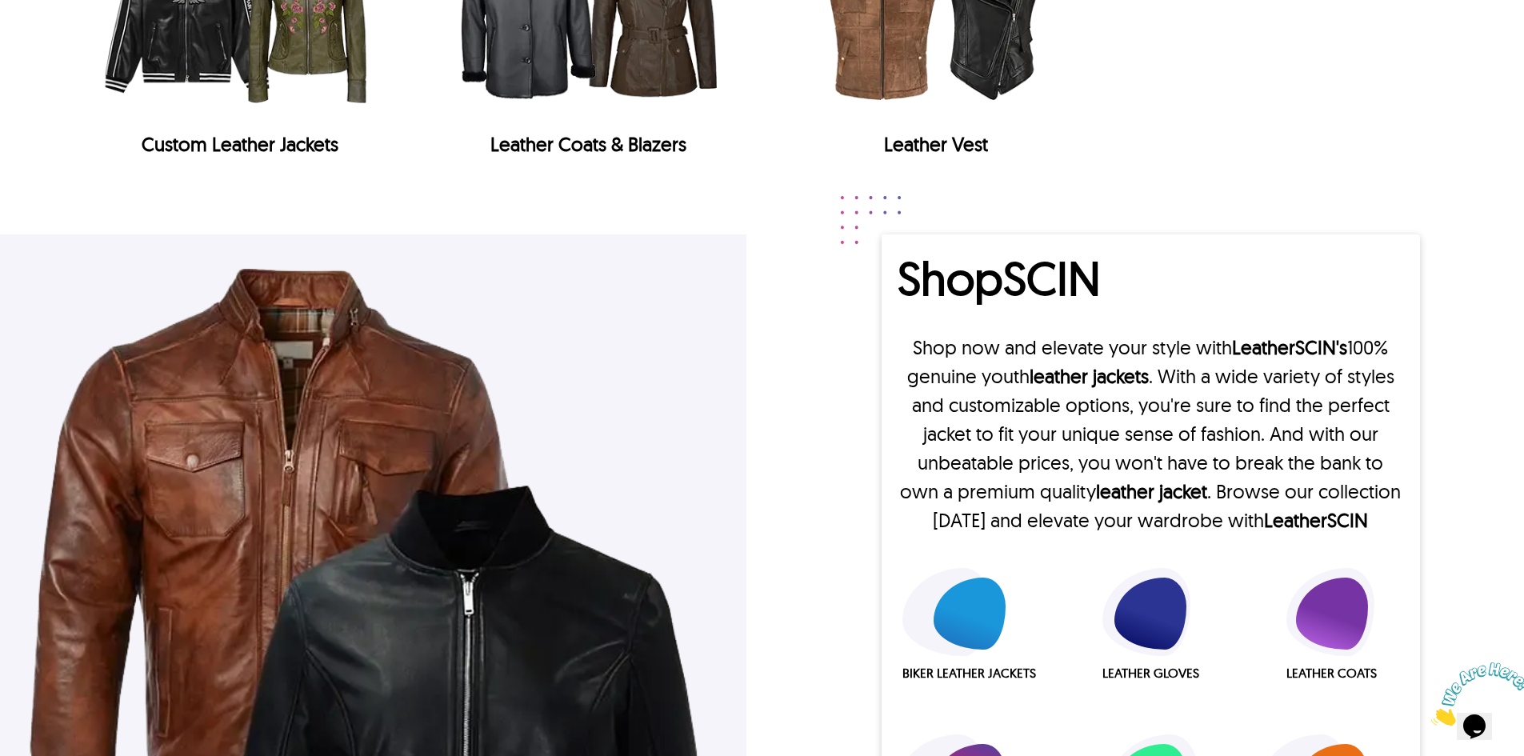
scroll to position [1920, 0]
